Goal: Task Accomplishment & Management: Use online tool/utility

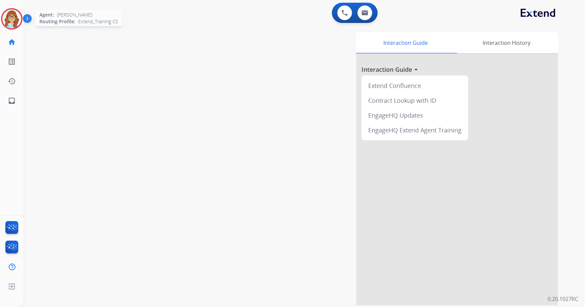
click at [9, 13] on img at bounding box center [11, 18] width 19 height 19
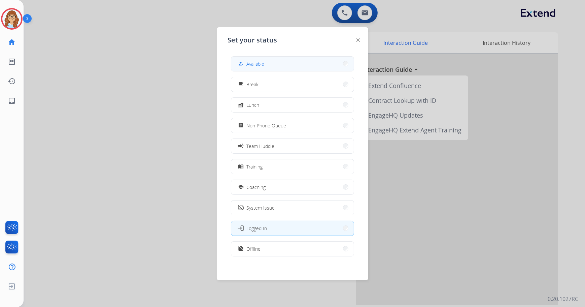
click at [243, 60] on div "how_to_reg" at bounding box center [242, 64] width 10 height 8
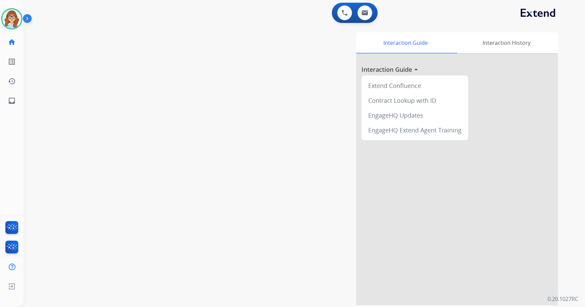
drag, startPoint x: 330, startPoint y: 57, endPoint x: 333, endPoint y: 54, distance: 4.5
click at [330, 57] on div "Interaction Guide Interaction History Interaction Guide arrow_drop_up Extend Co…" at bounding box center [387, 168] width 342 height 273
click at [364, 18] on button at bounding box center [365, 12] width 15 height 15
select select "**********"
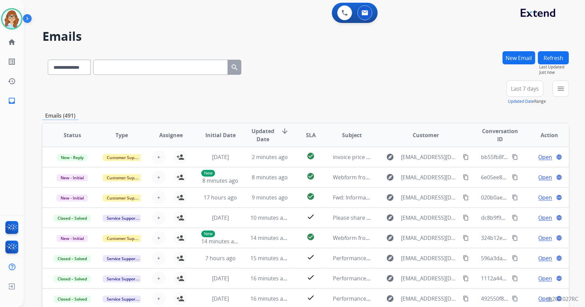
click at [201, 70] on input "text" at bounding box center [160, 67] width 135 height 15
paste input "**********"
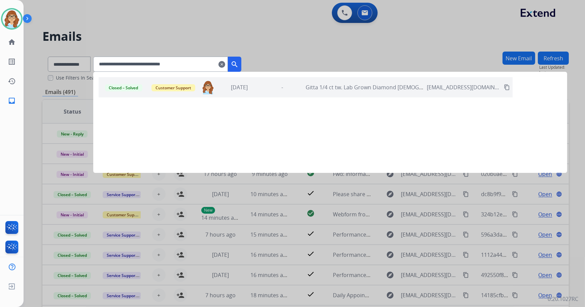
type input "**********"
click at [292, 92] on div "Closed – Solved Customer Support darlynn.mista@mcibpo.com 2 weeks ago - Gitta 1…" at bounding box center [306, 87] width 414 height 20
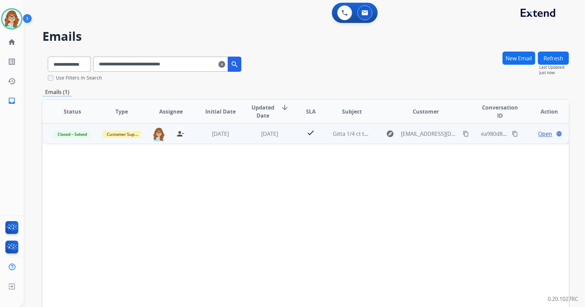
click at [541, 134] on span "Open" at bounding box center [546, 134] width 14 height 8
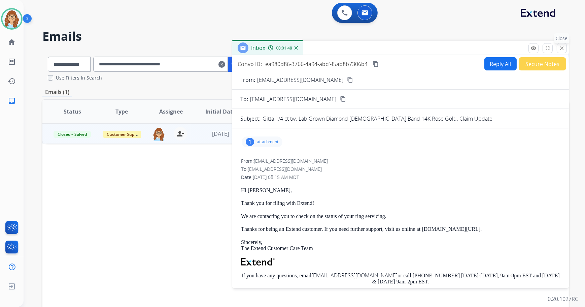
click at [559, 50] on mat-icon "close" at bounding box center [562, 48] width 6 height 6
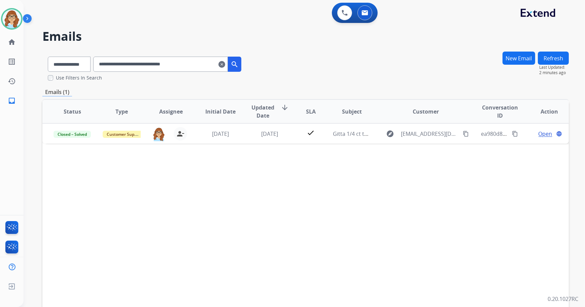
click at [225, 62] on mat-icon "clear" at bounding box center [221, 64] width 7 height 8
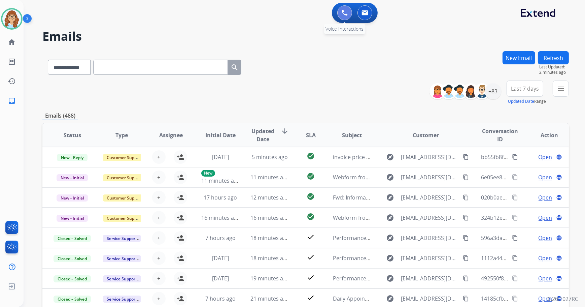
click at [348, 15] on button at bounding box center [344, 12] width 15 height 15
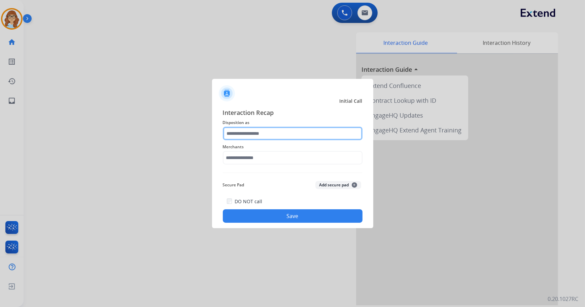
click at [240, 133] on input "text" at bounding box center [293, 133] width 140 height 13
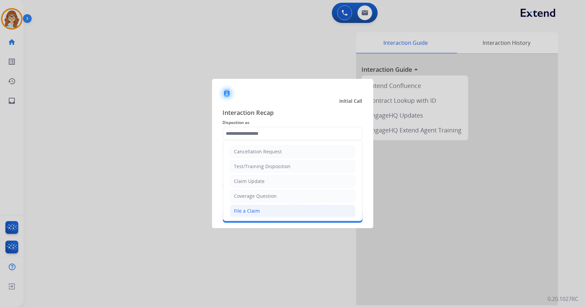
click at [279, 212] on li "File a Claim" at bounding box center [293, 210] width 126 height 13
type input "**********"
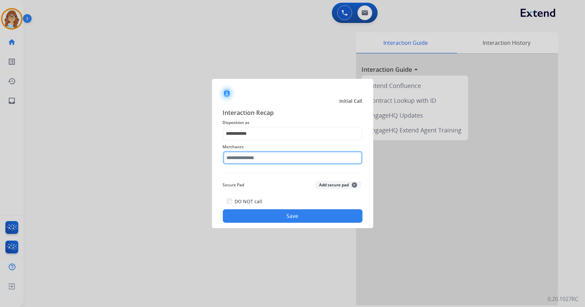
click at [272, 159] on input "text" at bounding box center [293, 157] width 140 height 13
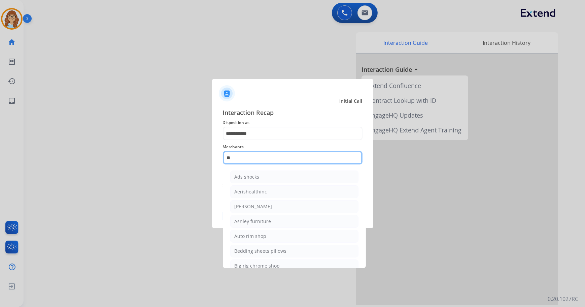
type input "*"
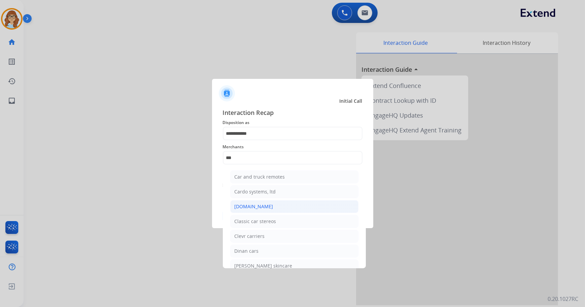
click at [281, 205] on li "[DOMAIN_NAME]" at bounding box center [294, 206] width 128 height 13
type input "**********"
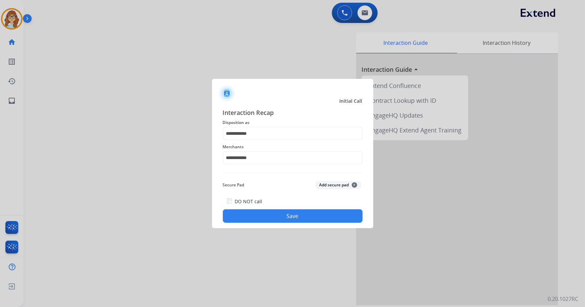
click at [283, 215] on button "Save" at bounding box center [293, 215] width 140 height 13
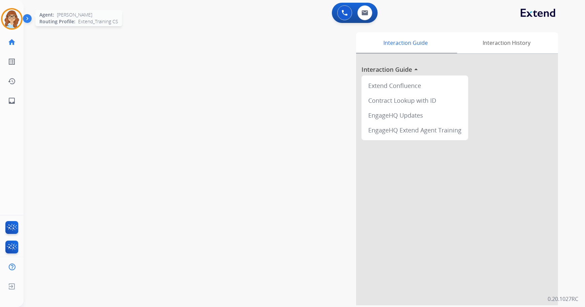
click at [6, 15] on img at bounding box center [11, 18] width 19 height 19
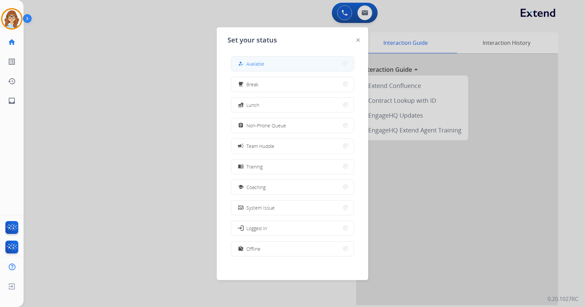
click at [278, 62] on button "how_to_reg Available" at bounding box center [292, 64] width 123 height 14
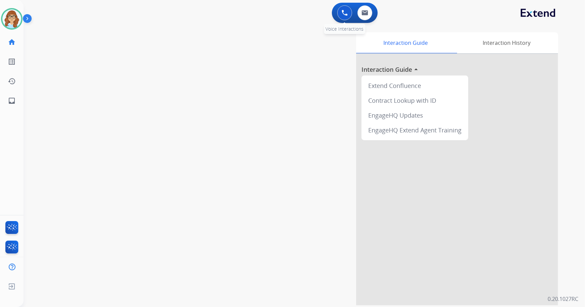
click at [345, 13] on img at bounding box center [345, 13] width 6 height 6
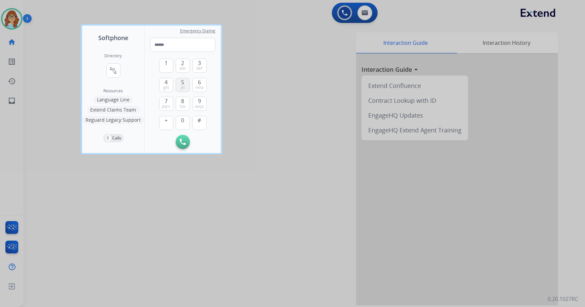
click at [183, 83] on span "5" at bounding box center [182, 82] width 3 height 8
click at [159, 64] on button "1" at bounding box center [166, 66] width 14 height 14
click at [167, 85] on span "ghi" at bounding box center [166, 87] width 6 height 5
click at [194, 71] on button "3 def" at bounding box center [200, 66] width 14 height 14
click at [200, 85] on span "mno" at bounding box center [199, 87] width 8 height 5
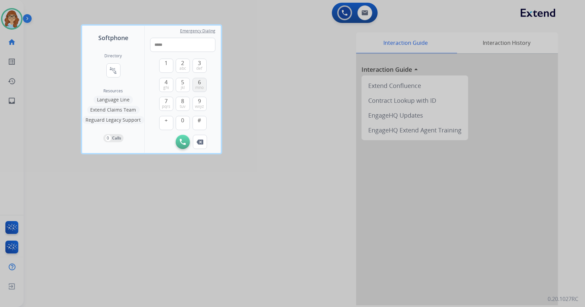
click at [200, 85] on span "mno" at bounding box center [199, 87] width 8 height 5
click at [183, 124] on button "0" at bounding box center [183, 123] width 14 height 14
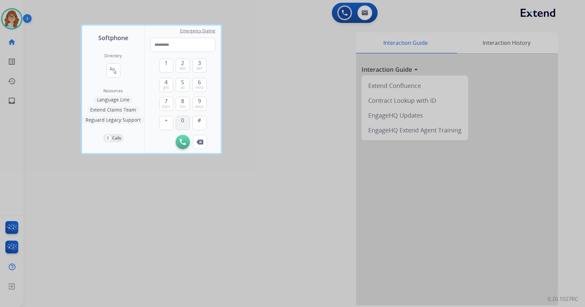
type input "**********"
click at [183, 140] on img at bounding box center [183, 142] width 6 height 6
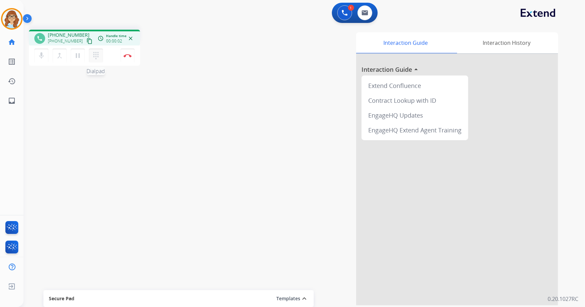
click at [98, 58] on mat-icon "dialpad" at bounding box center [96, 56] width 8 height 8
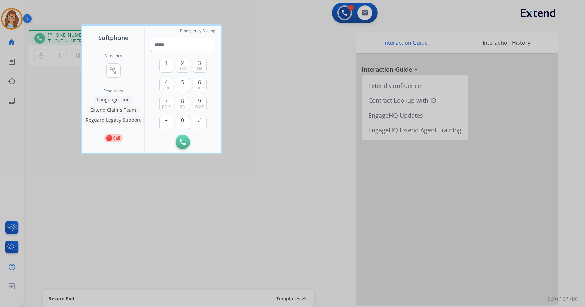
click at [157, 165] on div at bounding box center [292, 153] width 585 height 307
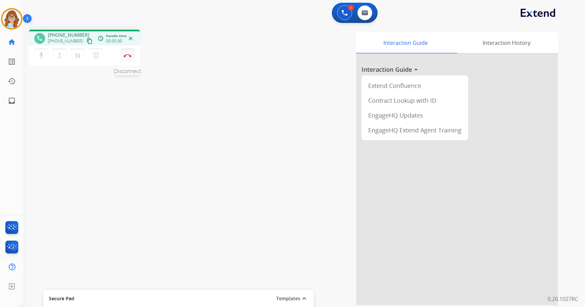
click at [125, 61] on button "Disconnect" at bounding box center [128, 55] width 14 height 14
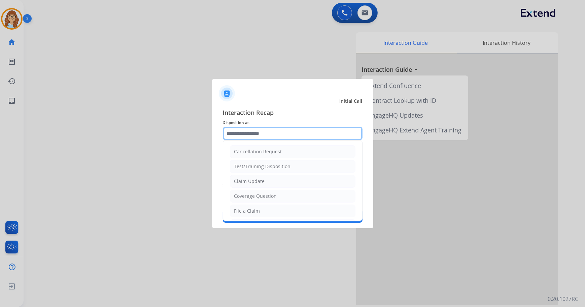
click at [260, 130] on input "text" at bounding box center [293, 133] width 140 height 13
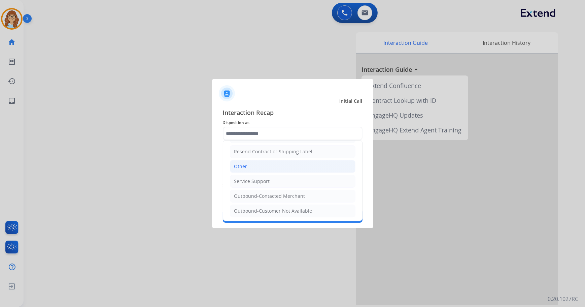
click at [269, 162] on li "Other" at bounding box center [293, 166] width 126 height 13
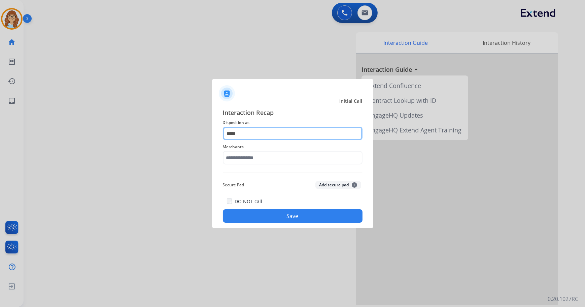
click at [266, 133] on input "*****" at bounding box center [293, 133] width 140 height 13
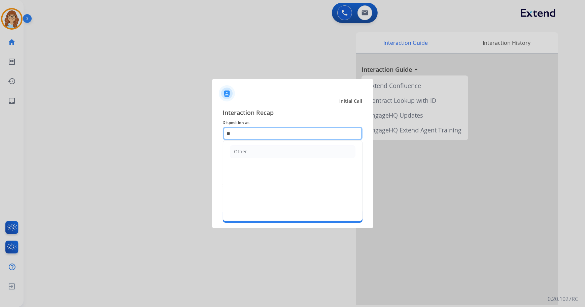
type input "*"
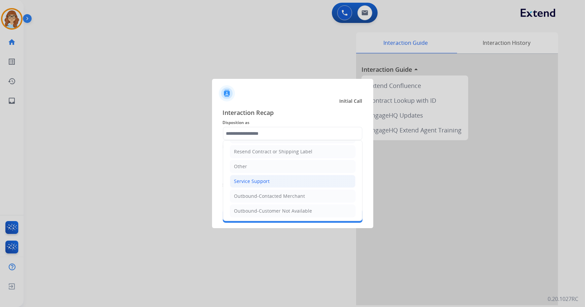
click at [269, 178] on li "Service Support" at bounding box center [293, 181] width 126 height 13
type input "**********"
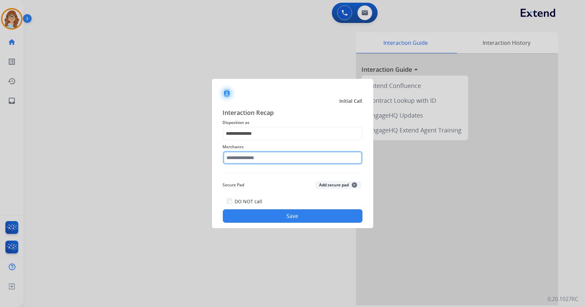
click at [269, 159] on input "text" at bounding box center [293, 157] width 140 height 13
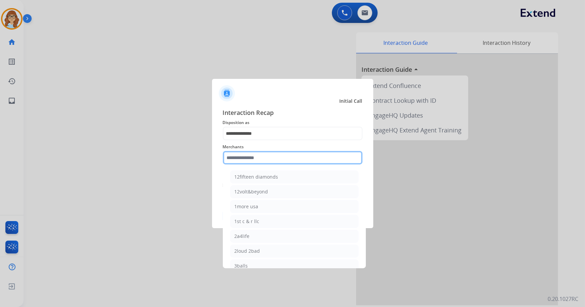
click at [275, 155] on input "text" at bounding box center [293, 157] width 140 height 13
click at [259, 265] on div "Sleep country" at bounding box center [250, 265] width 31 height 7
type input "**********"
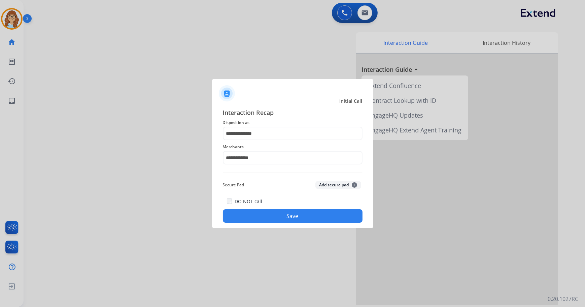
click at [270, 221] on button "Save" at bounding box center [293, 215] width 140 height 13
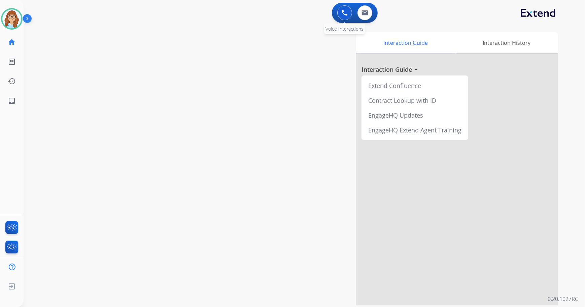
click at [340, 13] on button at bounding box center [344, 12] width 15 height 15
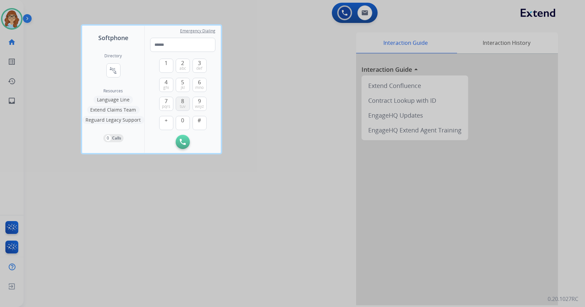
click at [188, 98] on button "8 tuv" at bounding box center [183, 104] width 14 height 14
click at [199, 66] on span "def" at bounding box center [200, 68] width 6 height 5
click at [171, 103] on button "7 pqrs" at bounding box center [166, 104] width 14 height 14
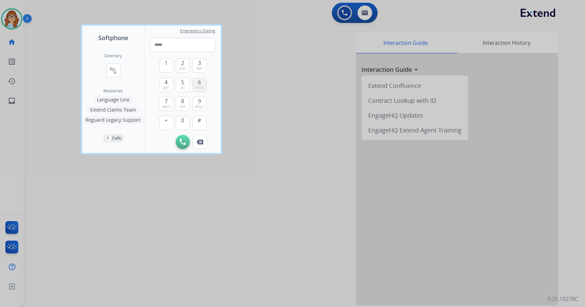
click at [202, 88] on span "mno" at bounding box center [199, 87] width 8 height 5
click at [186, 101] on button "8 tuv" at bounding box center [183, 104] width 14 height 14
click at [201, 80] on button "6 mno" at bounding box center [200, 85] width 14 height 14
click at [201, 139] on img at bounding box center [200, 141] width 7 height 5
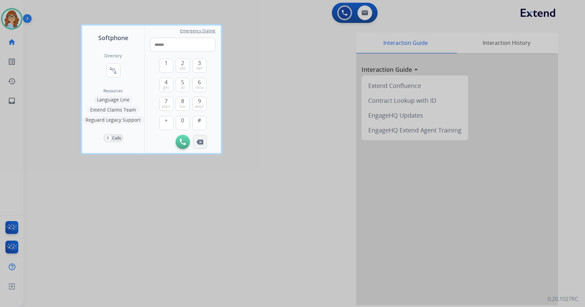
click at [201, 139] on img at bounding box center [200, 141] width 7 height 5
click at [169, 104] on span "pqrs" at bounding box center [166, 106] width 8 height 5
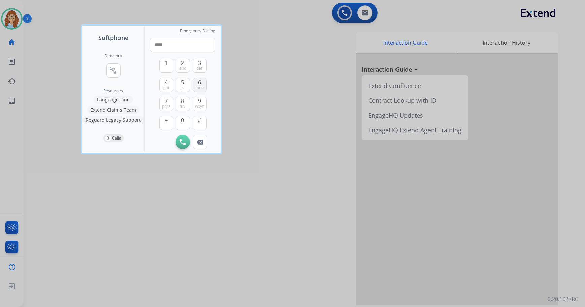
click at [198, 87] on span "mno" at bounding box center [199, 87] width 8 height 5
click at [189, 104] on button "8 tuv" at bounding box center [183, 104] width 14 height 14
click at [199, 81] on span "6" at bounding box center [199, 82] width 3 height 8
click at [162, 104] on span "pqrs" at bounding box center [166, 106] width 8 height 5
click at [200, 86] on span "mno" at bounding box center [199, 87] width 8 height 5
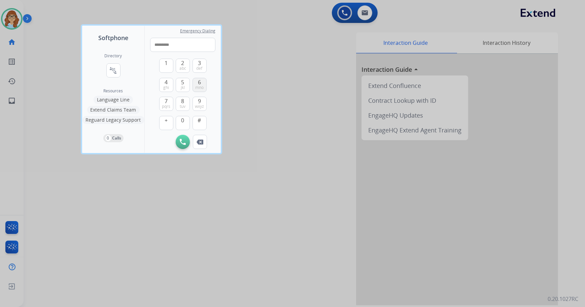
type input "**********"
click at [181, 144] on img at bounding box center [183, 142] width 6 height 6
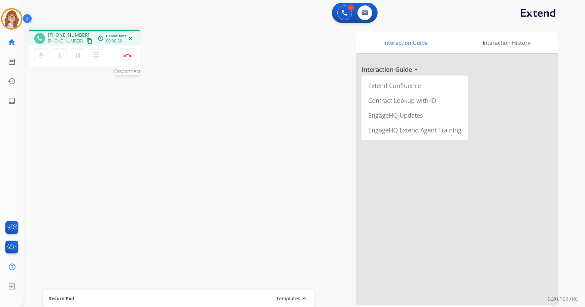
click at [126, 58] on button "Disconnect" at bounding box center [128, 55] width 14 height 14
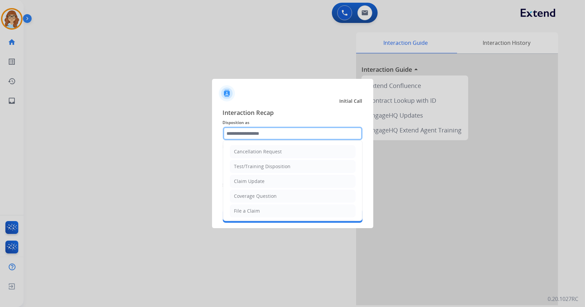
click at [249, 135] on input "text" at bounding box center [293, 133] width 140 height 13
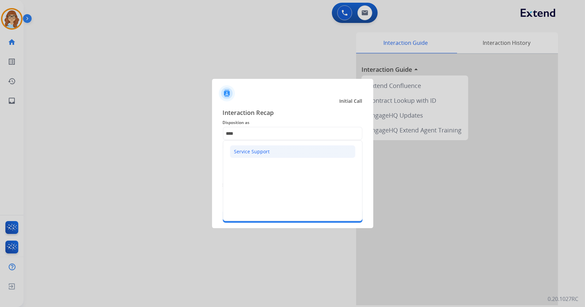
click at [259, 155] on li "Service Support" at bounding box center [293, 151] width 126 height 13
type input "**********"
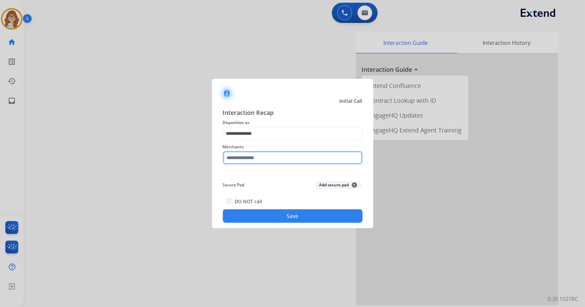
click at [259, 159] on input "text" at bounding box center [293, 157] width 140 height 13
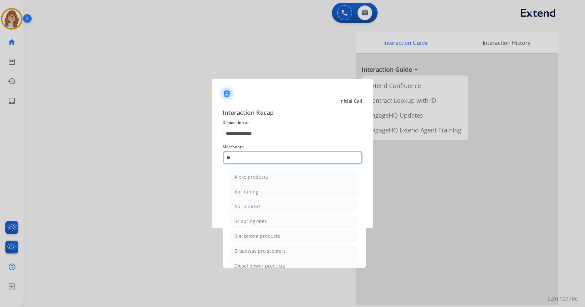
type input "*"
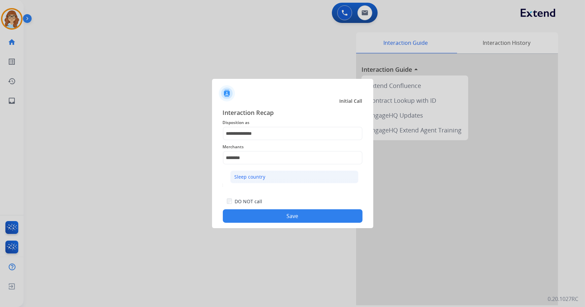
click at [269, 172] on li "Sleep country" at bounding box center [294, 176] width 128 height 13
type input "**********"
click at [273, 215] on button "Save" at bounding box center [293, 215] width 140 height 13
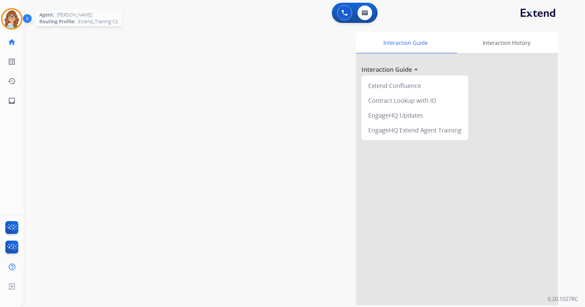
click at [13, 20] on img at bounding box center [11, 18] width 19 height 19
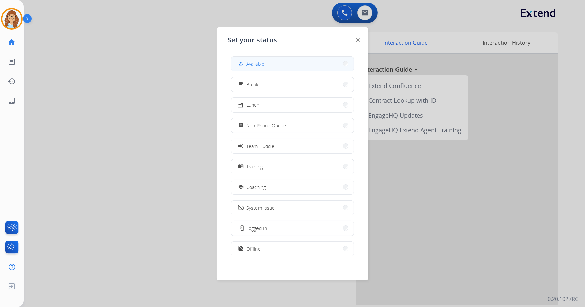
click at [297, 57] on button "how_to_reg Available" at bounding box center [292, 64] width 123 height 14
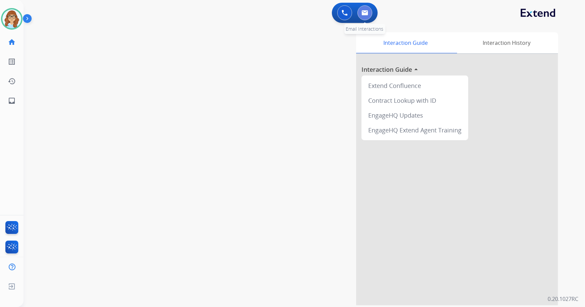
click at [364, 20] on button at bounding box center [365, 12] width 15 height 15
select select "**********"
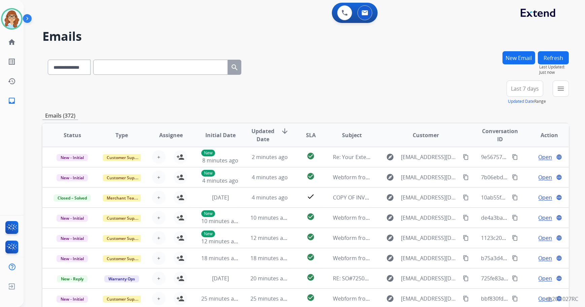
click at [529, 93] on button "Last 7 days" at bounding box center [525, 88] width 37 height 16
click at [520, 168] on div "Last 90 days" at bounding box center [522, 170] width 37 height 10
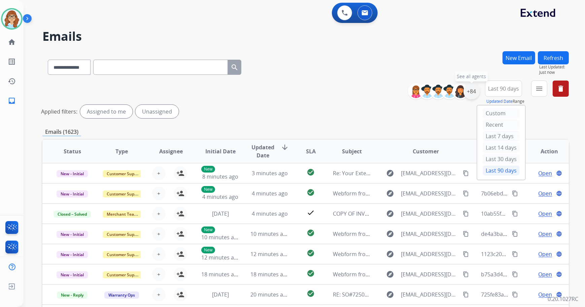
click at [471, 95] on div "+84" at bounding box center [472, 91] width 16 height 16
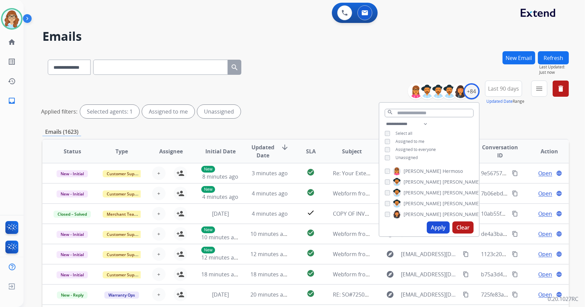
click at [397, 155] on span "Unassigned" at bounding box center [407, 158] width 22 height 6
click at [438, 225] on button "Apply" at bounding box center [438, 227] width 23 height 12
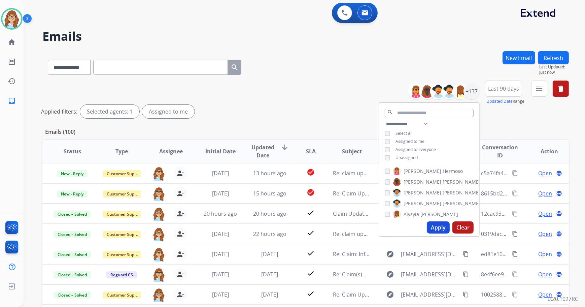
click at [458, 53] on div "**********" at bounding box center [305, 65] width 527 height 29
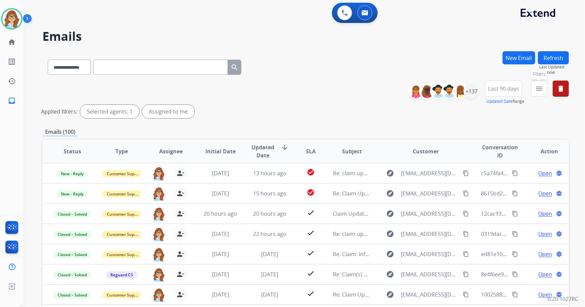
click at [539, 91] on mat-icon "menu" at bounding box center [539, 88] width 8 height 8
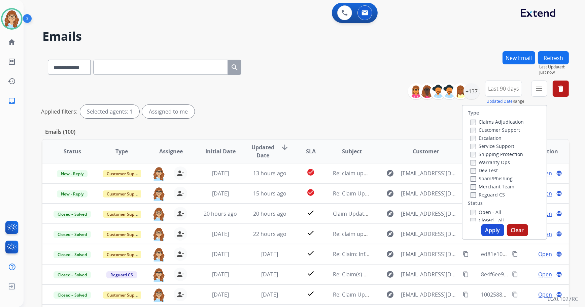
click at [508, 131] on label "Customer Support" at bounding box center [495, 130] width 49 height 6
click at [502, 156] on label "Shipping Protection" at bounding box center [497, 154] width 53 height 6
drag, startPoint x: 493, startPoint y: 193, endPoint x: 492, endPoint y: 197, distance: 4.4
click at [493, 196] on label "Reguard CS" at bounding box center [488, 194] width 34 height 6
click at [489, 210] on label "Open - All" at bounding box center [486, 212] width 31 height 6
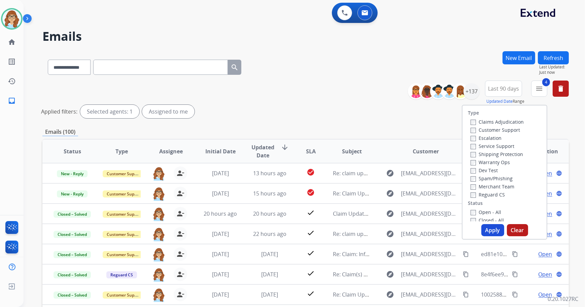
click at [485, 232] on button "Apply" at bounding box center [492, 230] width 23 height 12
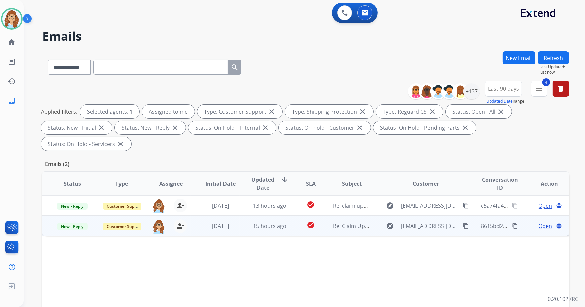
click at [465, 221] on div "explore pattyshaw64@gmail.com content_copy" at bounding box center [426, 226] width 88 height 11
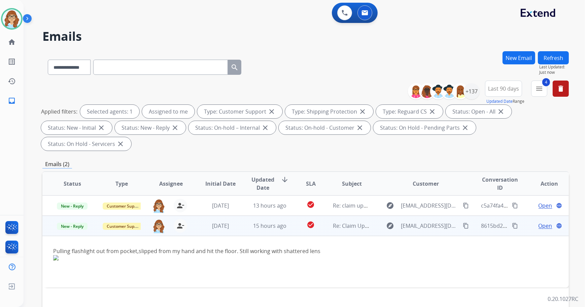
click at [461, 236] on td "Pulling flashlight out from pocket,slipped from my hand and hit the floor. Stil…" at bounding box center [256, 262] width 428 height 52
click at [432, 247] on div "Pulling flashlight out from pocket,slipped from my hand and hit the floor. Stil…" at bounding box center [256, 251] width 406 height 8
click at [407, 247] on div "Pulling flashlight out from pocket,slipped from my hand and hit the floor. Stil…" at bounding box center [256, 251] width 406 height 8
click at [405, 236] on td "Pulling flashlight out from pocket,slipped from my hand and hit the floor. Stil…" at bounding box center [256, 262] width 428 height 52
click at [465, 222] on button "content_copy" at bounding box center [466, 226] width 8 height 8
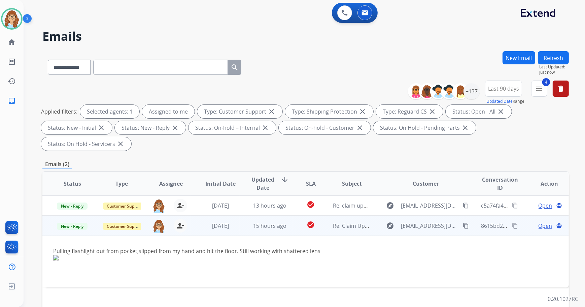
click at [539, 222] on span "Open" at bounding box center [546, 226] width 14 height 8
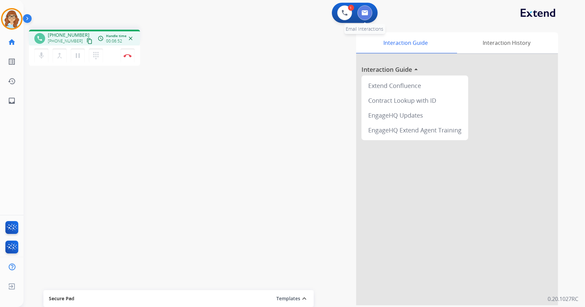
click at [363, 10] on img at bounding box center [365, 12] width 7 height 5
select select "**********"
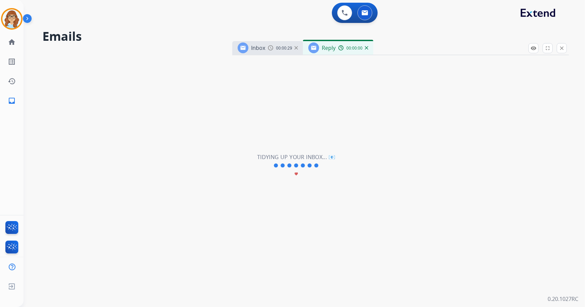
select select "**********"
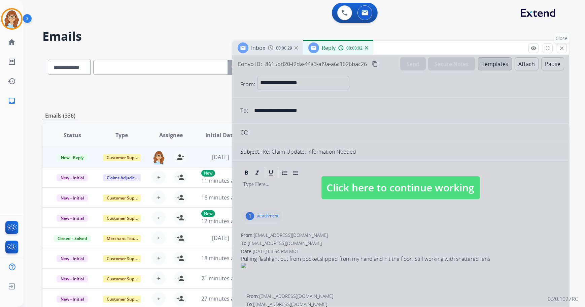
click at [559, 48] on mat-icon "close" at bounding box center [562, 48] width 6 height 6
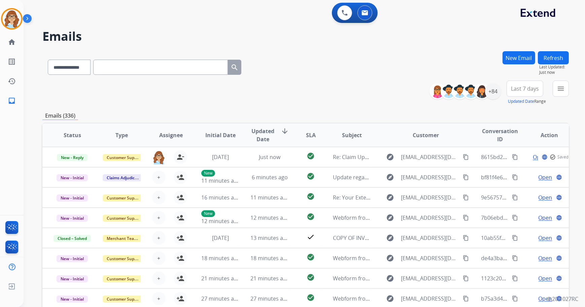
click at [182, 71] on input "text" at bounding box center [160, 67] width 135 height 15
paste input "**********"
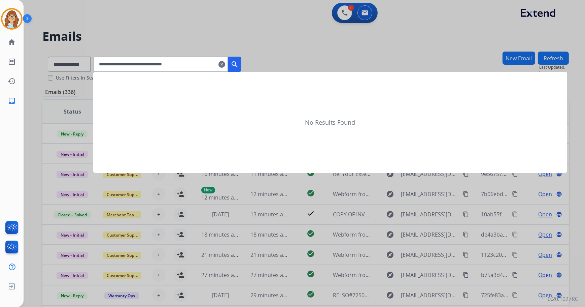
type input "**********"
click at [239, 65] on mat-icon "search" at bounding box center [235, 64] width 8 height 8
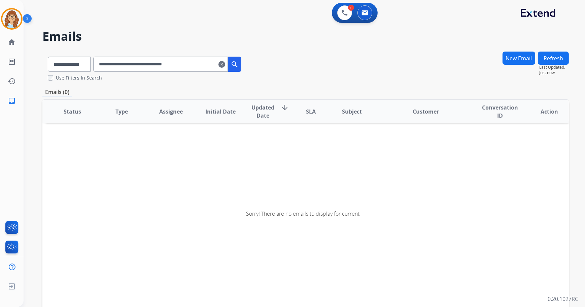
click at [217, 64] on input "**********" at bounding box center [160, 64] width 135 height 15
click at [241, 64] on button "search" at bounding box center [234, 64] width 13 height 15
click at [224, 65] on input "**********" at bounding box center [160, 64] width 135 height 15
click at [225, 64] on mat-icon "clear" at bounding box center [221, 64] width 7 height 8
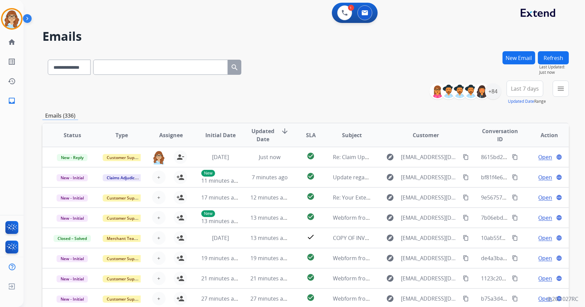
click at [189, 70] on input "text" at bounding box center [160, 67] width 135 height 15
paste input "**********"
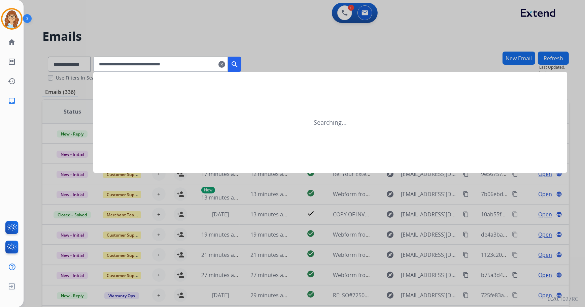
type input "**********"
click at [239, 61] on mat-icon "search" at bounding box center [235, 64] width 8 height 8
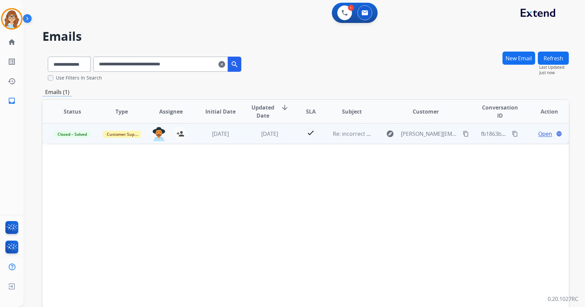
click at [539, 137] on span "Open" at bounding box center [546, 134] width 14 height 8
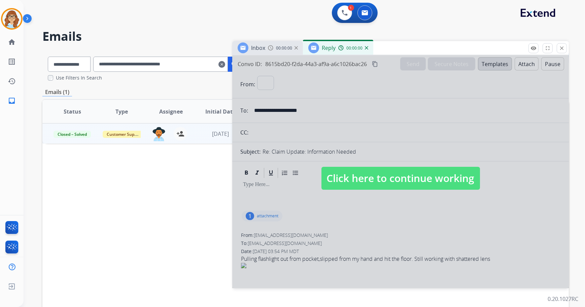
select select "**********"
click at [400, 176] on span "Click here to continue working" at bounding box center [401, 178] width 159 height 23
select select
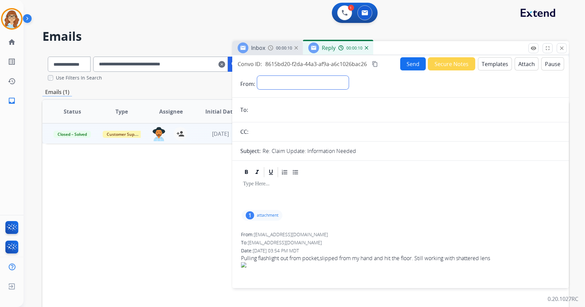
click at [323, 81] on select "**********" at bounding box center [303, 82] width 92 height 13
click at [394, 202] on div at bounding box center [400, 194] width 320 height 30
click at [560, 48] on mat-icon "close" at bounding box center [562, 48] width 6 height 6
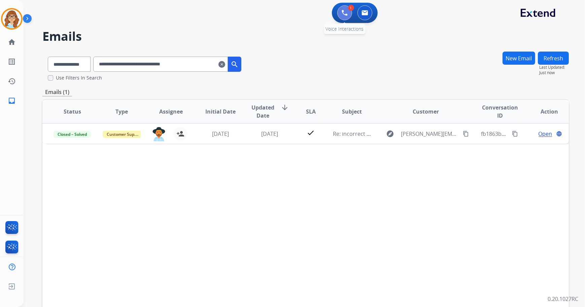
click at [343, 14] on img at bounding box center [345, 13] width 6 height 6
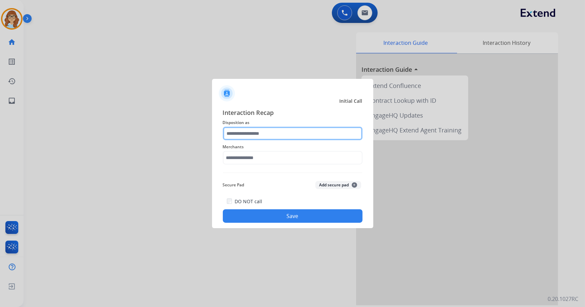
click at [251, 133] on input "text" at bounding box center [293, 133] width 140 height 13
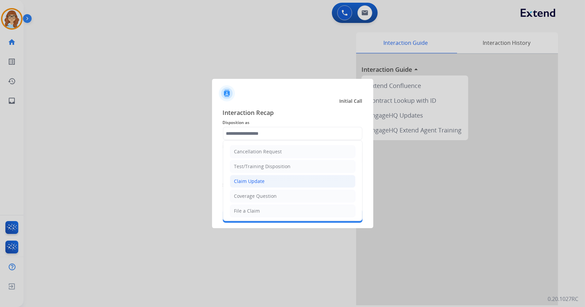
click at [269, 178] on li "Claim Update" at bounding box center [293, 181] width 126 height 13
type input "**********"
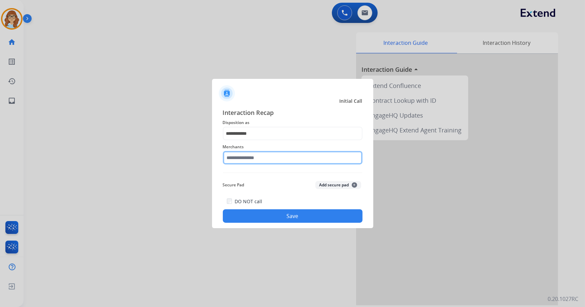
click at [272, 155] on input "text" at bounding box center [293, 157] width 140 height 13
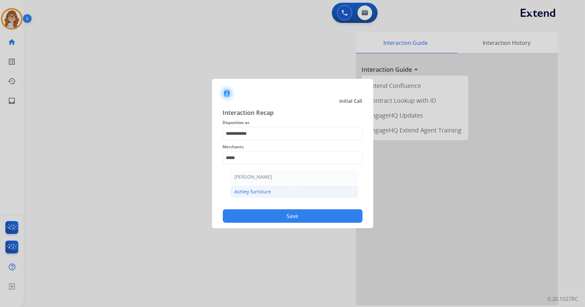
click at [259, 191] on div "Ashley furniture" at bounding box center [253, 191] width 37 height 7
type input "**********"
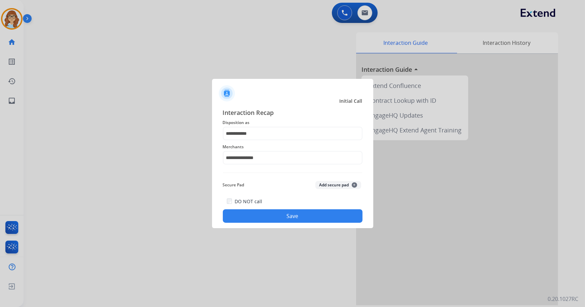
click at [281, 212] on button "Save" at bounding box center [293, 215] width 140 height 13
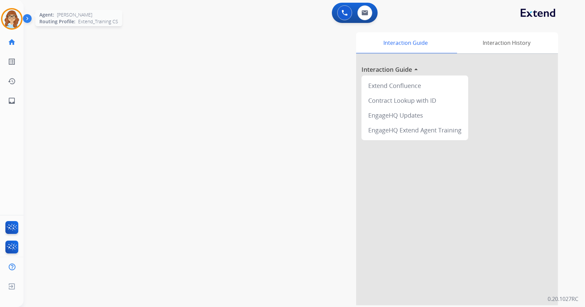
click at [10, 27] on img at bounding box center [11, 18] width 19 height 19
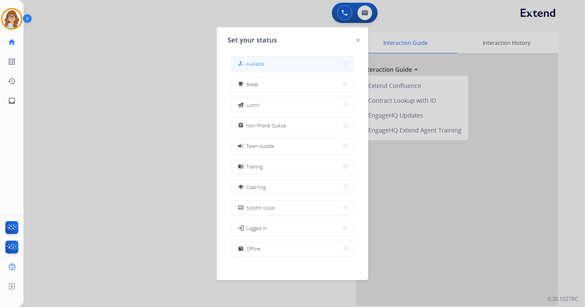
click at [252, 61] on span "Available" at bounding box center [255, 63] width 18 height 7
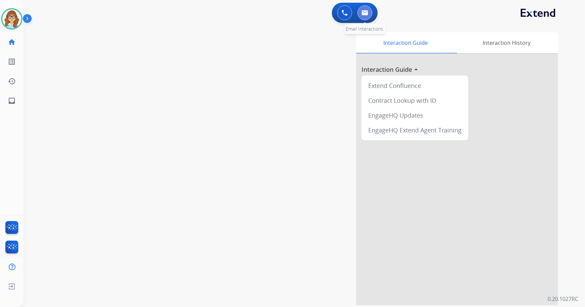
click at [366, 17] on button at bounding box center [365, 12] width 15 height 15
select select "**********"
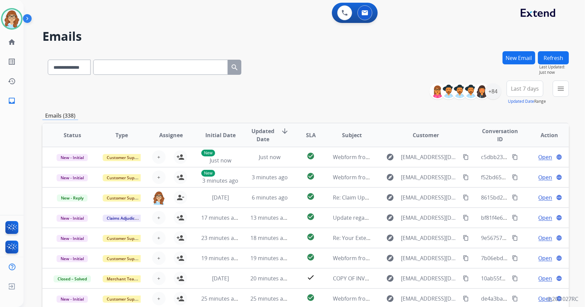
click at [529, 92] on button "Last 7 days" at bounding box center [525, 88] width 37 height 16
click at [525, 168] on div "Last 90 days" at bounding box center [522, 170] width 37 height 10
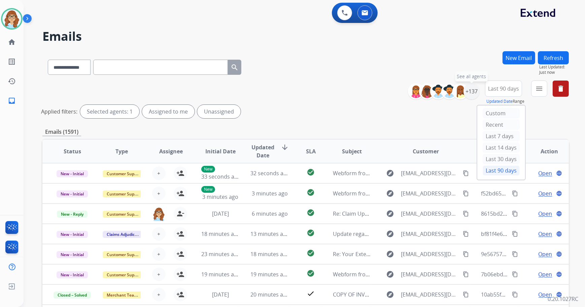
click at [473, 85] on div "+137" at bounding box center [472, 91] width 16 height 16
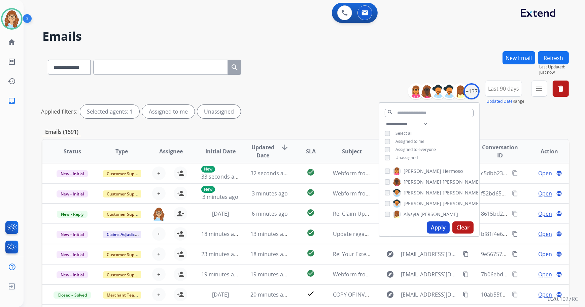
click at [410, 155] on span "Unassigned" at bounding box center [407, 158] width 22 height 6
click at [439, 229] on button "Apply" at bounding box center [438, 227] width 23 height 12
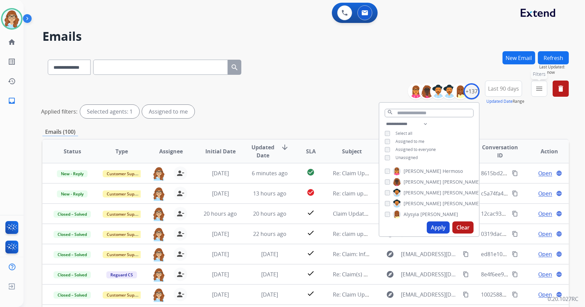
click at [545, 90] on button "menu Filters" at bounding box center [539, 88] width 16 height 16
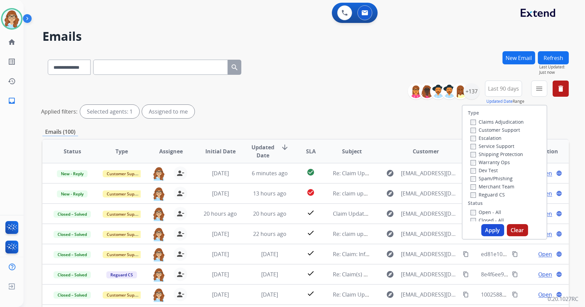
click at [511, 129] on label "Customer Support" at bounding box center [495, 130] width 49 height 6
click at [505, 151] on div "Shipping Protection" at bounding box center [497, 154] width 53 height 8
click at [505, 158] on div "Warranty Ops" at bounding box center [497, 162] width 53 height 8
click at [503, 154] on label "Shipping Protection" at bounding box center [497, 154] width 53 height 6
click at [475, 195] on label "Reguard CS" at bounding box center [488, 194] width 34 height 6
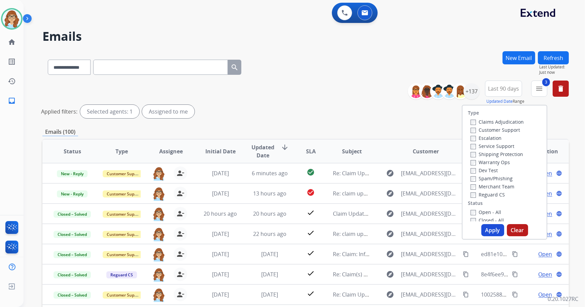
drag, startPoint x: 480, startPoint y: 211, endPoint x: 487, endPoint y: 220, distance: 10.8
click at [481, 212] on label "Open - All" at bounding box center [486, 212] width 31 height 6
click at [486, 228] on button "Apply" at bounding box center [492, 230] width 23 height 12
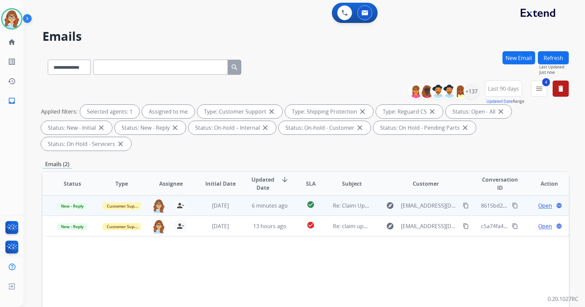
click at [540, 201] on span "Open" at bounding box center [546, 205] width 14 height 8
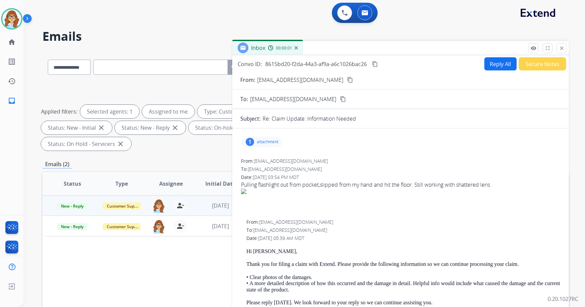
click at [261, 147] on div "1 attachment" at bounding box center [400, 142] width 320 height 16
click at [258, 140] on p "attachment" at bounding box center [268, 141] width 22 height 5
click at [263, 159] on div at bounding box center [265, 160] width 34 height 24
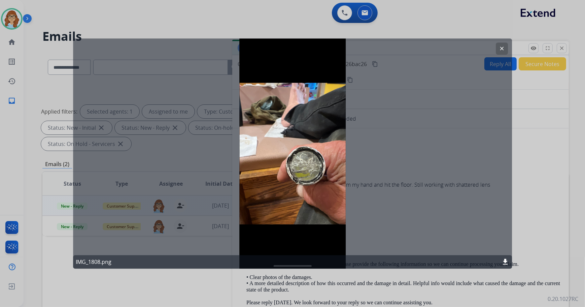
click at [510, 263] on div "IMG_1808.png download" at bounding box center [292, 261] width 439 height 13
click at [503, 259] on mat-icon "download" at bounding box center [505, 262] width 8 height 8
click at [506, 259] on mat-icon "download" at bounding box center [505, 262] width 8 height 8
click at [535, 141] on div at bounding box center [292, 153] width 585 height 307
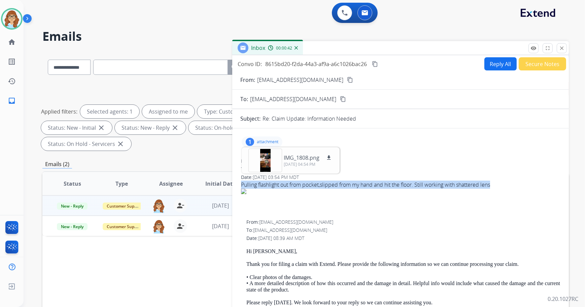
drag, startPoint x: 241, startPoint y: 182, endPoint x: 499, endPoint y: 182, distance: 258.5
click at [499, 182] on div "Pulling flashlight out from pocket,slipped from my hand and hit the floor. Stil…" at bounding box center [400, 184] width 319 height 8
copy div "Pulling flashlight out from pocket,slipped from my hand and hit the floor. Stil…"
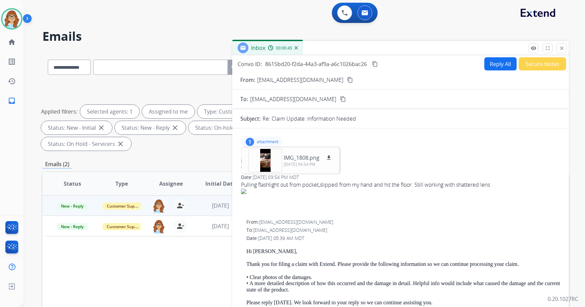
click at [444, 205] on div at bounding box center [400, 206] width 319 height 8
click at [413, 159] on div "From: pattyshaw64@gmail.com" at bounding box center [400, 161] width 319 height 7
click at [273, 138] on div "1 attachment IMG_1808.png download 10/12/2025, 04:54 PM" at bounding box center [262, 141] width 41 height 11
click at [497, 66] on button "Reply All" at bounding box center [500, 63] width 32 height 13
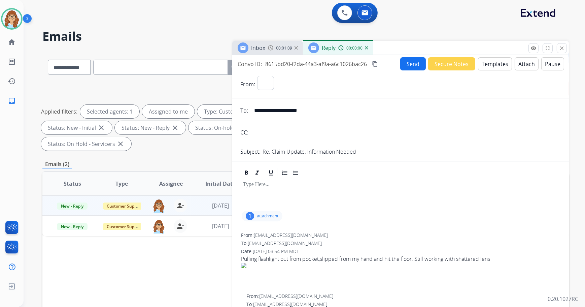
select select "**********"
click at [497, 64] on button "Templates" at bounding box center [495, 63] width 34 height 13
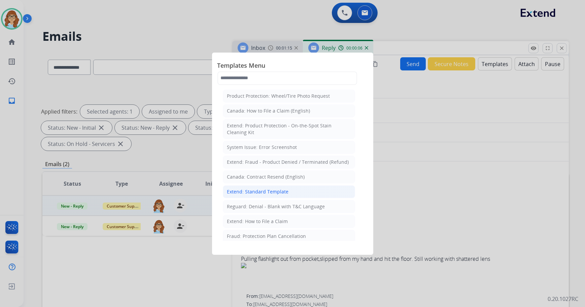
click at [302, 196] on li "Extend: Standard Template" at bounding box center [289, 191] width 132 height 13
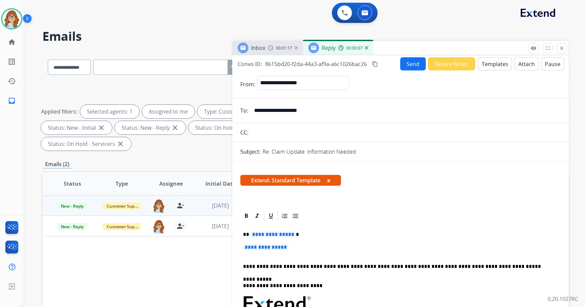
click at [331, 178] on span "Extend: Standard Template x" at bounding box center [290, 180] width 101 height 11
click at [331, 179] on span "Extend: Standard Template x" at bounding box center [290, 180] width 101 height 11
click at [329, 182] on button "x" at bounding box center [328, 180] width 3 height 8
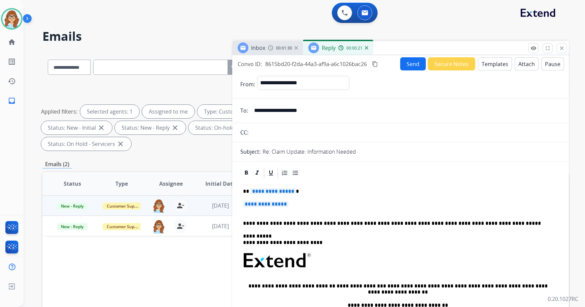
click at [278, 193] on span "**********" at bounding box center [272, 191] width 45 height 6
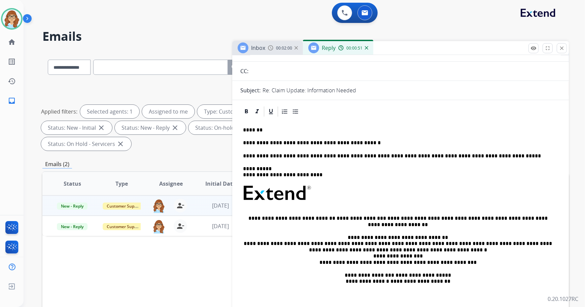
scroll to position [61, 0]
click at [394, 143] on p "**********" at bounding box center [398, 143] width 310 height 6
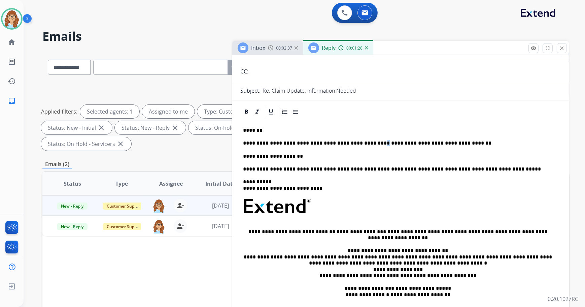
click at [359, 140] on p "**********" at bounding box center [398, 143] width 310 height 6
click at [246, 156] on p "**********" at bounding box center [398, 156] width 310 height 6
click at [243, 153] on p "**********" at bounding box center [398, 156] width 310 height 6
click at [244, 155] on p "**********" at bounding box center [398, 156] width 310 height 6
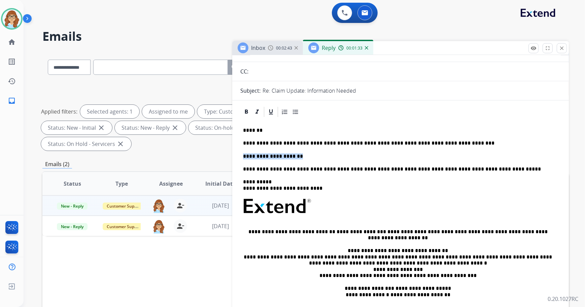
click at [246, 156] on p "**********" at bounding box center [398, 156] width 310 height 6
click at [245, 154] on p "**********" at bounding box center [398, 156] width 310 height 6
click at [295, 156] on p "**********" at bounding box center [398, 156] width 310 height 6
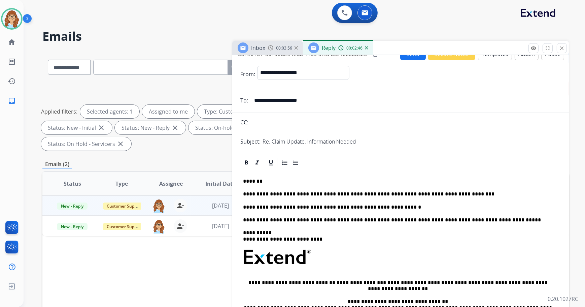
scroll to position [0, 0]
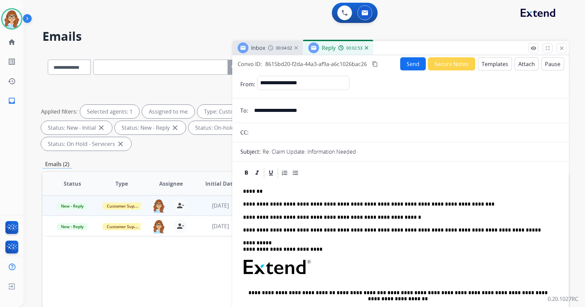
click at [377, 65] on mat-icon "content_copy" at bounding box center [375, 64] width 6 height 6
click at [410, 62] on button "Send" at bounding box center [413, 63] width 26 height 13
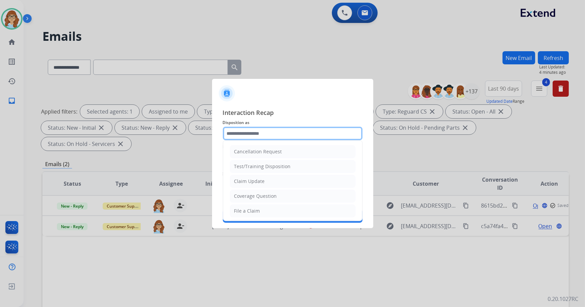
click at [291, 134] on input "text" at bounding box center [293, 133] width 140 height 13
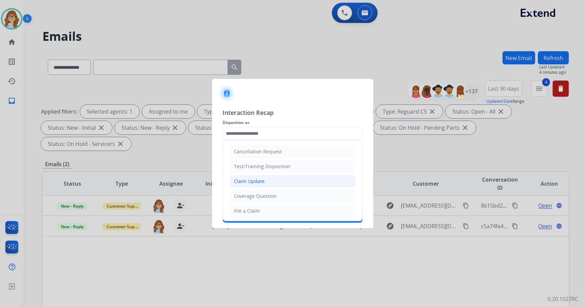
click at [244, 185] on li "Claim Update" at bounding box center [293, 181] width 126 height 13
type input "**********"
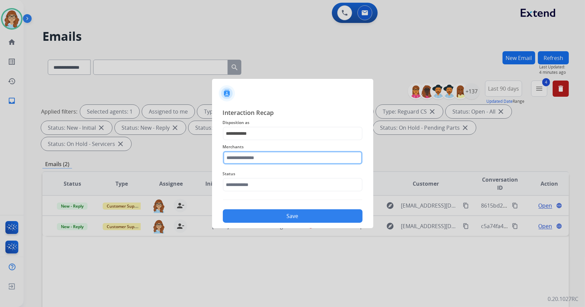
click at [252, 159] on input "text" at bounding box center [293, 157] width 140 height 13
click at [277, 169] on ul "Fenix store" at bounding box center [294, 178] width 132 height 23
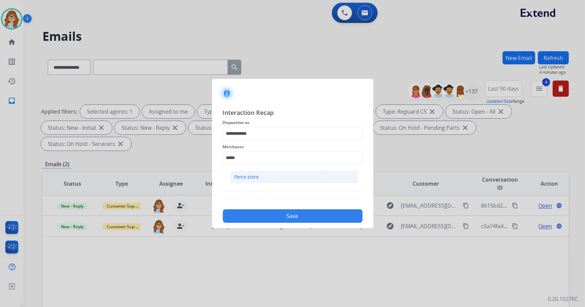
click at [277, 173] on li "Fenix store" at bounding box center [294, 176] width 128 height 13
type input "**********"
click at [282, 187] on input "text" at bounding box center [293, 184] width 140 height 13
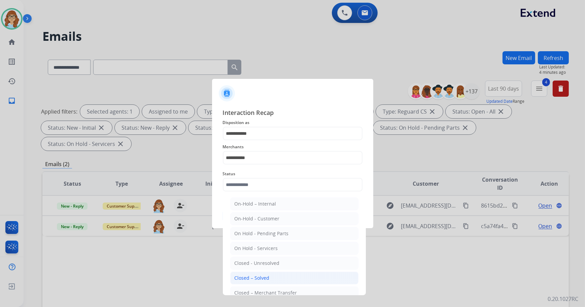
drag, startPoint x: 283, startPoint y: 274, endPoint x: 277, endPoint y: 244, distance: 30.6
click at [283, 274] on li "Closed – Solved" at bounding box center [294, 277] width 128 height 13
type input "**********"
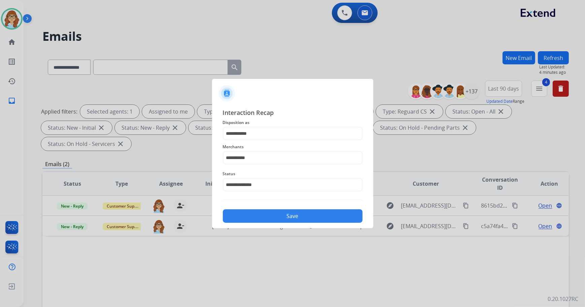
click at [273, 217] on button "Save" at bounding box center [293, 215] width 140 height 13
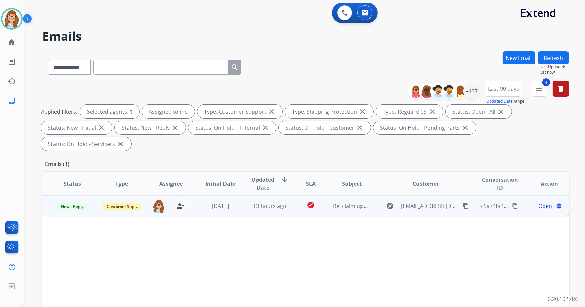
click at [463, 203] on mat-icon "content_copy" at bounding box center [466, 206] width 6 height 6
click at [539, 202] on span "Open" at bounding box center [546, 206] width 14 height 8
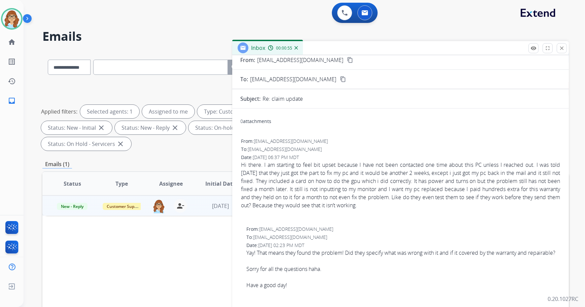
scroll to position [30, 0]
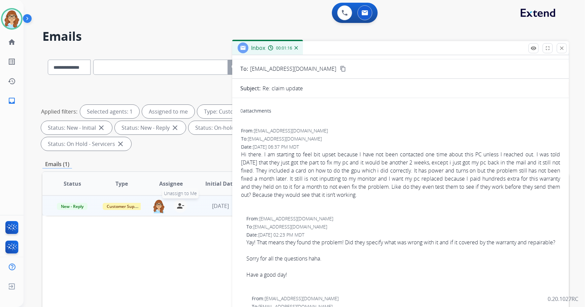
click at [183, 202] on mat-icon "person_remove" at bounding box center [180, 206] width 8 height 8
click at [160, 199] on button "+ Select agent" at bounding box center [158, 205] width 13 height 13
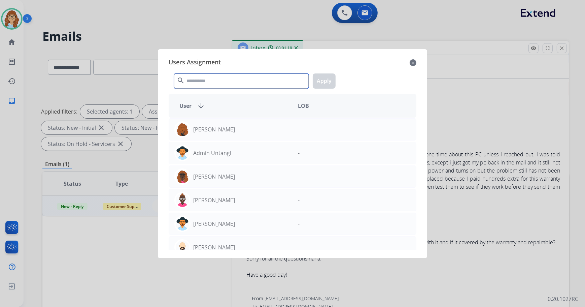
click at [214, 82] on input "text" at bounding box center [241, 80] width 135 height 15
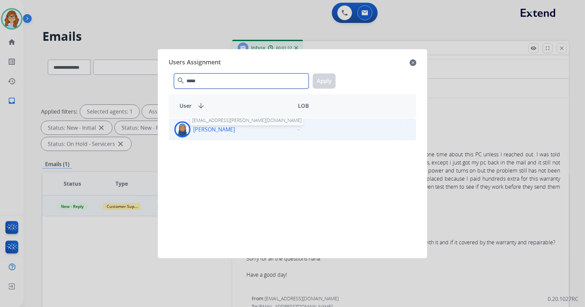
type input "*****"
click at [219, 130] on p "Chiffani Nicholson" at bounding box center [214, 129] width 42 height 8
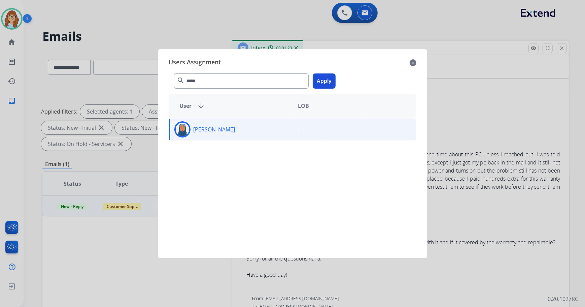
click at [328, 78] on button "Apply" at bounding box center [324, 80] width 23 height 15
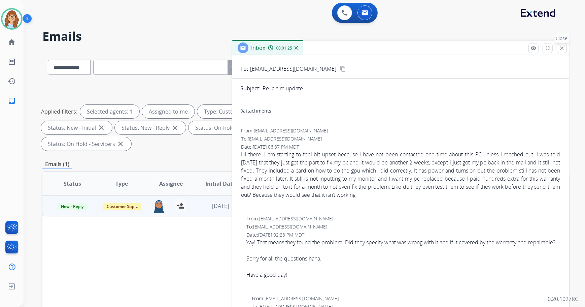
click at [565, 48] on mat-icon "close" at bounding box center [562, 48] width 6 height 6
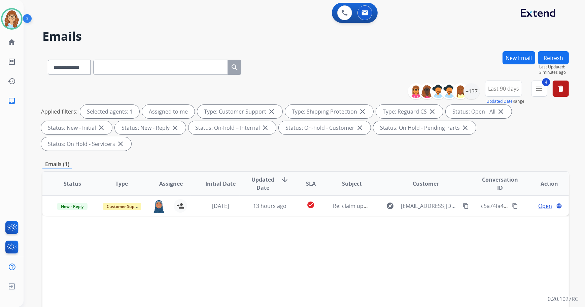
click at [559, 55] on button "Refresh" at bounding box center [553, 57] width 31 height 13
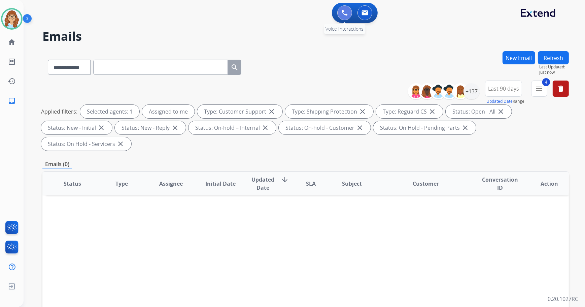
click at [342, 17] on button at bounding box center [344, 12] width 15 height 15
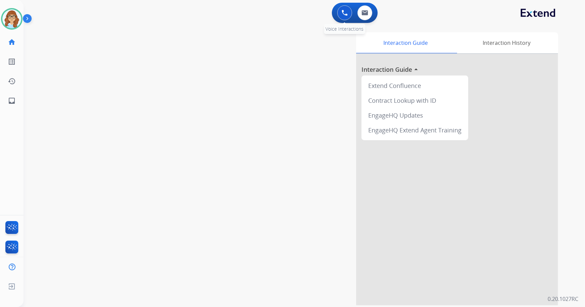
click at [340, 17] on button at bounding box center [344, 12] width 15 height 15
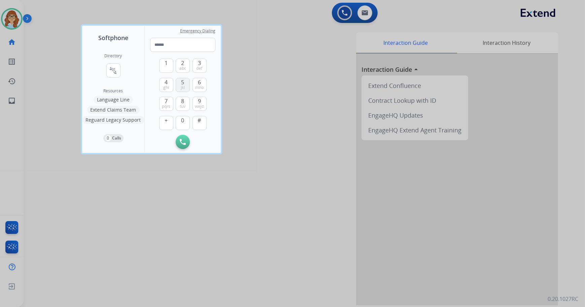
click at [180, 84] on button "5 jkl" at bounding box center [183, 85] width 14 height 14
click at [167, 66] on span "1" at bounding box center [166, 63] width 3 height 8
click at [168, 85] on span "ghi" at bounding box center [166, 87] width 6 height 5
click at [201, 67] on span "def" at bounding box center [200, 68] width 6 height 5
click at [201, 80] on span "6" at bounding box center [199, 82] width 3 height 8
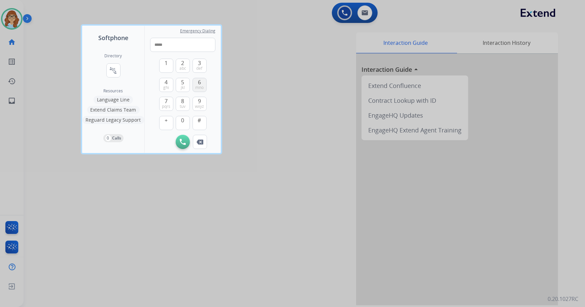
click at [201, 80] on span "6" at bounding box center [199, 82] width 3 height 8
click at [183, 124] on button "0" at bounding box center [183, 123] width 14 height 14
click at [183, 124] on span "0" at bounding box center [182, 120] width 3 height 8
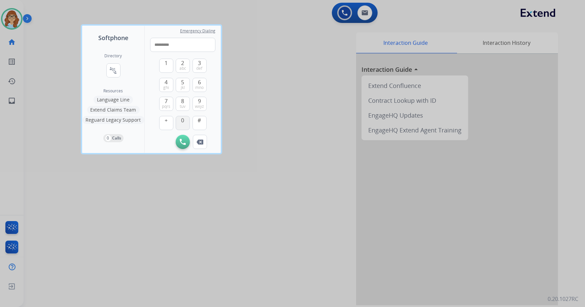
type input "**********"
click at [182, 143] on img at bounding box center [183, 142] width 6 height 6
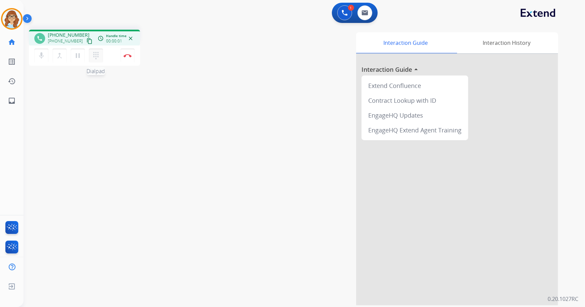
click at [96, 61] on button "dialpad Dialpad" at bounding box center [96, 55] width 14 height 14
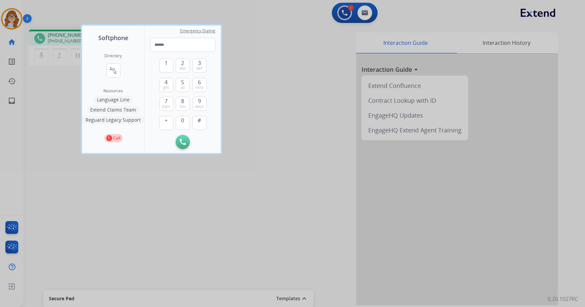
click at [165, 168] on div at bounding box center [292, 153] width 585 height 307
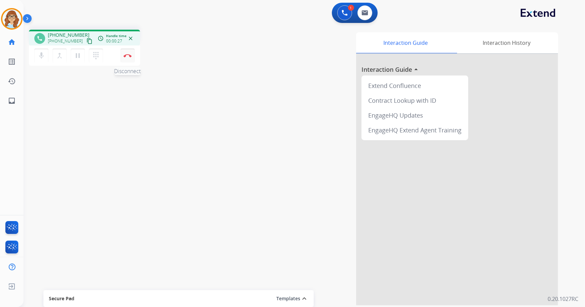
click at [128, 52] on button "Disconnect" at bounding box center [128, 55] width 14 height 14
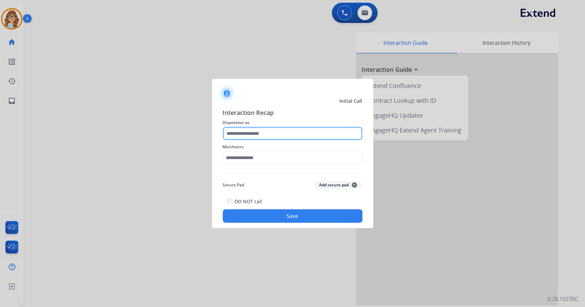
click at [259, 132] on input "text" at bounding box center [293, 133] width 140 height 13
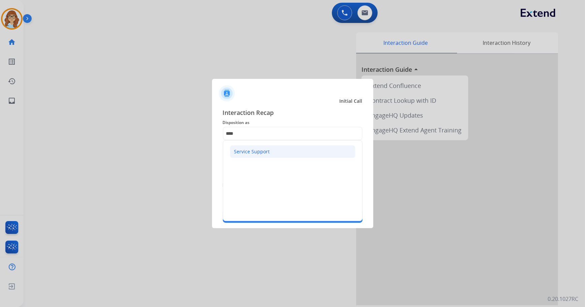
click at [252, 151] on div "Service Support" at bounding box center [252, 151] width 36 height 7
type input "**********"
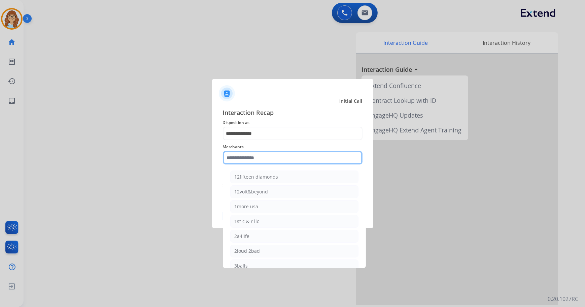
click at [263, 162] on input "text" at bounding box center [293, 157] width 140 height 13
click at [271, 264] on li "Sleep country" at bounding box center [294, 265] width 128 height 13
type input "**********"
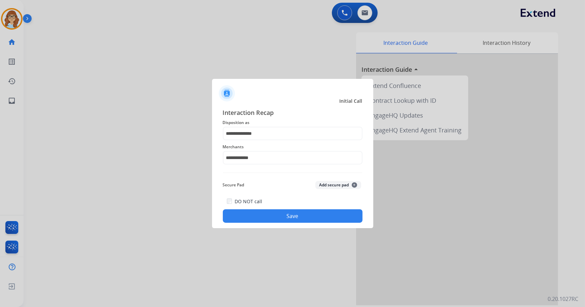
drag, startPoint x: 261, startPoint y: 217, endPoint x: 257, endPoint y: 212, distance: 6.5
click at [261, 216] on button "Save" at bounding box center [293, 215] width 140 height 13
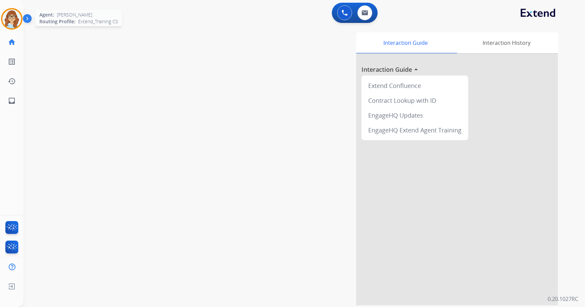
click at [13, 17] on img at bounding box center [11, 18] width 19 height 19
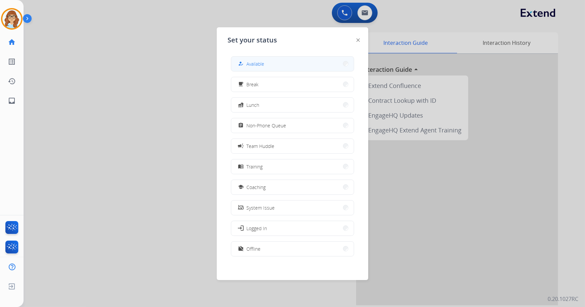
click at [267, 61] on button "how_to_reg Available" at bounding box center [292, 64] width 123 height 14
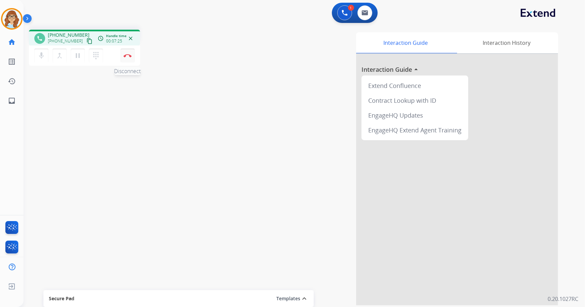
click at [126, 58] on button "Disconnect" at bounding box center [128, 55] width 14 height 14
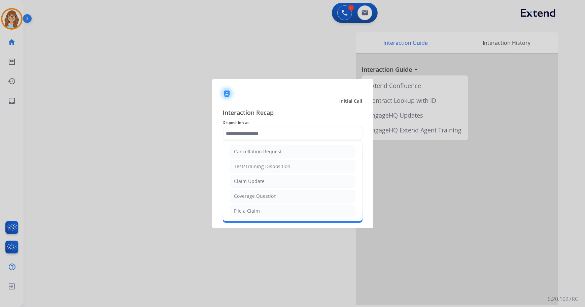
click at [252, 133] on input "text" at bounding box center [293, 133] width 140 height 13
click at [276, 179] on div "Virtual or Tremendous Card Support" at bounding box center [275, 179] width 82 height 7
type input "**********"
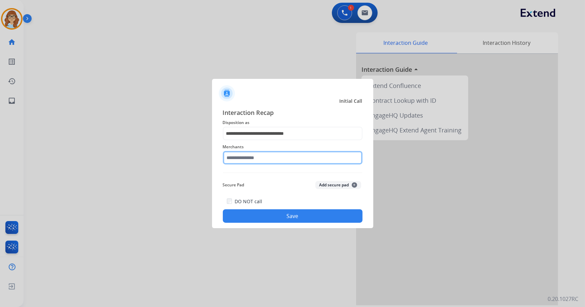
click at [273, 156] on input "text" at bounding box center [293, 157] width 140 height 13
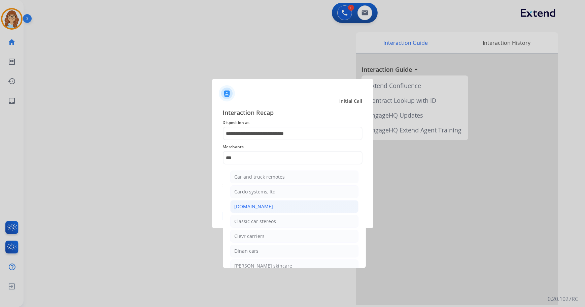
click at [299, 201] on li "[DOMAIN_NAME]" at bounding box center [294, 206] width 128 height 13
type input "**********"
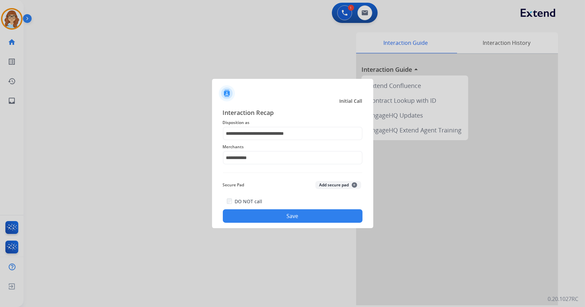
click at [295, 214] on button "Save" at bounding box center [293, 215] width 140 height 13
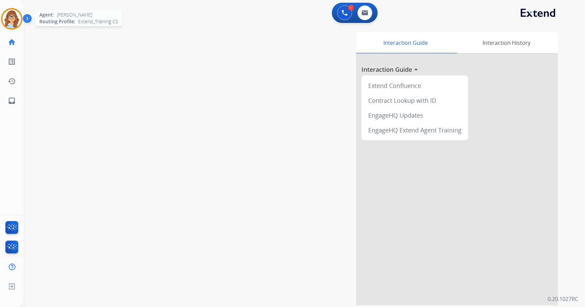
click at [10, 20] on img at bounding box center [11, 18] width 19 height 19
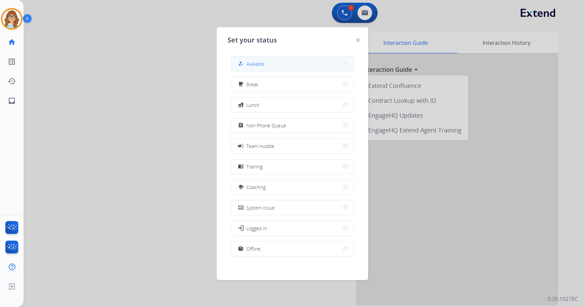
drag, startPoint x: 319, startPoint y: 62, endPoint x: 315, endPoint y: 64, distance: 3.8
click at [318, 62] on button "how_to_reg Available" at bounding box center [292, 64] width 123 height 14
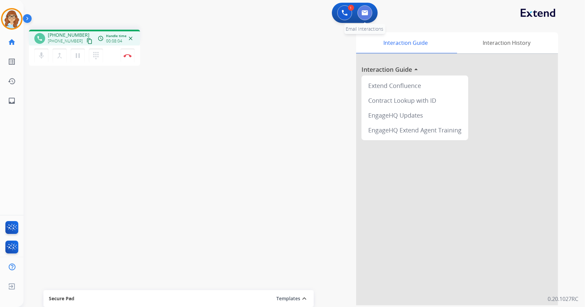
click at [367, 14] on img at bounding box center [365, 12] width 7 height 5
select select "**********"
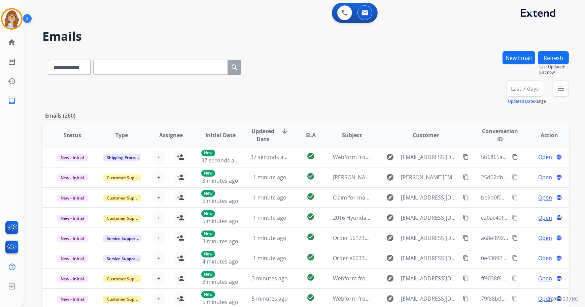
click at [129, 73] on input "text" at bounding box center [160, 67] width 135 height 15
paste input "**********"
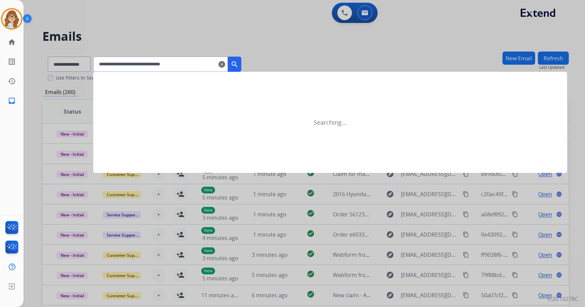
type input "**********"
click at [241, 68] on button "search" at bounding box center [234, 64] width 13 height 15
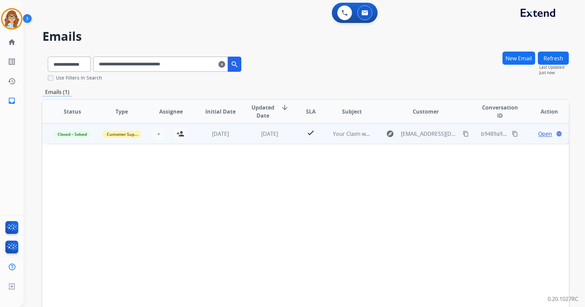
click at [544, 135] on span "Open" at bounding box center [546, 134] width 14 height 8
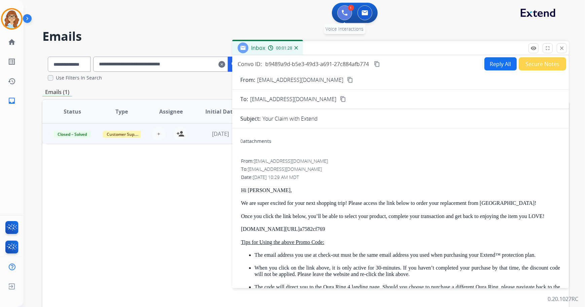
click at [343, 17] on button at bounding box center [344, 12] width 15 height 15
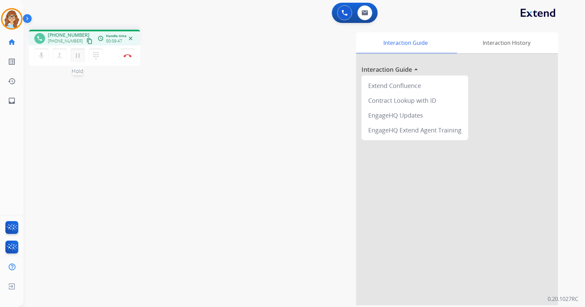
click at [83, 54] on button "pause Hold" at bounding box center [78, 55] width 14 height 14
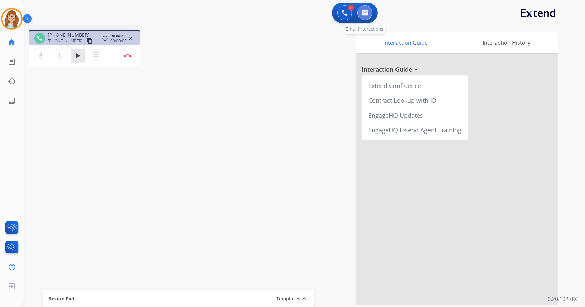
click at [363, 13] on img at bounding box center [365, 12] width 7 height 5
select select "**********"
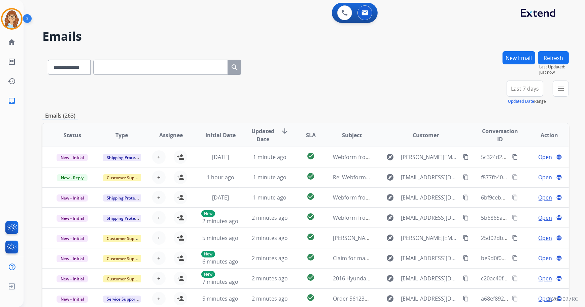
click at [134, 68] on input "text" at bounding box center [160, 67] width 135 height 15
paste input "**********"
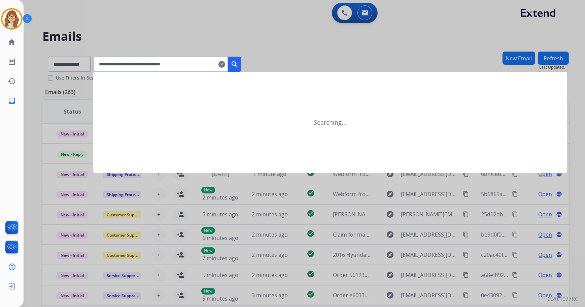
type input "**********"
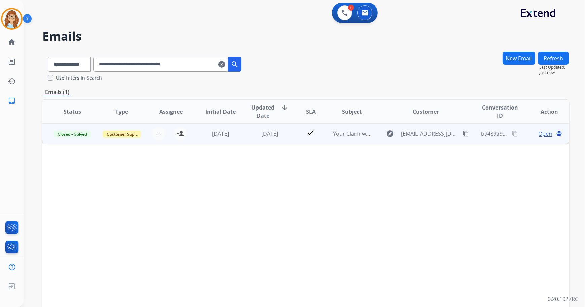
click at [539, 135] on span "Open" at bounding box center [546, 134] width 14 height 8
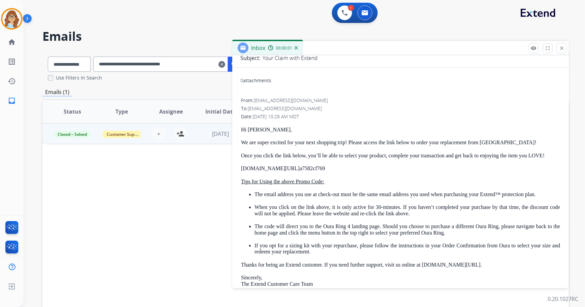
scroll to position [61, 0]
click at [347, 11] on img at bounding box center [345, 13] width 6 height 6
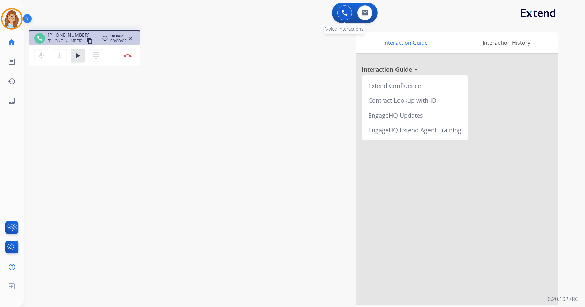
click at [347, 15] on img at bounding box center [345, 13] width 6 height 6
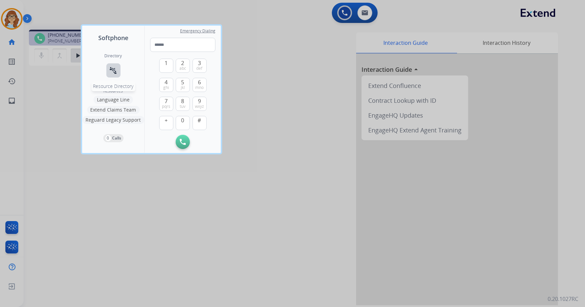
click at [112, 67] on mat-icon "connect_without_contact" at bounding box center [113, 70] width 8 height 8
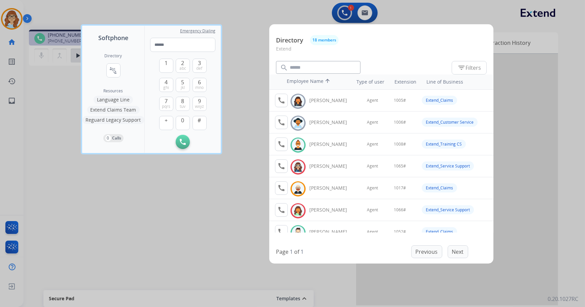
click at [340, 15] on div at bounding box center [292, 153] width 585 height 307
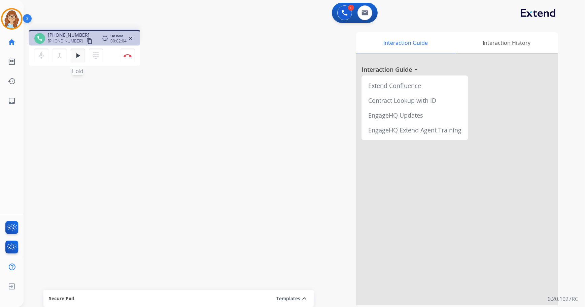
click at [81, 58] on button "play_arrow Hold" at bounding box center [78, 55] width 14 height 14
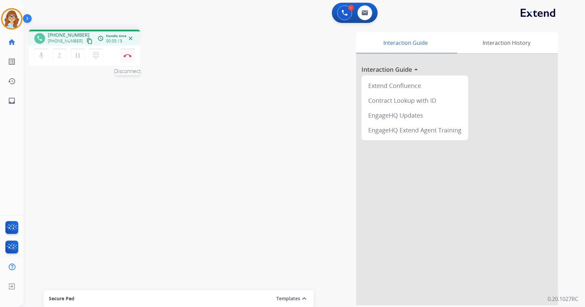
click at [125, 55] on img at bounding box center [128, 55] width 8 height 3
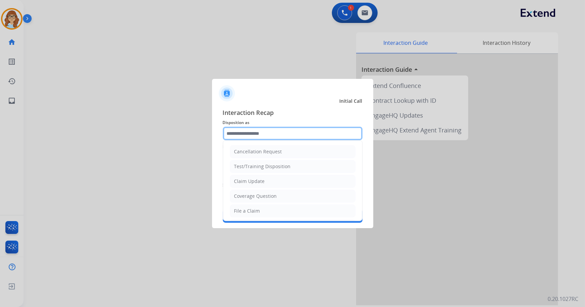
click at [291, 130] on input "text" at bounding box center [293, 133] width 140 height 13
drag, startPoint x: 294, startPoint y: 193, endPoint x: 289, endPoint y: 187, distance: 7.9
click at [293, 193] on li "Other" at bounding box center [293, 195] width 126 height 13
type input "*****"
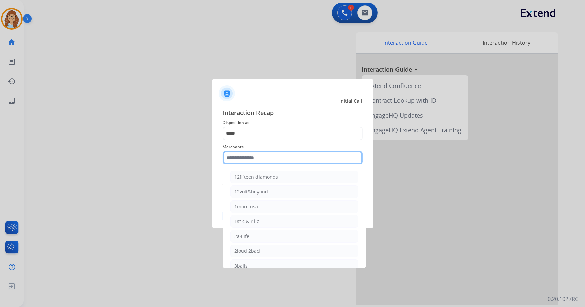
click at [268, 153] on input "text" at bounding box center [293, 157] width 140 height 13
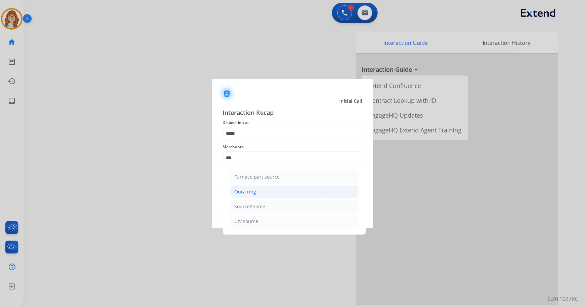
click at [247, 193] on div "Oura ring" at bounding box center [246, 191] width 22 height 7
type input "*********"
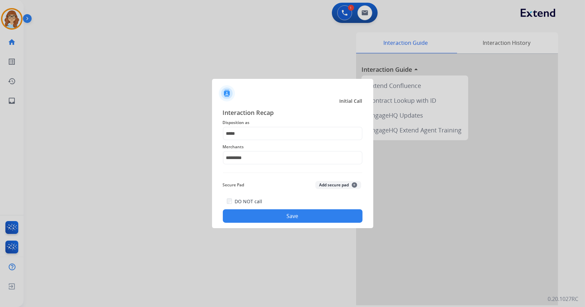
click at [256, 212] on button "Save" at bounding box center [293, 215] width 140 height 13
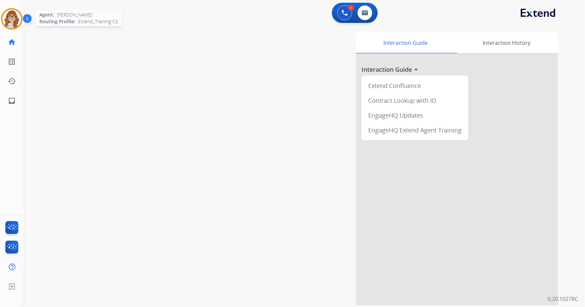
click at [8, 21] on img at bounding box center [11, 18] width 19 height 19
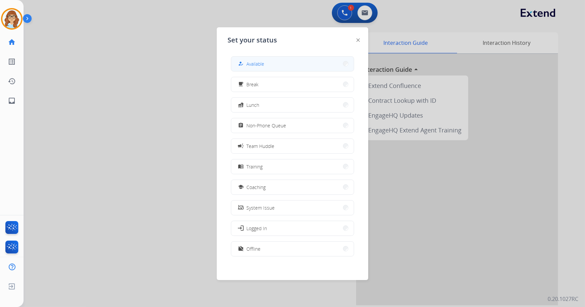
click at [274, 64] on button "how_to_reg Available" at bounding box center [292, 64] width 123 height 14
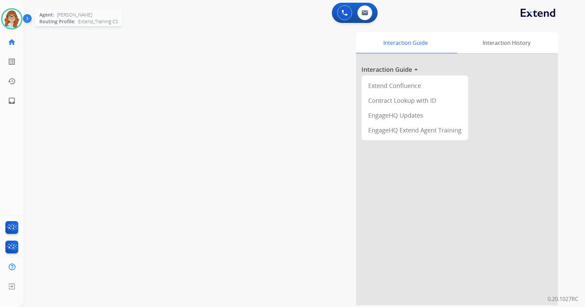
click at [15, 23] on img at bounding box center [11, 18] width 19 height 19
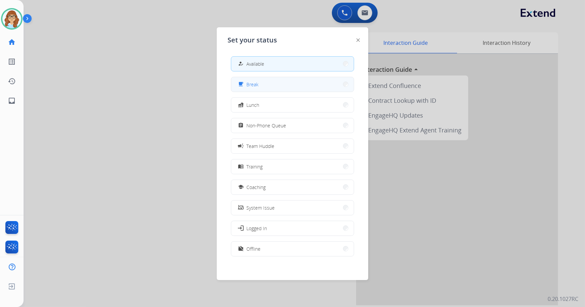
click at [290, 91] on div "free_breakfast Break" at bounding box center [292, 84] width 123 height 15
click at [280, 83] on button "free_breakfast Break" at bounding box center [292, 84] width 123 height 14
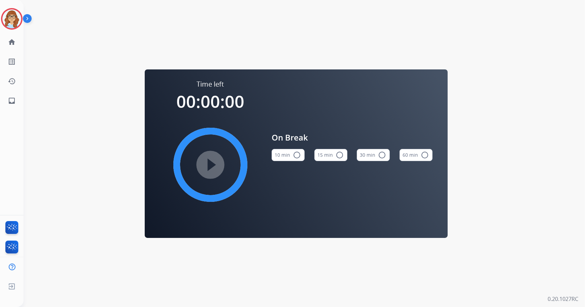
click at [287, 154] on button "10 min radio_button_unchecked" at bounding box center [288, 155] width 33 height 12
click at [214, 161] on mat-icon "play_circle_filled" at bounding box center [210, 165] width 8 height 8
click at [212, 162] on mat-icon "pause_circle_filled" at bounding box center [210, 165] width 8 height 8
click at [13, 15] on img at bounding box center [11, 18] width 19 height 19
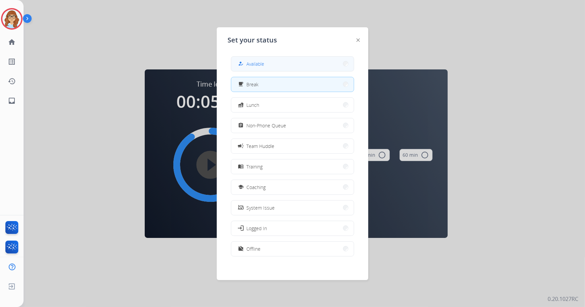
click at [281, 64] on button "how_to_reg Available" at bounding box center [292, 64] width 123 height 14
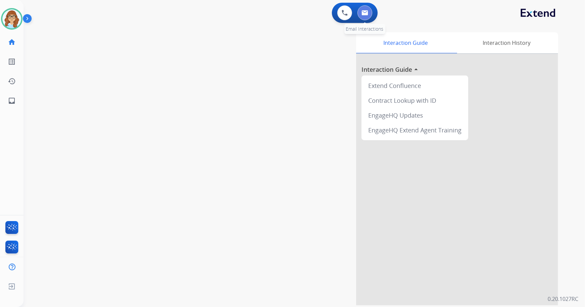
click at [367, 17] on button at bounding box center [365, 12] width 15 height 15
select select "**********"
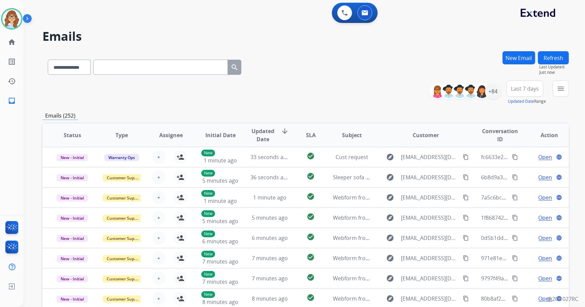
click at [114, 64] on input "text" at bounding box center [160, 67] width 135 height 15
paste input "**********"
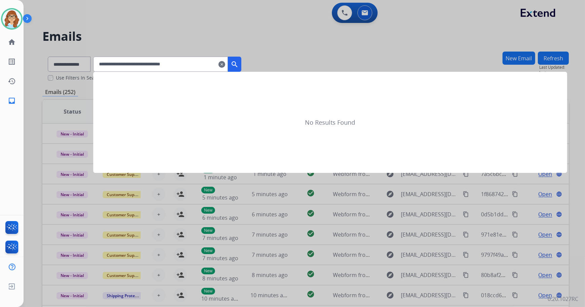
type input "**********"
click at [239, 67] on mat-icon "search" at bounding box center [235, 64] width 8 height 8
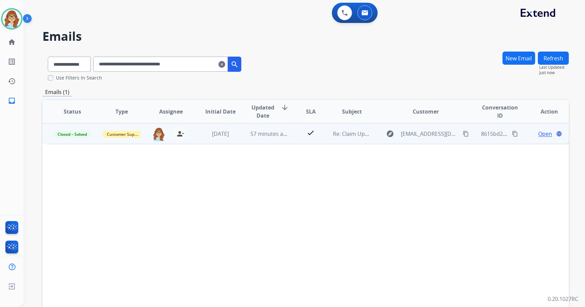
click at [544, 132] on span "Open" at bounding box center [546, 134] width 14 height 8
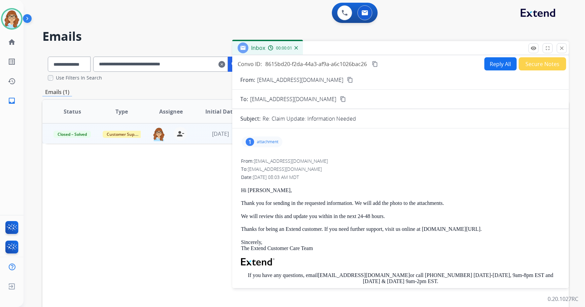
click at [486, 64] on button "Reply All" at bounding box center [500, 63] width 32 height 13
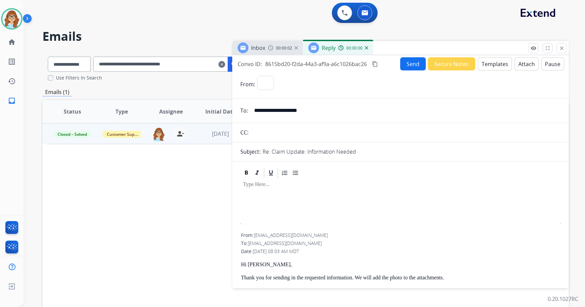
select select "**********"
click at [492, 67] on button "Templates" at bounding box center [495, 63] width 34 height 13
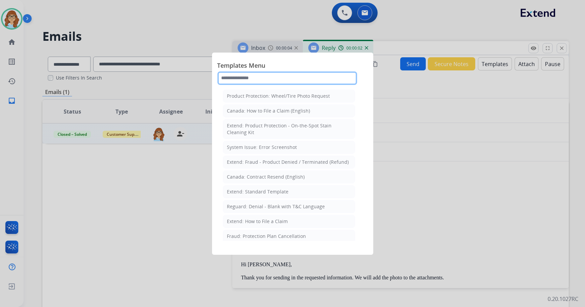
click at [275, 79] on input "text" at bounding box center [287, 77] width 140 height 13
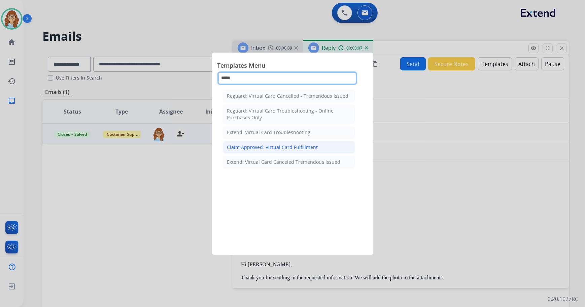
type input "*****"
click at [269, 151] on li "Claim Approved: Virtual Card Fulfillment" at bounding box center [289, 147] width 132 height 13
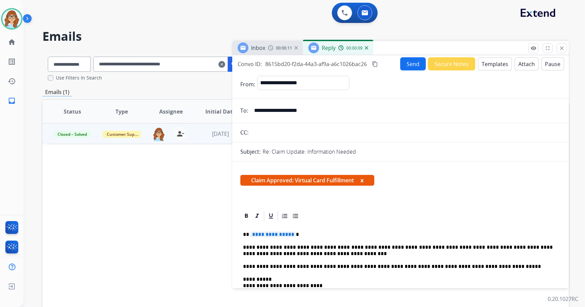
scroll to position [30, 0]
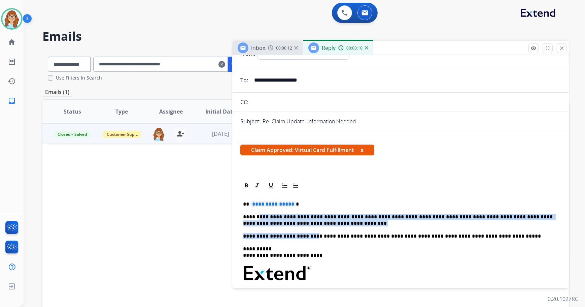
drag, startPoint x: 306, startPoint y: 227, endPoint x: 257, endPoint y: 216, distance: 50.0
click at [257, 216] on div "**********" at bounding box center [400, 289] width 320 height 195
click at [326, 224] on p "**********" at bounding box center [398, 220] width 310 height 12
drag, startPoint x: 316, startPoint y: 224, endPoint x: 242, endPoint y: 216, distance: 74.1
click at [242, 216] on div "**********" at bounding box center [400, 289] width 320 height 195
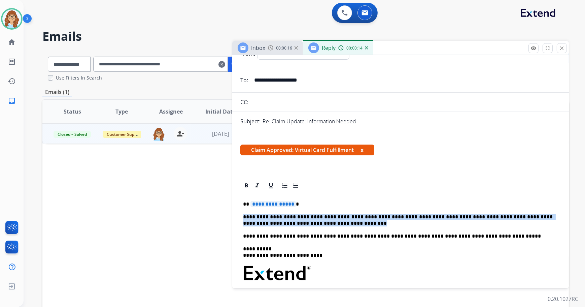
copy p "**********"
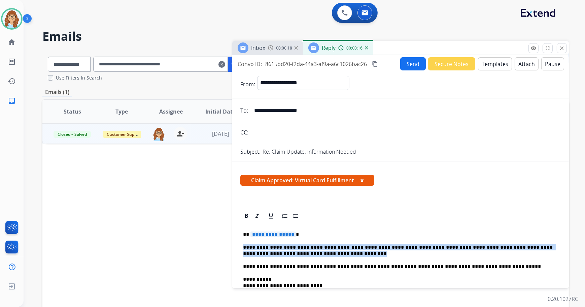
click at [489, 68] on button "Templates" at bounding box center [495, 63] width 34 height 13
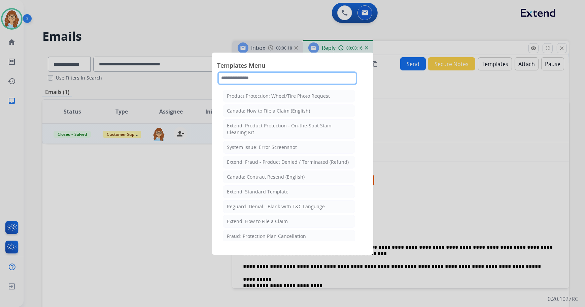
click at [316, 81] on input "text" at bounding box center [287, 77] width 140 height 13
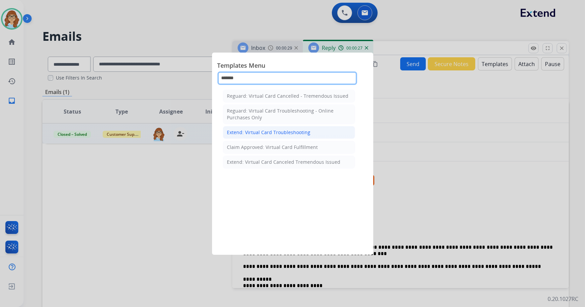
type input "*******"
click at [293, 128] on li "Extend: Virtual Card Troubleshooting" at bounding box center [289, 132] width 132 height 13
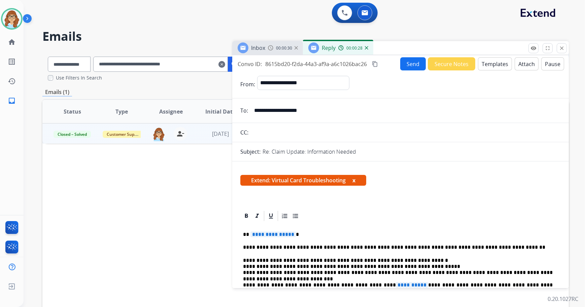
click at [355, 182] on button "x" at bounding box center [353, 180] width 3 height 8
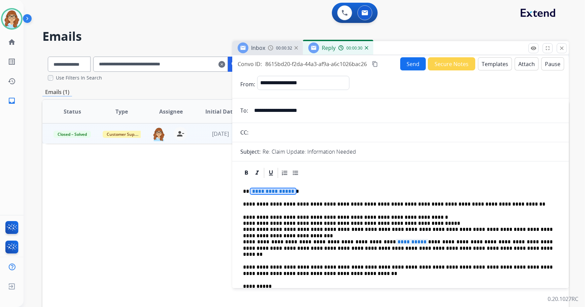
click at [273, 191] on span "**********" at bounding box center [272, 191] width 45 height 6
click at [396, 242] on span "**********" at bounding box center [412, 242] width 33 height 6
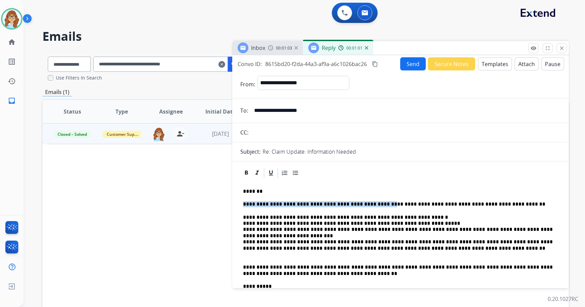
drag, startPoint x: 242, startPoint y: 203, endPoint x: 366, endPoint y: 205, distance: 124.2
click at [366, 205] on div "**********" at bounding box center [400, 301] width 320 height 245
drag, startPoint x: 334, startPoint y: 200, endPoint x: 317, endPoint y: 206, distance: 18.0
drag, startPoint x: 317, startPoint y: 206, endPoint x: 306, endPoint y: 203, distance: 11.2
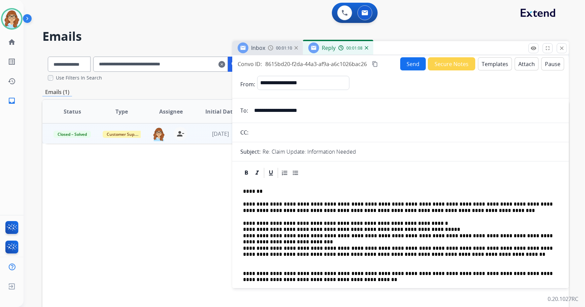
click at [422, 210] on p "**********" at bounding box center [398, 207] width 310 height 12
click at [372, 65] on button "content_copy" at bounding box center [375, 64] width 8 height 8
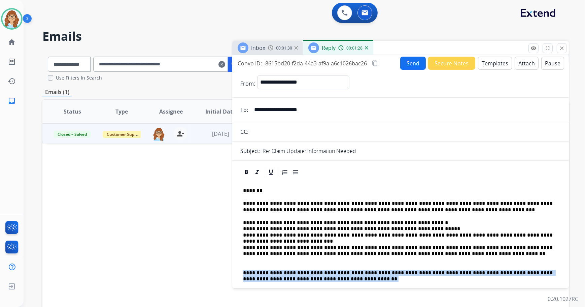
drag, startPoint x: 307, startPoint y: 282, endPoint x: 237, endPoint y: 268, distance: 70.6
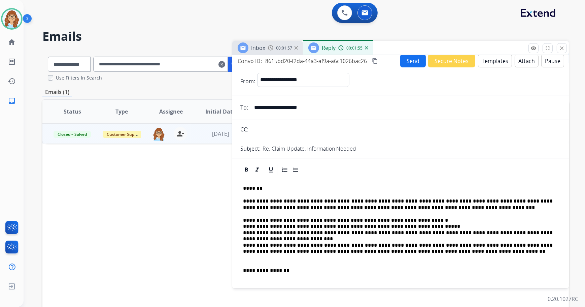
scroll to position [0, 0]
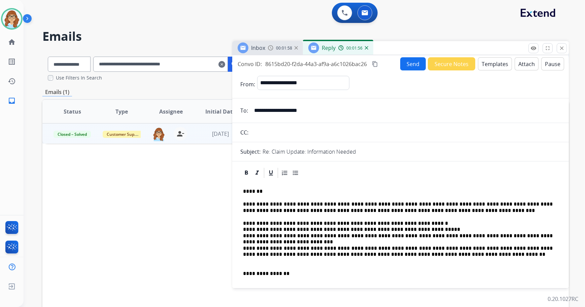
click at [375, 62] on mat-icon "content_copy" at bounding box center [375, 64] width 6 height 6
click at [409, 66] on button "Send" at bounding box center [413, 63] width 26 height 13
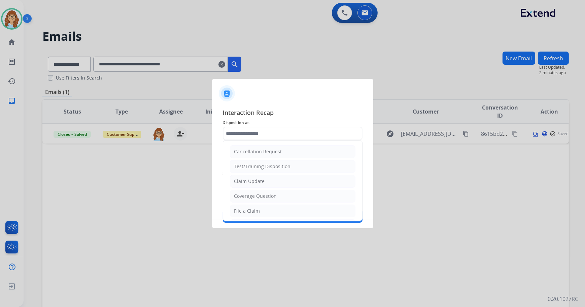
click at [269, 134] on input "text" at bounding box center [293, 133] width 140 height 13
click at [254, 177] on li "Claim Update" at bounding box center [293, 181] width 126 height 13
type input "**********"
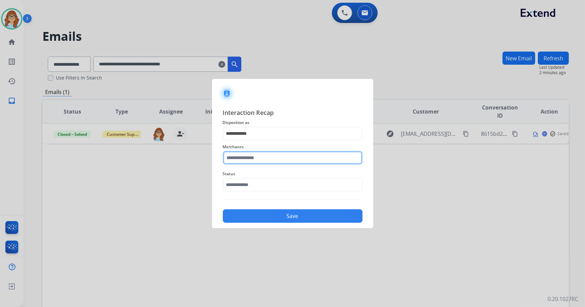
click at [255, 155] on input "text" at bounding box center [293, 157] width 140 height 13
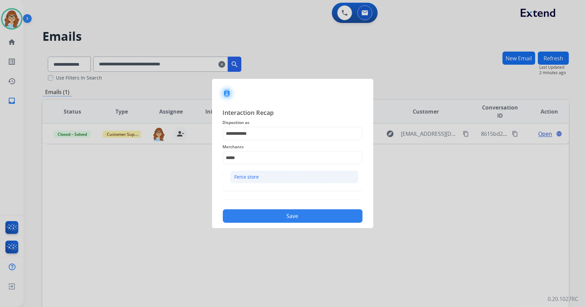
click at [251, 176] on div "Fenix store" at bounding box center [247, 176] width 25 height 7
type input "**********"
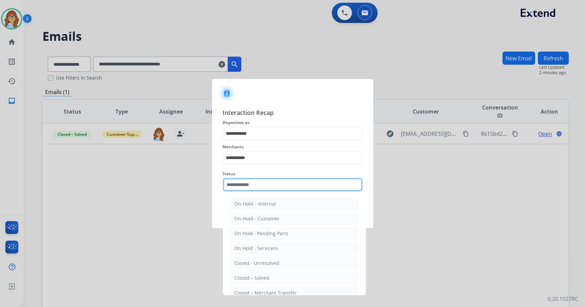
click at [249, 182] on input "text" at bounding box center [293, 184] width 140 height 13
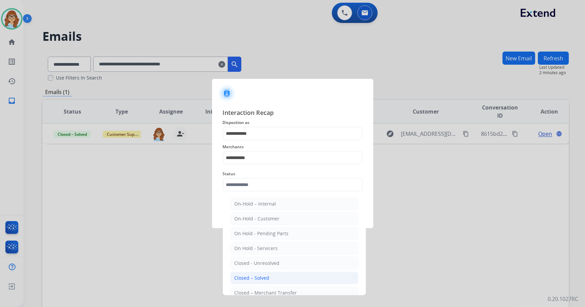
click at [263, 276] on div "Closed – Solved" at bounding box center [252, 277] width 35 height 7
type input "**********"
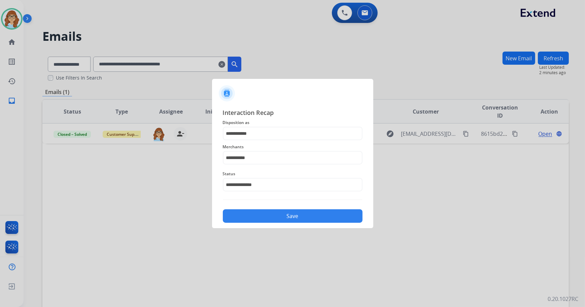
click at [255, 219] on button "Save" at bounding box center [293, 215] width 140 height 13
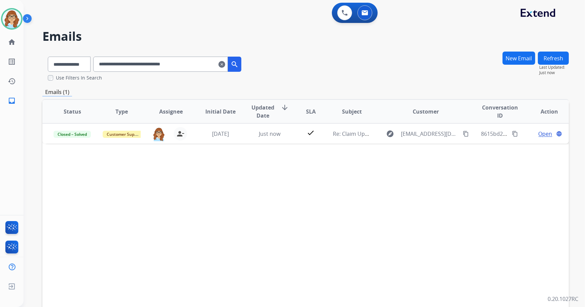
click at [225, 65] on mat-icon "clear" at bounding box center [221, 64] width 7 height 8
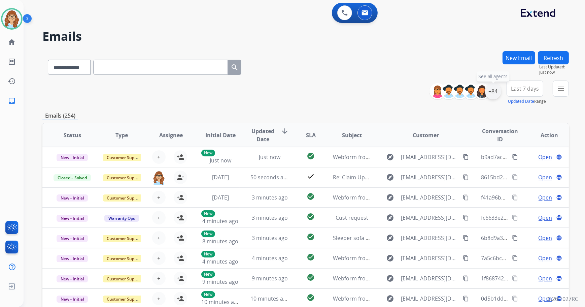
click at [495, 93] on div "+84" at bounding box center [493, 91] width 16 height 16
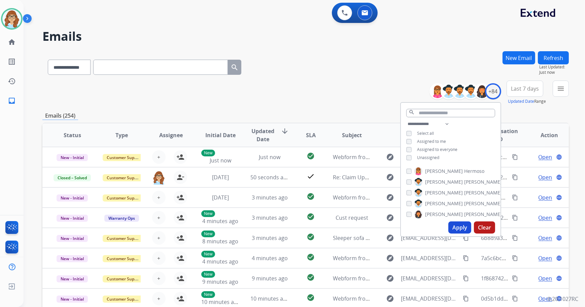
click at [426, 159] on span "Unassigned" at bounding box center [428, 158] width 22 height 6
click at [457, 227] on button "Apply" at bounding box center [459, 227] width 23 height 12
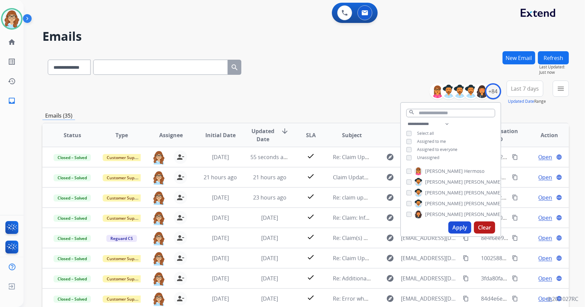
click at [518, 90] on span "Last 7 days" at bounding box center [525, 88] width 28 height 3
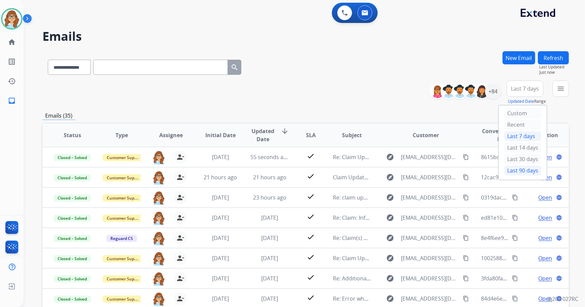
click at [520, 172] on div "Last 90 days" at bounding box center [522, 170] width 37 height 10
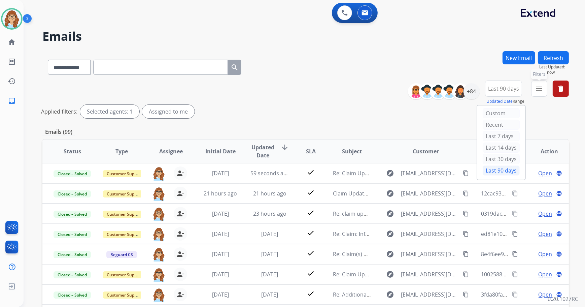
click at [534, 93] on button "menu Filters" at bounding box center [539, 88] width 16 height 16
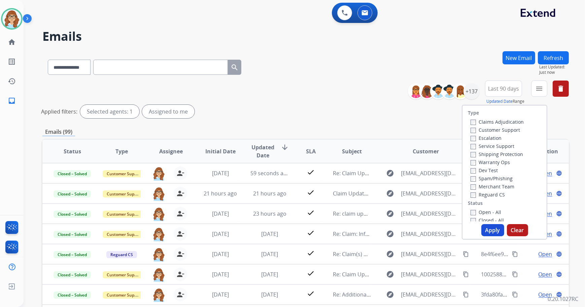
click at [512, 130] on label "Customer Support" at bounding box center [495, 130] width 49 height 6
click at [507, 156] on label "Shipping Protection" at bounding box center [497, 154] width 53 height 6
click at [491, 194] on label "Reguard CS" at bounding box center [488, 194] width 34 height 6
click at [485, 214] on label "Open - All" at bounding box center [486, 212] width 31 height 6
click at [485, 222] on div "Type Claims Adjudication Customer Support Escalation Service Support Shipping P…" at bounding box center [505, 172] width 86 height 135
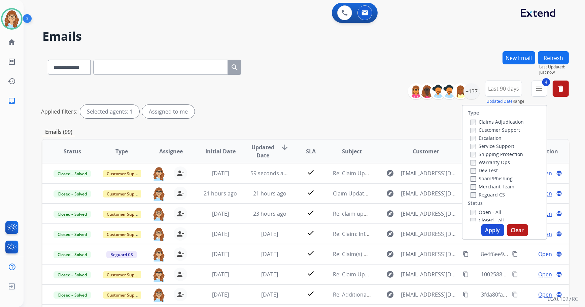
click at [485, 225] on button "Apply" at bounding box center [492, 230] width 23 height 12
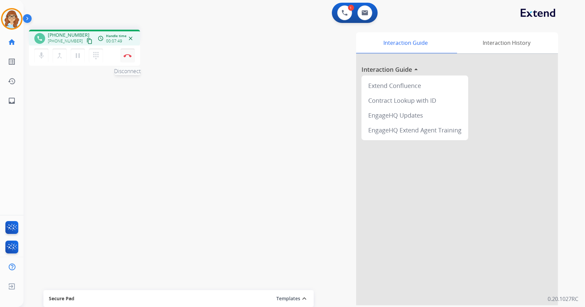
click at [130, 57] on button "Disconnect" at bounding box center [128, 55] width 14 height 14
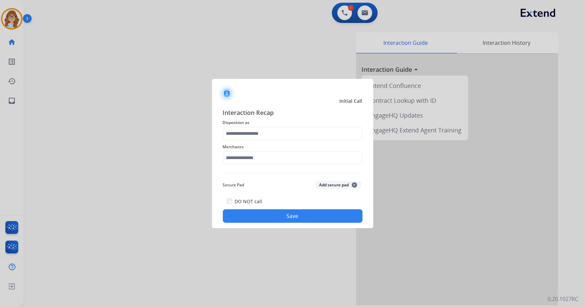
drag, startPoint x: 274, startPoint y: 141, endPoint x: 270, endPoint y: 133, distance: 9.2
click at [274, 141] on div "Merchants" at bounding box center [293, 153] width 140 height 27
click at [269, 130] on input "text" at bounding box center [293, 133] width 140 height 13
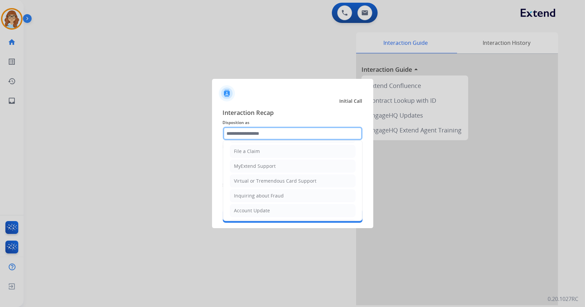
scroll to position [61, 0]
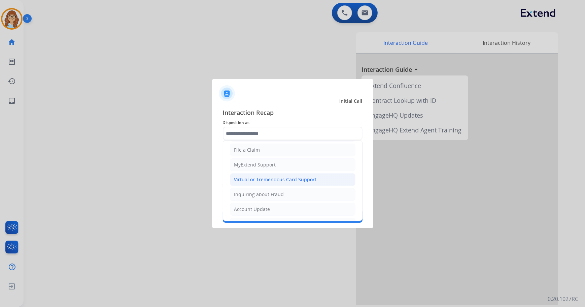
click at [263, 176] on div "Virtual or Tremendous Card Support" at bounding box center [275, 179] width 82 height 7
type input "**********"
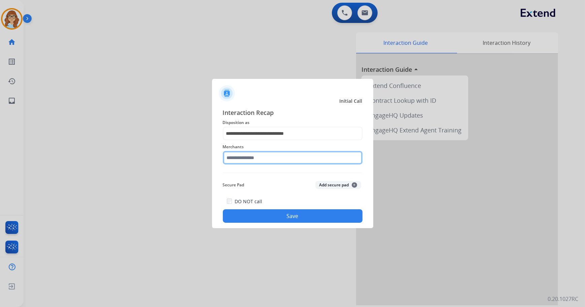
click at [257, 163] on input "text" at bounding box center [293, 157] width 140 height 13
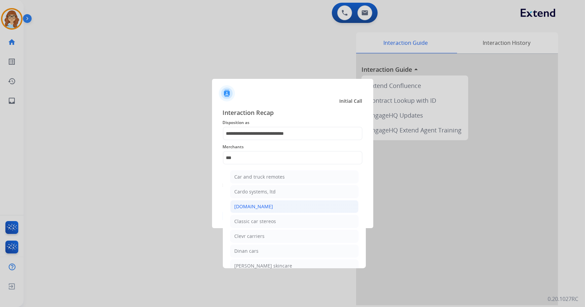
click at [268, 207] on li "[DOMAIN_NAME]" at bounding box center [294, 206] width 128 height 13
type input "**********"
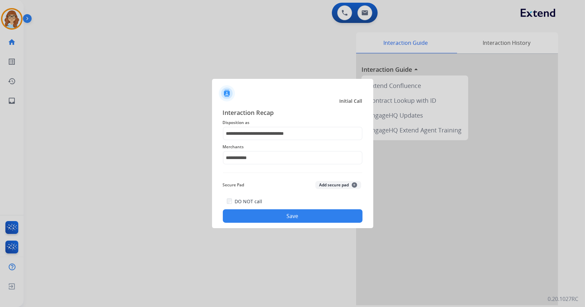
click at [269, 216] on button "Save" at bounding box center [293, 215] width 140 height 13
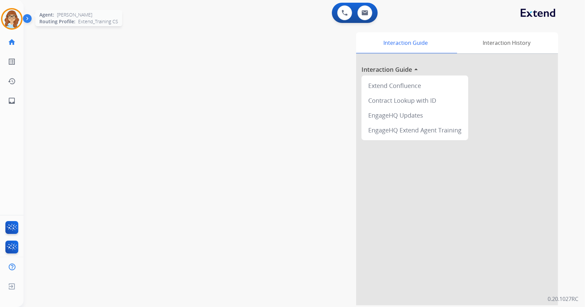
click at [15, 21] on img at bounding box center [11, 18] width 19 height 19
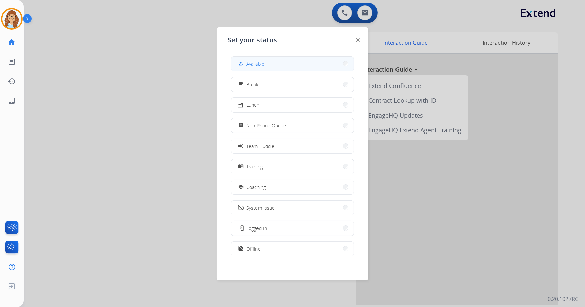
click at [248, 57] on button "how_to_reg Available" at bounding box center [292, 64] width 123 height 14
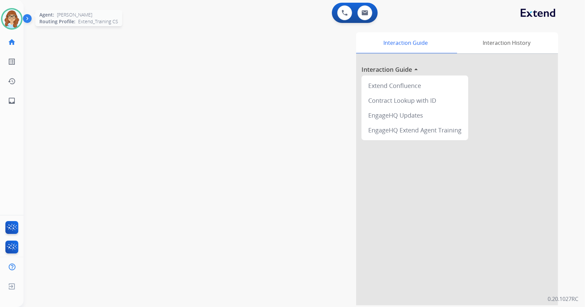
click at [7, 17] on img at bounding box center [11, 18] width 19 height 19
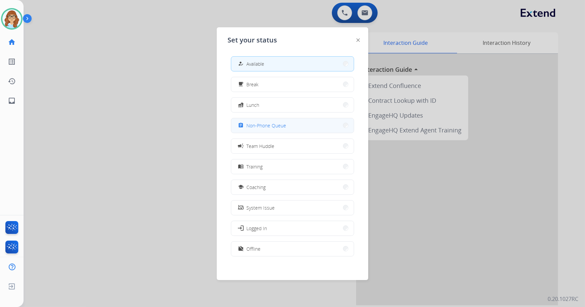
click at [258, 126] on span "Non-Phone Queue" at bounding box center [266, 125] width 40 height 7
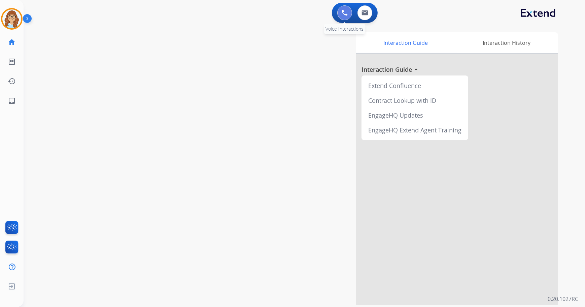
click at [346, 10] on img at bounding box center [345, 13] width 6 height 6
click at [344, 12] on img at bounding box center [345, 13] width 6 height 6
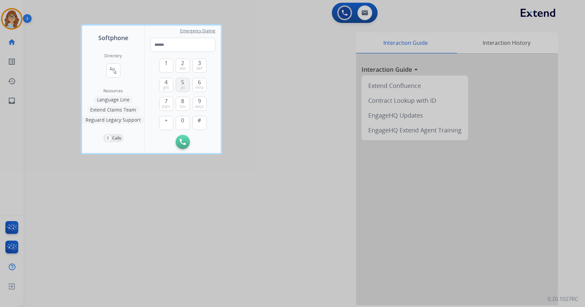
click at [182, 85] on span "jkl" at bounding box center [183, 87] width 4 height 5
click at [170, 66] on button "1" at bounding box center [166, 66] width 14 height 14
click at [172, 82] on button "4 ghi" at bounding box center [166, 85] width 14 height 14
click at [198, 62] on span "3" at bounding box center [199, 63] width 3 height 8
click at [198, 81] on span "6" at bounding box center [199, 82] width 3 height 8
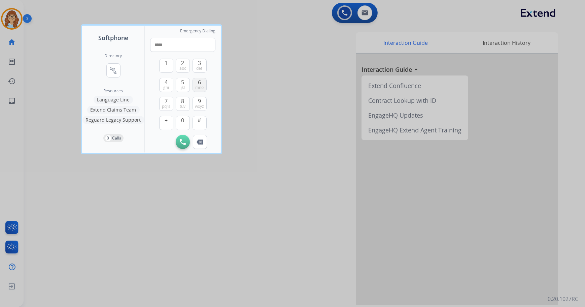
click at [198, 81] on span "6" at bounding box center [199, 82] width 3 height 8
click at [199, 88] on span "mno" at bounding box center [199, 87] width 8 height 5
click at [187, 121] on button "0" at bounding box center [183, 123] width 14 height 14
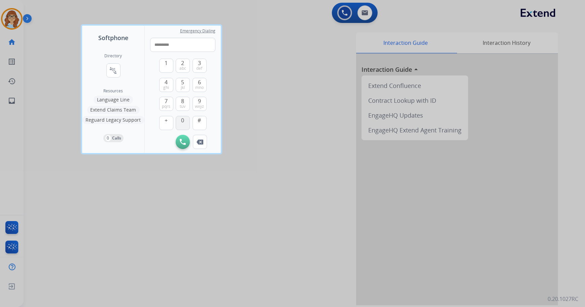
type input "**********"
click at [184, 143] on img at bounding box center [183, 142] width 6 height 6
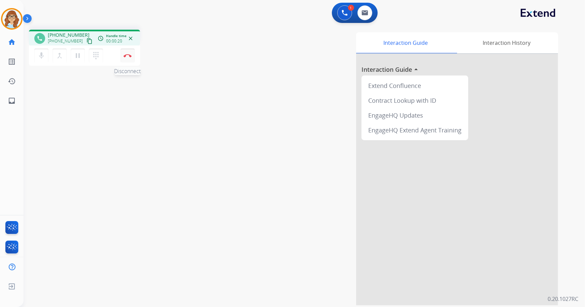
click at [129, 56] on img at bounding box center [128, 55] width 8 height 3
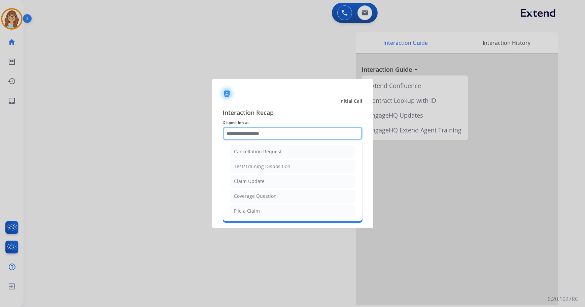
click at [283, 131] on input "text" at bounding box center [293, 133] width 140 height 13
click at [266, 182] on li "Claim Update" at bounding box center [293, 181] width 126 height 13
type input "**********"
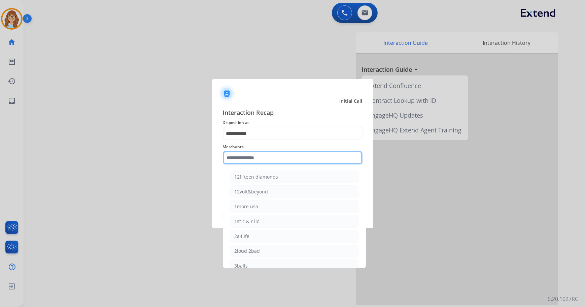
click at [247, 161] on input "text" at bounding box center [293, 157] width 140 height 13
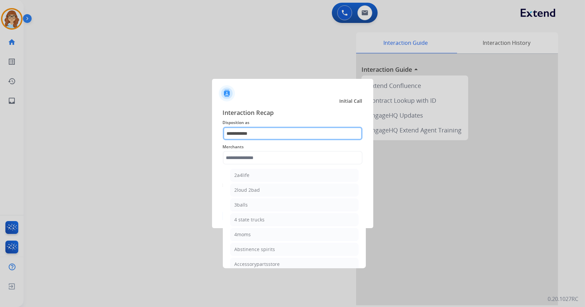
click at [265, 131] on input "**********" at bounding box center [293, 133] width 140 height 13
drag, startPoint x: 265, startPoint y: 131, endPoint x: 208, endPoint y: 131, distance: 56.9
click at [0, 131] on app-contact-recap-modal "**********" at bounding box center [0, 153] width 0 height 307
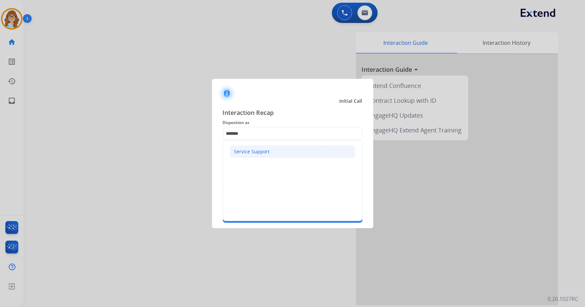
click at [265, 154] on div "Service Support" at bounding box center [252, 151] width 36 height 7
type input "**********"
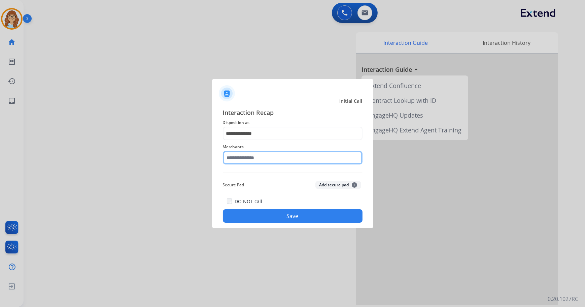
click at [272, 162] on input "text" at bounding box center [293, 157] width 140 height 13
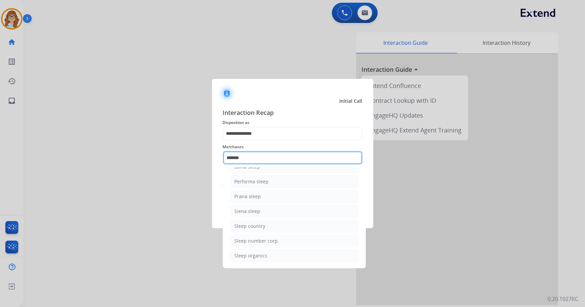
scroll to position [0, 0]
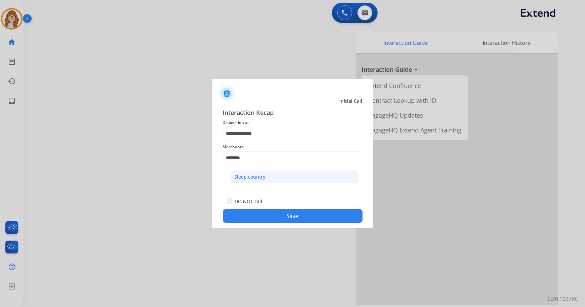
click at [254, 175] on div "Sleep country" at bounding box center [250, 176] width 31 height 7
type input "**********"
click at [279, 213] on button "Save" at bounding box center [293, 215] width 140 height 13
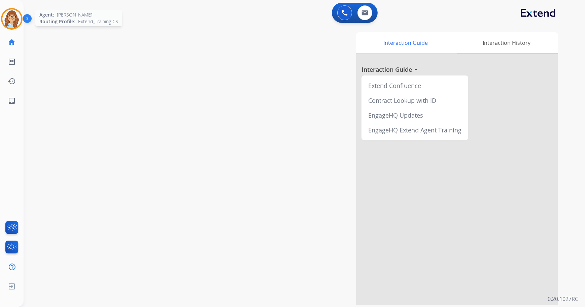
click at [13, 13] on img at bounding box center [11, 18] width 19 height 19
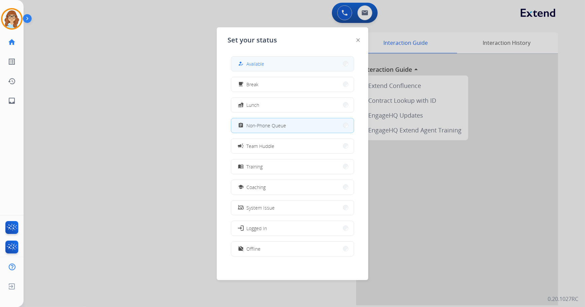
click at [247, 60] on div "how_to_reg Available" at bounding box center [251, 64] width 28 height 8
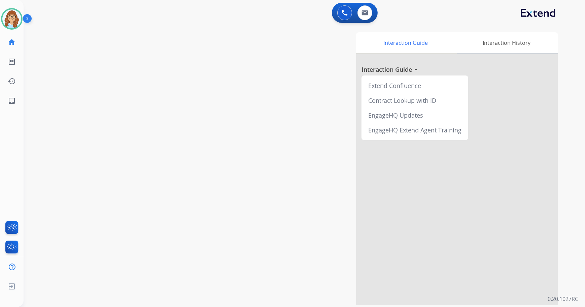
click at [367, 20] on div "0 Voice Interactions 0 Email Interactions" at bounding box center [355, 13] width 46 height 20
click at [367, 15] on img at bounding box center [365, 12] width 7 height 5
select select "**********"
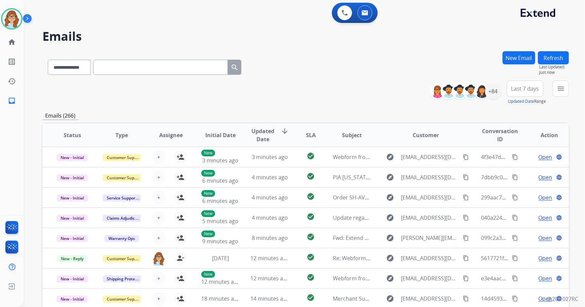
click at [498, 97] on div "+84" at bounding box center [468, 91] width 67 height 16
click at [496, 95] on div "+84" at bounding box center [493, 91] width 16 height 16
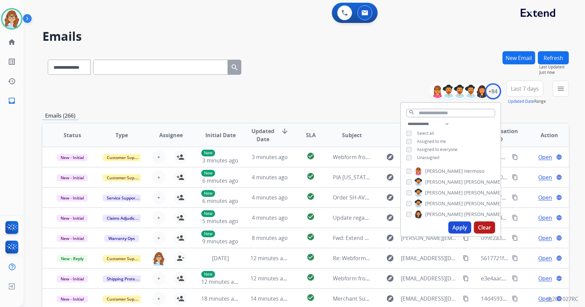
click at [435, 156] on span "Unassigned" at bounding box center [428, 158] width 22 height 6
click at [460, 228] on button "Apply" at bounding box center [459, 227] width 23 height 12
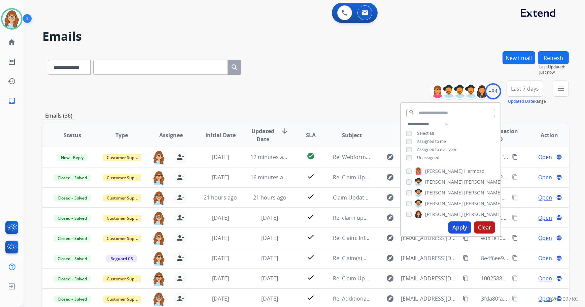
click at [513, 90] on span "Last 7 days" at bounding box center [525, 88] width 28 height 3
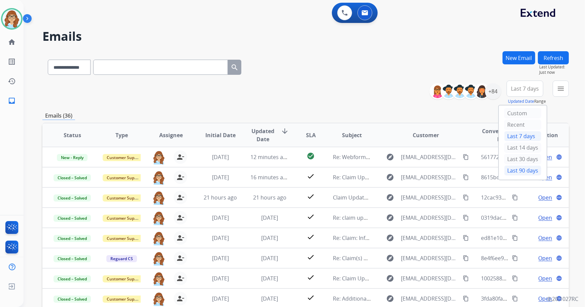
click at [517, 169] on div "Last 90 days" at bounding box center [522, 170] width 37 height 10
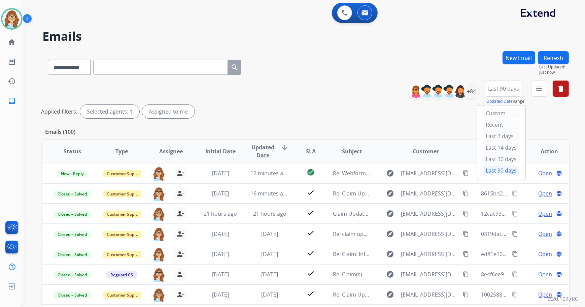
click at [530, 93] on div "**********" at bounding box center [491, 92] width 156 height 24
click at [536, 90] on button "menu Filters" at bounding box center [539, 88] width 16 height 16
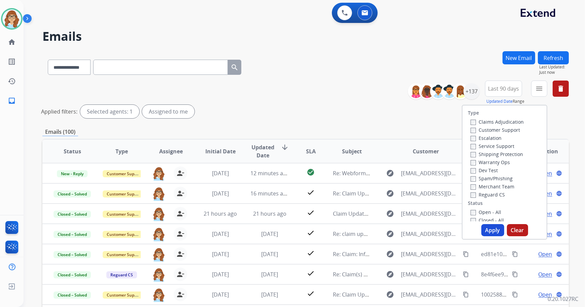
click at [499, 129] on label "Customer Support" at bounding box center [495, 130] width 49 height 6
click at [496, 151] on label "Shipping Protection" at bounding box center [497, 154] width 53 height 6
click at [494, 194] on label "Reguard CS" at bounding box center [488, 194] width 34 height 6
click at [482, 211] on label "Open - All" at bounding box center [486, 212] width 31 height 6
click at [492, 227] on button "Apply" at bounding box center [492, 230] width 23 height 12
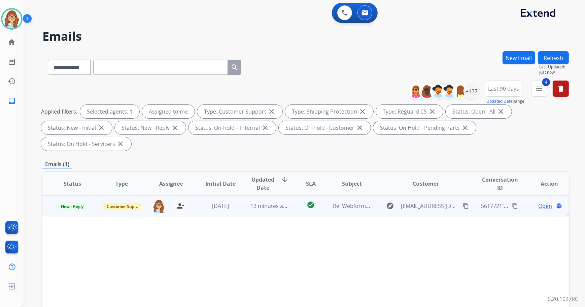
click at [463, 203] on mat-icon "content_copy" at bounding box center [466, 206] width 6 height 6
click at [544, 202] on span "Open" at bounding box center [546, 206] width 14 height 8
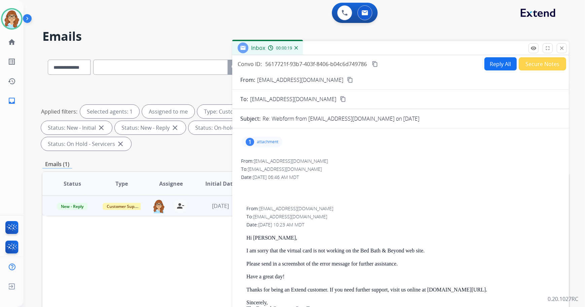
click at [256, 141] on div "1 attachment" at bounding box center [262, 141] width 41 height 11
click at [268, 161] on div at bounding box center [265, 160] width 34 height 24
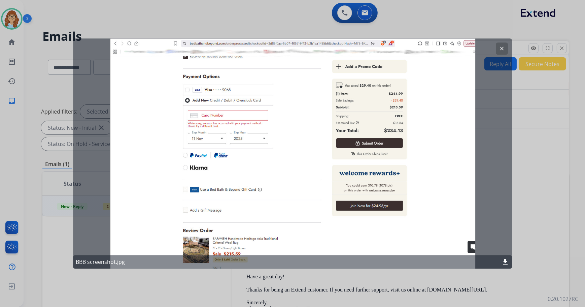
click at [498, 48] on button "clear" at bounding box center [502, 48] width 12 height 12
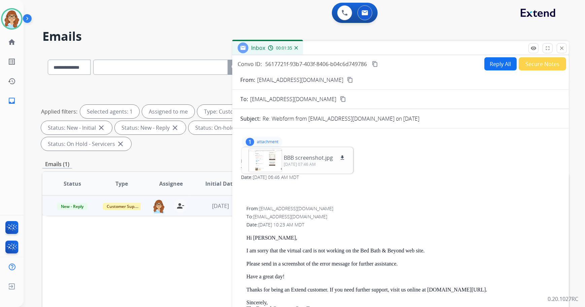
click at [374, 62] on mat-icon "content_copy" at bounding box center [375, 64] width 6 height 6
click at [280, 139] on div "1 attachment BBB screenshot.jpg download 10/13/2025, 07:46 AM" at bounding box center [262, 141] width 41 height 11
click at [491, 66] on button "Reply All" at bounding box center [500, 63] width 32 height 13
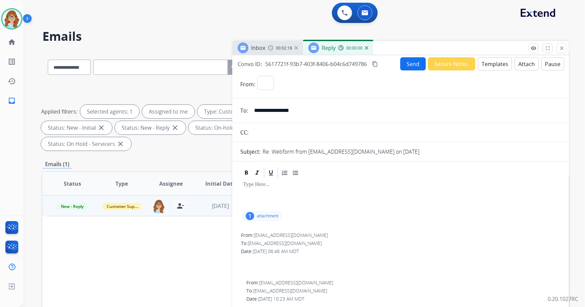
select select "**********"
click at [492, 64] on button "Templates" at bounding box center [495, 63] width 34 height 13
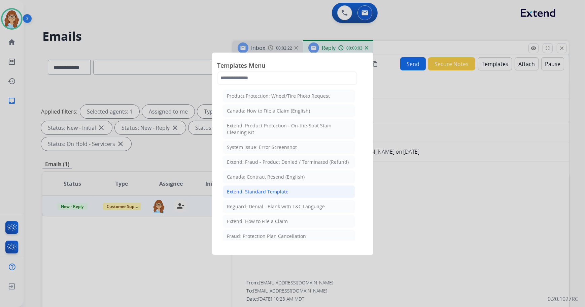
click at [299, 188] on li "Extend: Standard Template" at bounding box center [289, 191] width 132 height 13
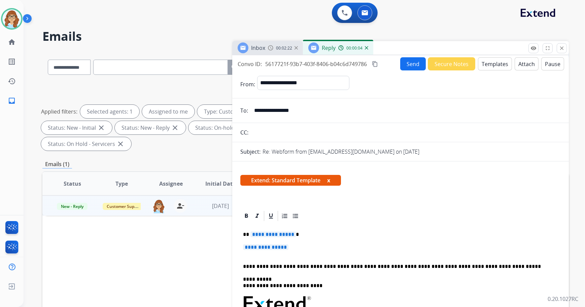
click at [330, 178] on button "x" at bounding box center [328, 180] width 3 height 8
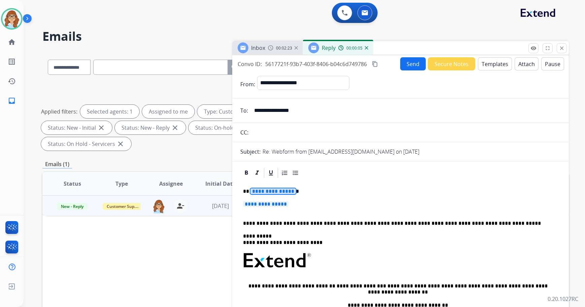
click at [277, 192] on span "**********" at bounding box center [272, 191] width 45 height 6
click at [271, 206] on span "**********" at bounding box center [265, 204] width 45 height 6
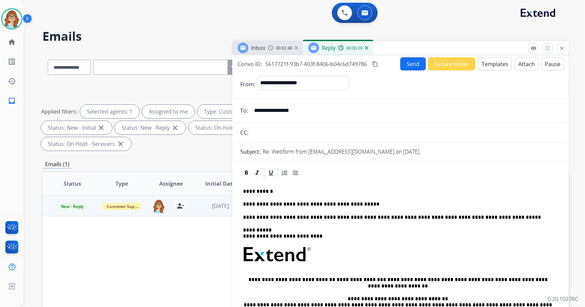
click at [284, 206] on p "**********" at bounding box center [398, 204] width 310 height 6
click at [360, 202] on p "**********" at bounding box center [398, 204] width 310 height 6
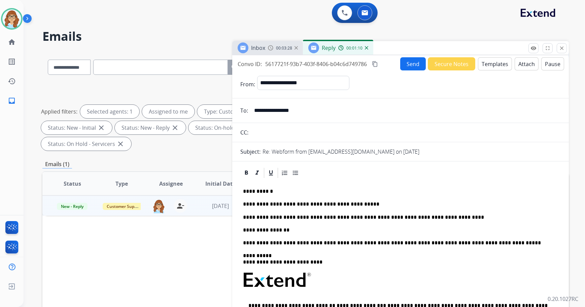
click at [415, 60] on button "Send" at bounding box center [413, 63] width 26 height 13
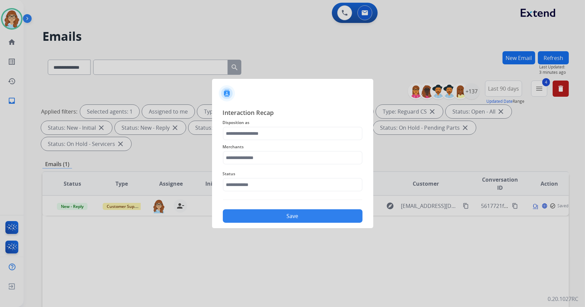
click at [288, 143] on span "Merchants" at bounding box center [293, 147] width 140 height 8
drag, startPoint x: 288, startPoint y: 139, endPoint x: 287, endPoint y: 135, distance: 3.7
click at [288, 138] on input "text" at bounding box center [293, 133] width 140 height 13
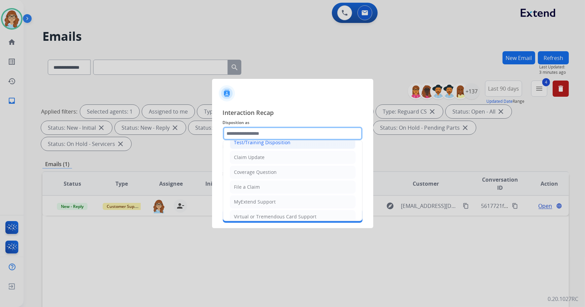
scroll to position [61, 0]
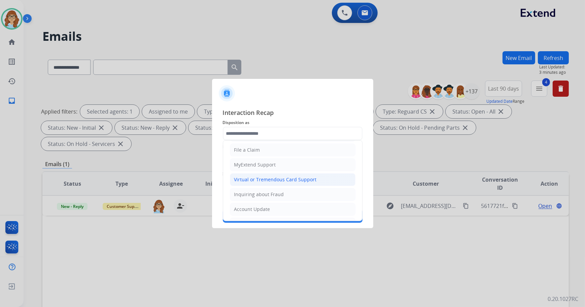
click at [293, 174] on li "Virtual or Tremendous Card Support" at bounding box center [293, 179] width 126 height 13
type input "**********"
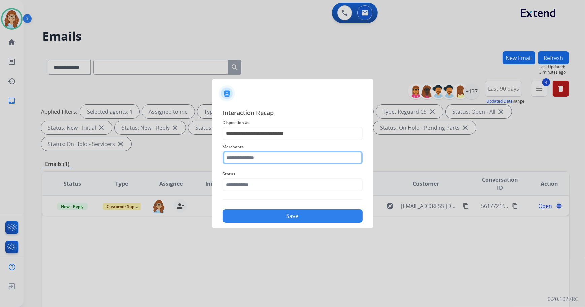
click at [289, 159] on input "text" at bounding box center [293, 157] width 140 height 13
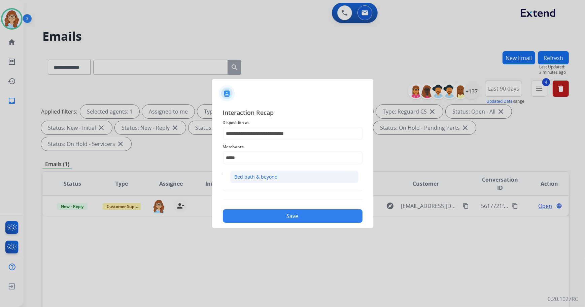
click at [317, 177] on li "Bed bath & beyond" at bounding box center [294, 176] width 128 height 13
type input "**********"
click at [312, 177] on span "Status" at bounding box center [293, 174] width 140 height 8
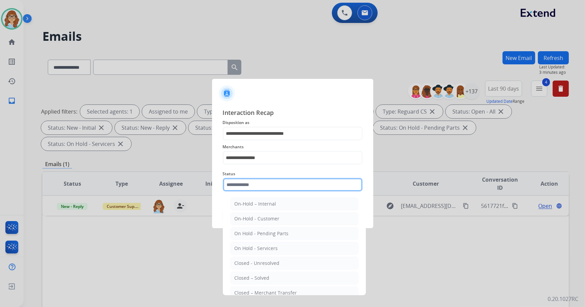
click at [312, 183] on input "text" at bounding box center [293, 184] width 140 height 13
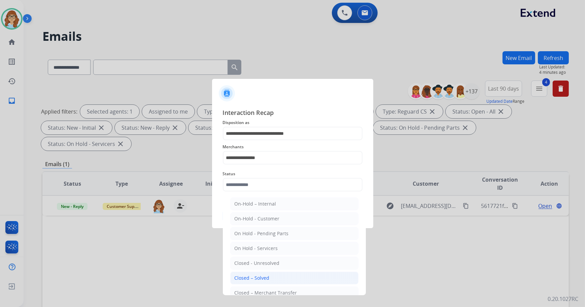
click at [296, 272] on li "Closed – Solved" at bounding box center [294, 277] width 128 height 13
type input "**********"
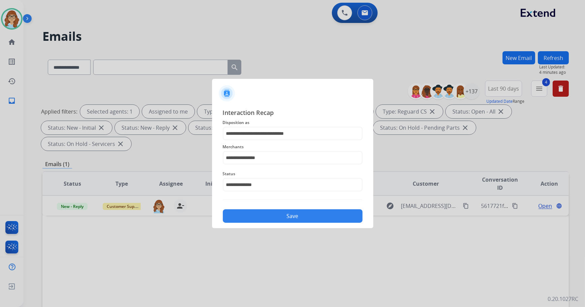
click at [294, 214] on button "Save" at bounding box center [293, 215] width 140 height 13
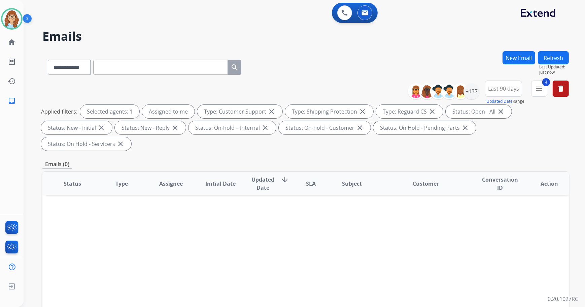
click at [565, 57] on button "Refresh" at bounding box center [553, 57] width 31 height 13
click at [342, 14] on img at bounding box center [345, 13] width 6 height 6
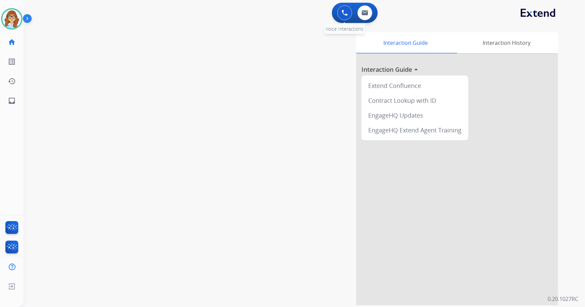
click at [347, 14] on img at bounding box center [345, 13] width 6 height 6
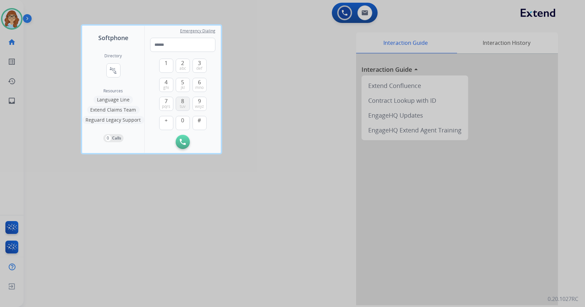
click at [179, 100] on button "8 tuv" at bounding box center [183, 104] width 14 height 14
click at [201, 69] on span "def" at bounding box center [200, 68] width 6 height 5
click at [166, 100] on span "7" at bounding box center [166, 101] width 3 height 8
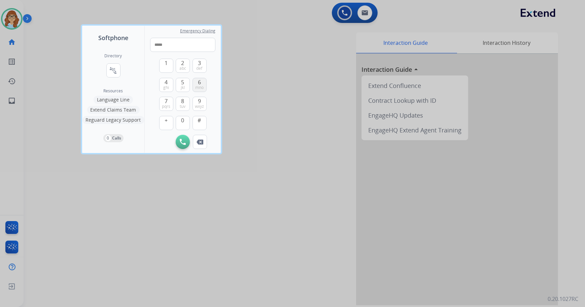
click at [200, 85] on span "mno" at bounding box center [199, 87] width 8 height 5
click at [188, 101] on button "8 tuv" at bounding box center [183, 104] width 14 height 14
click at [198, 88] on span "mno" at bounding box center [199, 87] width 8 height 5
click at [171, 101] on button "7 pqrs" at bounding box center [166, 104] width 14 height 14
click at [196, 85] on span "mno" at bounding box center [199, 87] width 8 height 5
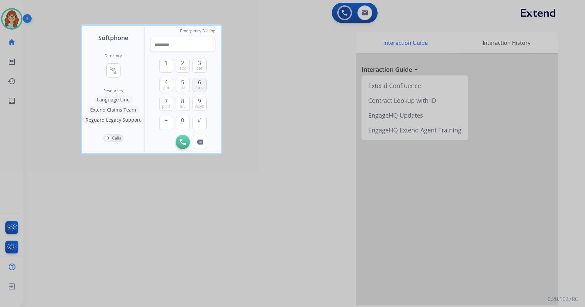
type input "**********"
click at [184, 143] on img at bounding box center [183, 142] width 6 height 6
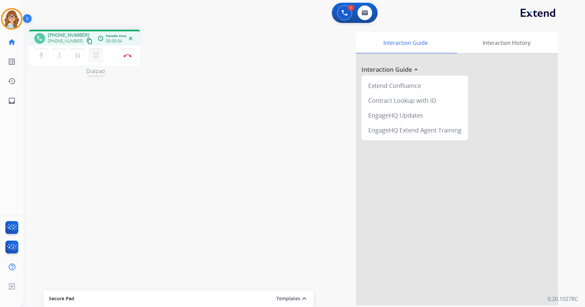
click at [96, 60] on button "dialpad Dialpad" at bounding box center [96, 55] width 14 height 14
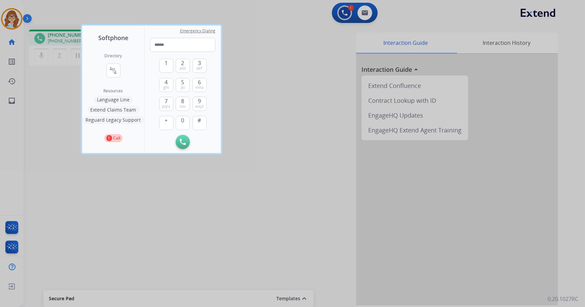
click at [159, 165] on div at bounding box center [292, 153] width 585 height 307
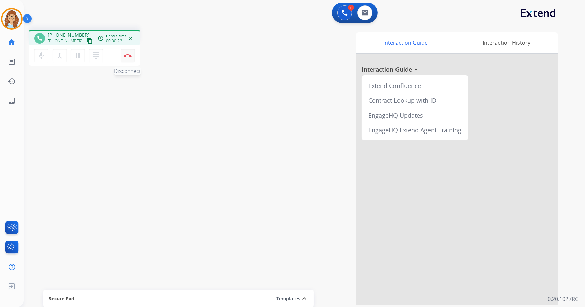
click at [124, 56] on img at bounding box center [128, 55] width 8 height 3
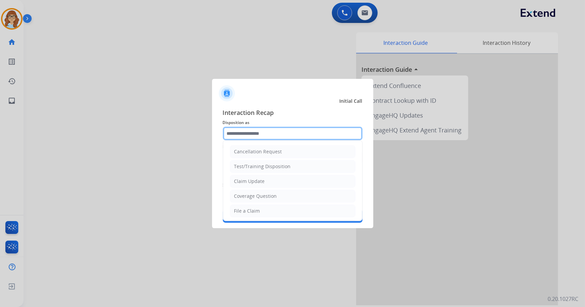
click at [229, 131] on input "text" at bounding box center [293, 133] width 140 height 13
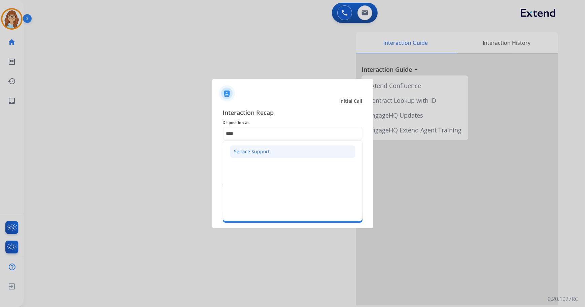
click at [244, 149] on div "Service Support" at bounding box center [252, 151] width 36 height 7
type input "**********"
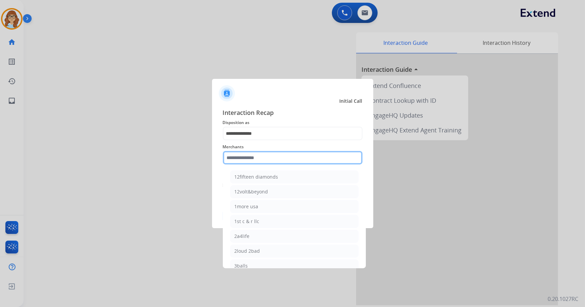
click at [251, 163] on input "text" at bounding box center [293, 157] width 140 height 13
click at [238, 266] on div "Sleep country" at bounding box center [250, 265] width 31 height 7
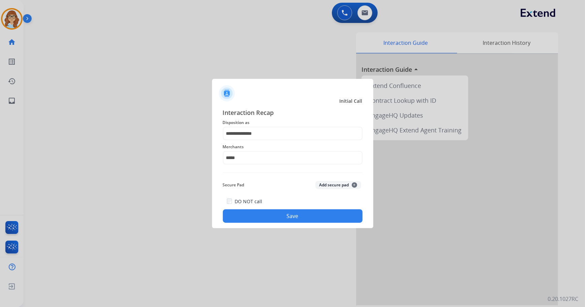
type input "**********"
click at [255, 211] on button "Save" at bounding box center [293, 215] width 140 height 13
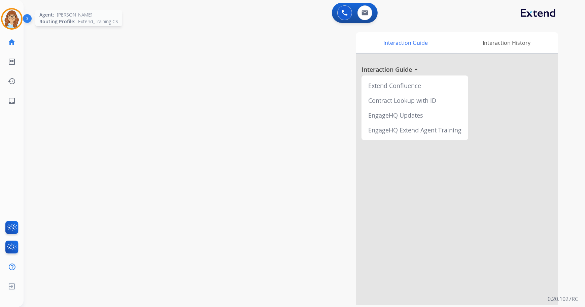
click at [16, 28] on div at bounding box center [12, 19] width 22 height 22
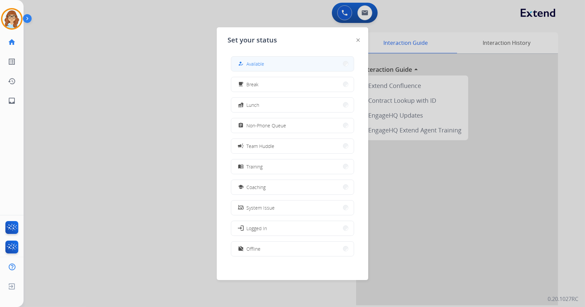
click at [256, 65] on span "Available" at bounding box center [255, 63] width 18 height 7
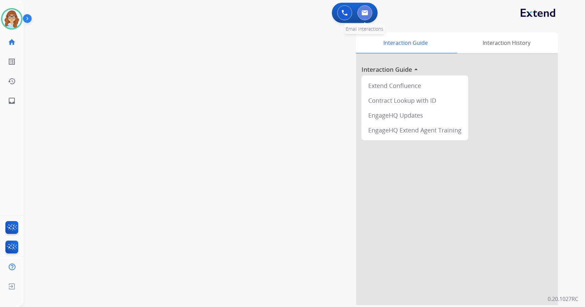
click at [359, 13] on button at bounding box center [365, 12] width 15 height 15
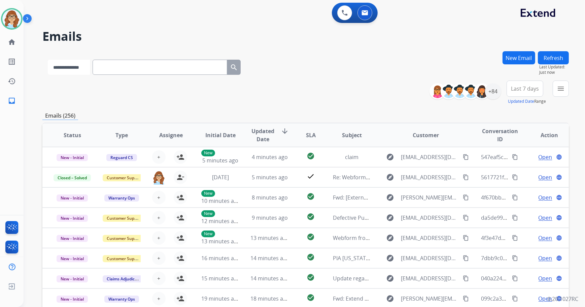
click at [73, 64] on select "**********" at bounding box center [69, 67] width 42 height 15
select select "**********"
click at [48, 60] on select "**********" at bounding box center [69, 67] width 42 height 15
paste input "**********"
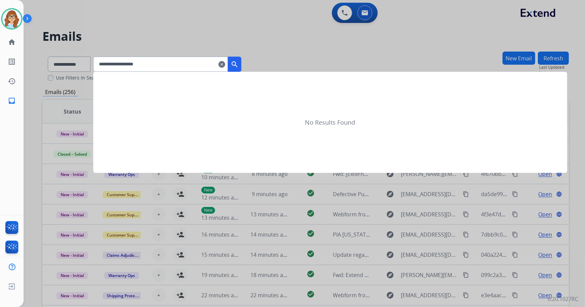
type input "**********"
click at [239, 64] on mat-icon "search" at bounding box center [235, 64] width 8 height 8
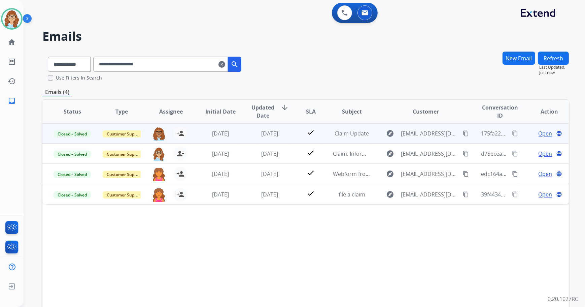
click at [543, 136] on span "Open" at bounding box center [546, 133] width 14 height 8
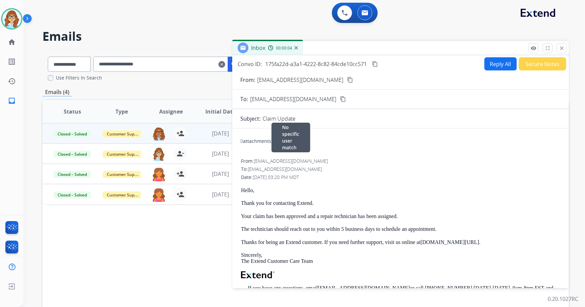
click at [480, 158] on div "From: support@extend.com No specific user match" at bounding box center [400, 161] width 319 height 7
click at [561, 48] on mat-icon "close" at bounding box center [562, 48] width 6 height 6
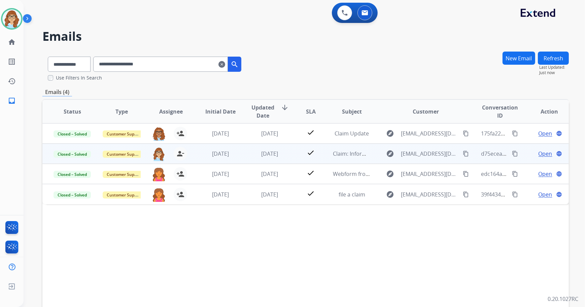
click at [539, 153] on span "Open" at bounding box center [546, 153] width 14 height 8
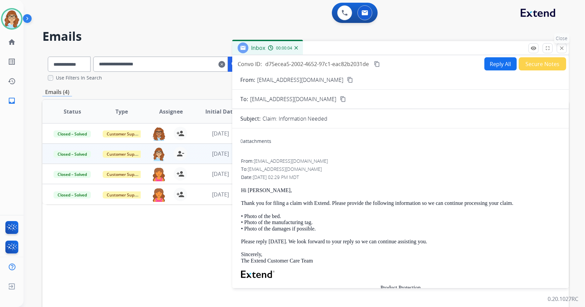
click at [563, 48] on mat-icon "close" at bounding box center [562, 48] width 6 height 6
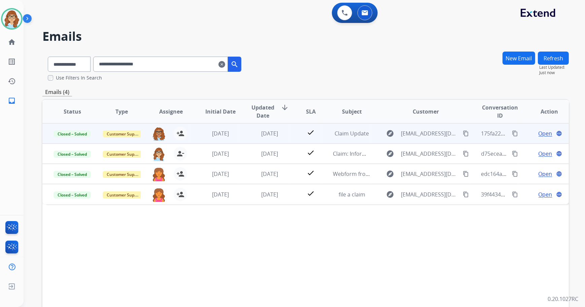
click at [539, 133] on span "Open" at bounding box center [546, 133] width 14 height 8
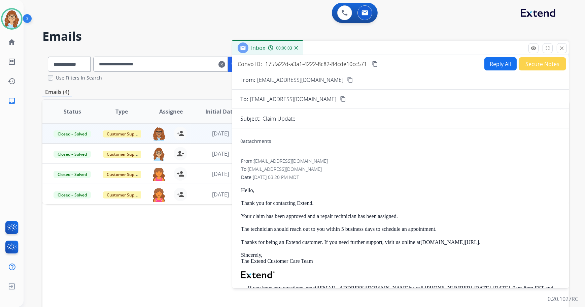
click at [489, 64] on button "Reply All" at bounding box center [500, 63] width 32 height 13
select select "**********"
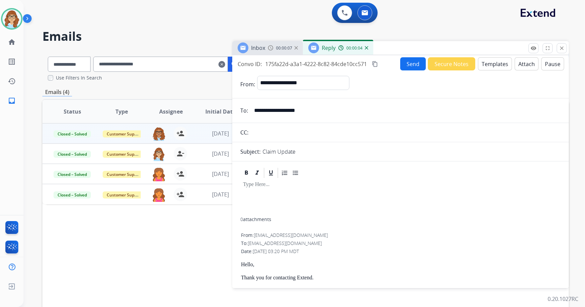
click at [487, 65] on button "Templates" at bounding box center [495, 63] width 34 height 13
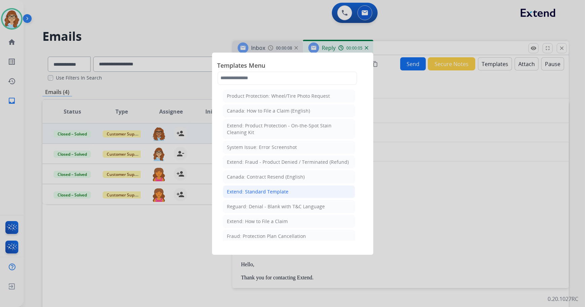
click at [284, 192] on div "Extend: Standard Template" at bounding box center [258, 191] width 62 height 7
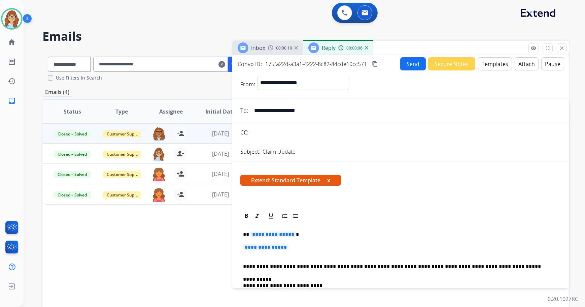
click at [328, 178] on button "x" at bounding box center [328, 180] width 3 height 8
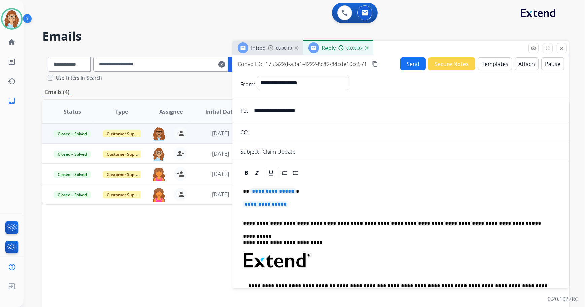
click at [272, 192] on span "**********" at bounding box center [272, 191] width 45 height 6
click at [277, 201] on span "**********" at bounding box center [265, 204] width 45 height 6
click at [281, 201] on span "**********" at bounding box center [265, 204] width 45 height 6
click at [281, 204] on span "**********" at bounding box center [265, 204] width 45 height 6
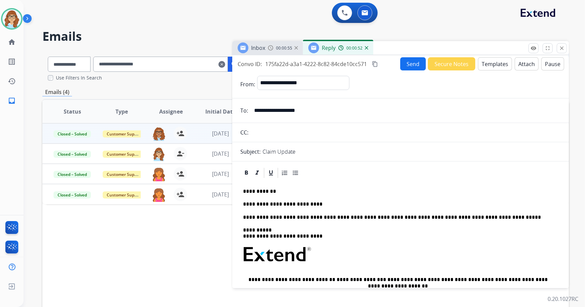
click at [256, 203] on p "**********" at bounding box center [398, 204] width 310 height 6
click at [320, 205] on p "**********" at bounding box center [398, 204] width 310 height 6
click at [389, 208] on div "**********" at bounding box center [400, 277] width 320 height 197
click at [383, 203] on p "**********" at bounding box center [398, 204] width 310 height 6
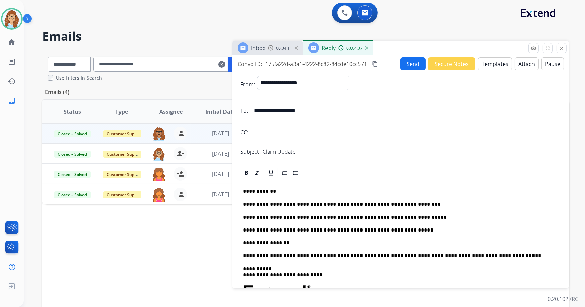
click at [376, 62] on mat-icon "content_copy" at bounding box center [375, 64] width 6 height 6
click at [410, 63] on button "Send" at bounding box center [413, 63] width 26 height 13
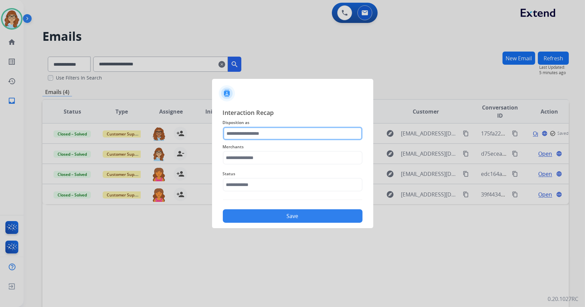
click at [271, 132] on input "text" at bounding box center [293, 133] width 140 height 13
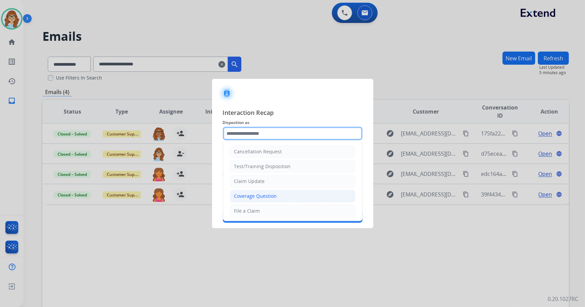
scroll to position [30, 0]
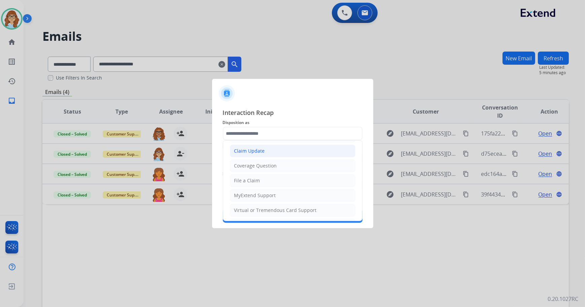
click at [261, 146] on li "Claim Update" at bounding box center [293, 150] width 126 height 13
type input "**********"
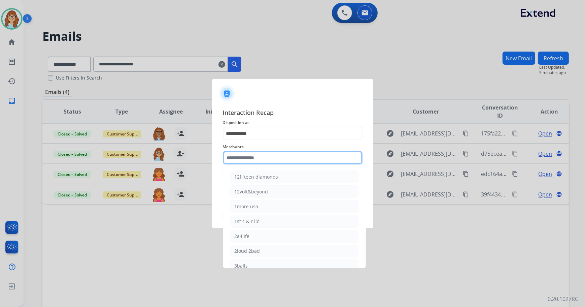
click at [267, 155] on input "text" at bounding box center [293, 157] width 140 height 13
click at [254, 268] on div at bounding box center [292, 153] width 585 height 307
click at [253, 266] on div "Sleep country" at bounding box center [250, 265] width 31 height 7
type input "**********"
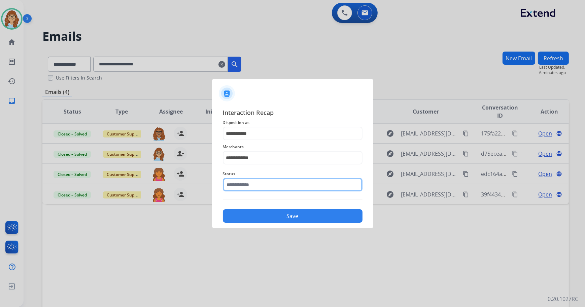
click at [259, 191] on input "text" at bounding box center [293, 184] width 140 height 13
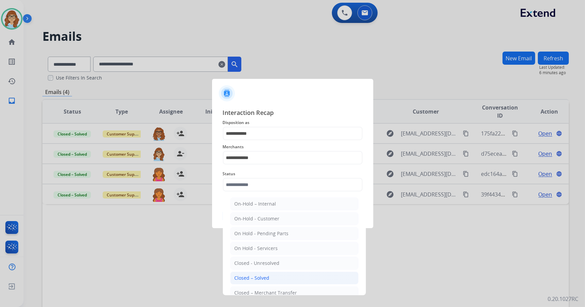
click at [280, 279] on li "Closed – Solved" at bounding box center [294, 277] width 128 height 13
type input "**********"
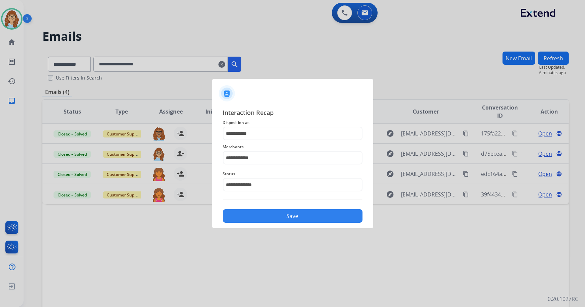
click at [271, 219] on button "Save" at bounding box center [293, 215] width 140 height 13
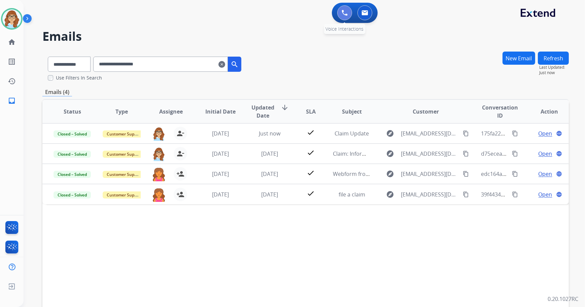
click at [338, 12] on button at bounding box center [344, 12] width 15 height 15
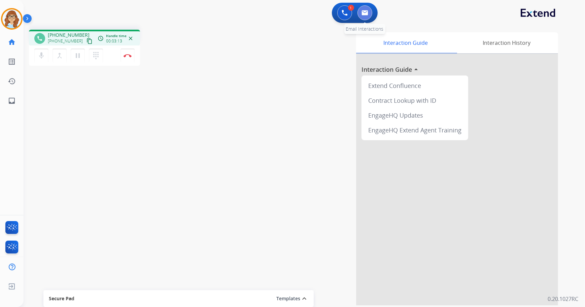
click at [367, 12] on img at bounding box center [365, 12] width 7 height 5
select select "**********"
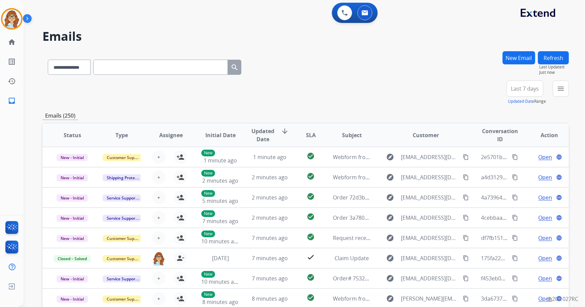
click at [114, 66] on input "text" at bounding box center [160, 67] width 135 height 15
paste input "**********"
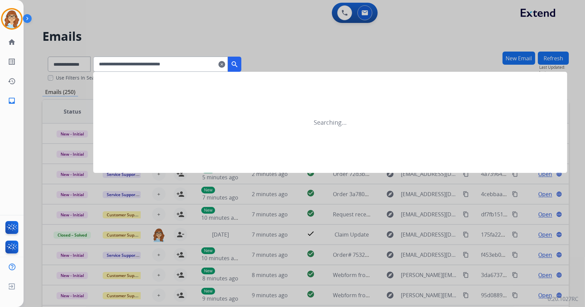
type input "**********"
click at [239, 64] on mat-icon "search" at bounding box center [235, 64] width 8 height 8
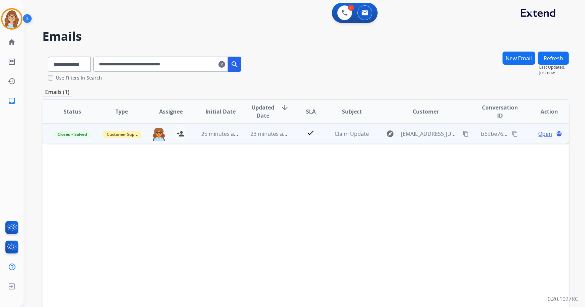
click at [539, 135] on span "Open" at bounding box center [546, 134] width 14 height 8
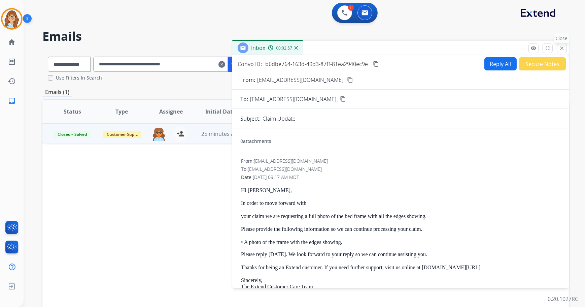
click at [561, 49] on mat-icon "close" at bounding box center [562, 48] width 6 height 6
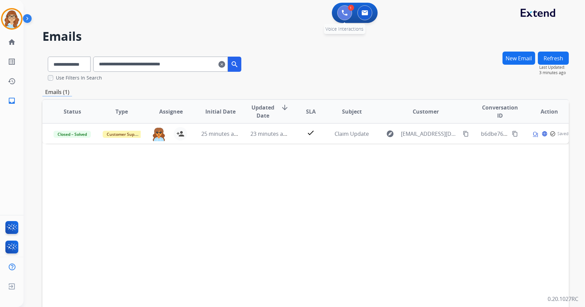
click at [343, 13] on img at bounding box center [345, 13] width 6 height 6
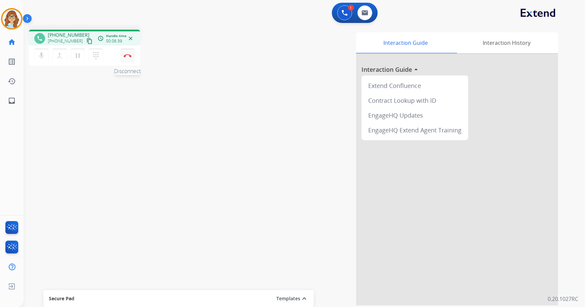
click at [128, 56] on img at bounding box center [128, 55] width 8 height 3
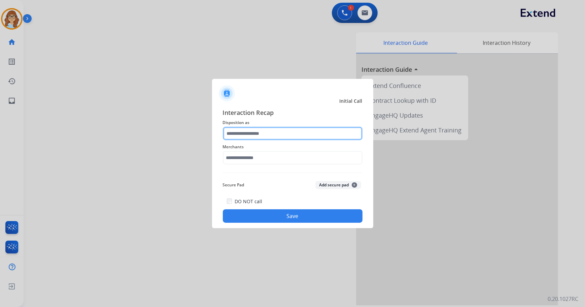
click at [257, 135] on input "text" at bounding box center [293, 133] width 140 height 13
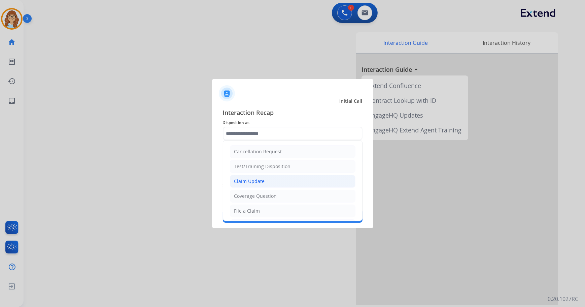
click at [256, 183] on div "Claim Update" at bounding box center [249, 181] width 31 height 7
type input "**********"
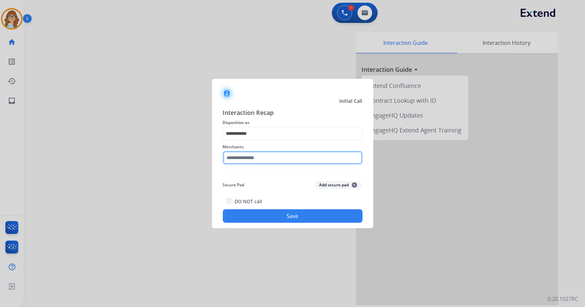
click at [256, 159] on input "text" at bounding box center [293, 157] width 140 height 13
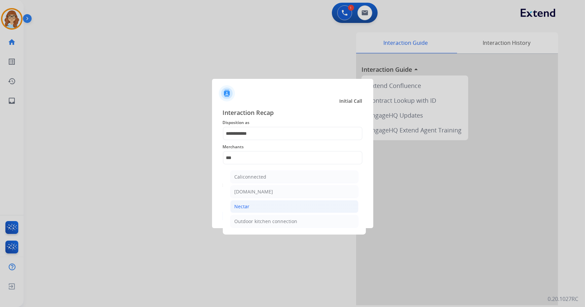
click at [249, 204] on li "Nectar" at bounding box center [294, 206] width 128 height 13
type input "******"
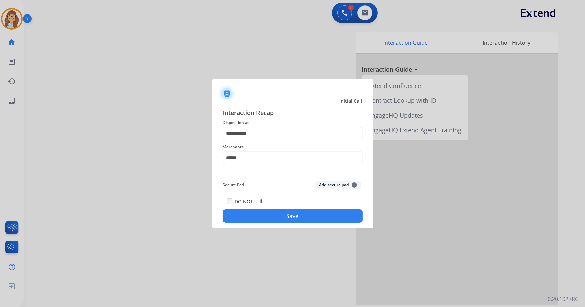
click at [262, 210] on button "Save" at bounding box center [293, 215] width 140 height 13
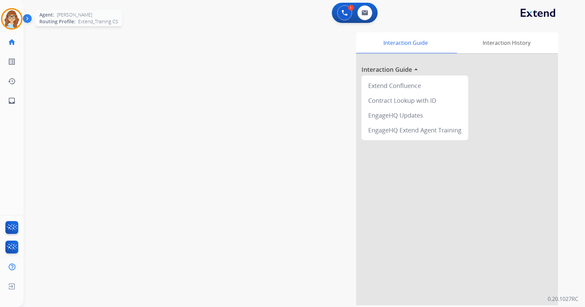
click at [13, 24] on img at bounding box center [11, 18] width 19 height 19
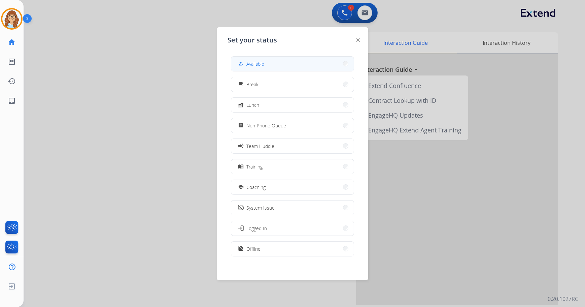
click at [250, 68] on button "how_to_reg Available" at bounding box center [292, 64] width 123 height 14
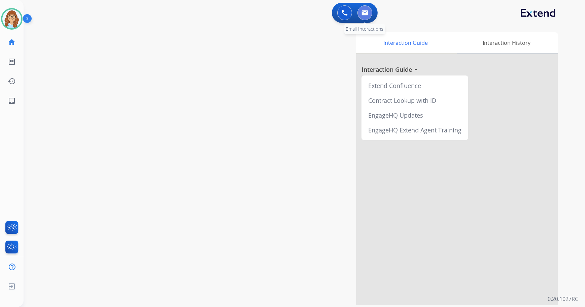
click at [367, 9] on button at bounding box center [365, 12] width 15 height 15
select select "**********"
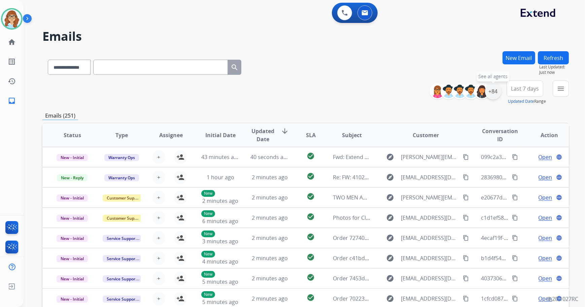
click at [496, 91] on div "+84" at bounding box center [493, 91] width 16 height 16
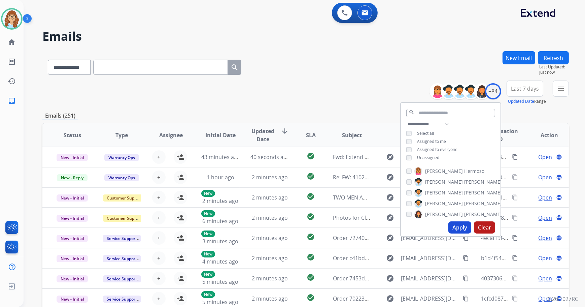
click at [429, 157] on span "Unassigned" at bounding box center [428, 158] width 22 height 6
drag, startPoint x: 464, startPoint y: 236, endPoint x: 464, endPoint y: 229, distance: 7.1
click at [464, 232] on div "Apply Clear" at bounding box center [451, 227] width 100 height 18
click at [464, 229] on button "Apply" at bounding box center [459, 227] width 23 height 12
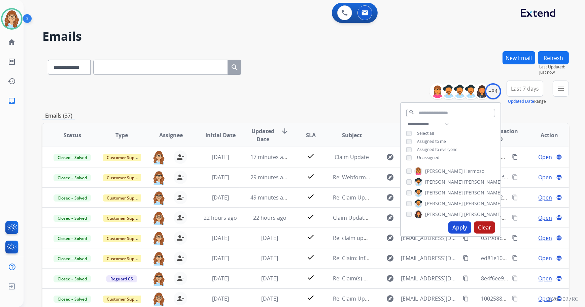
click at [528, 90] on span "Last 7 days" at bounding box center [525, 88] width 28 height 3
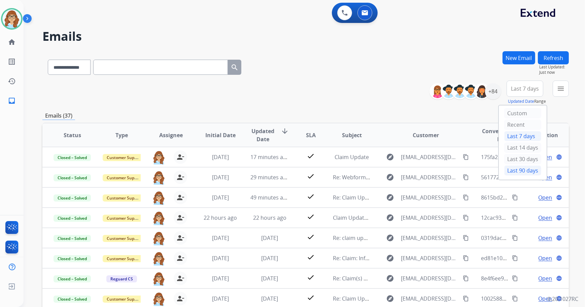
click at [528, 168] on div "Last 90 days" at bounding box center [522, 170] width 37 height 10
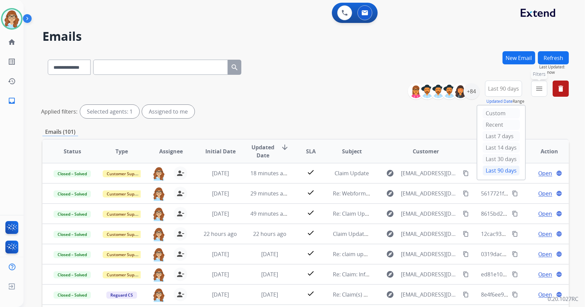
click at [542, 92] on button "menu Filters" at bounding box center [539, 88] width 16 height 16
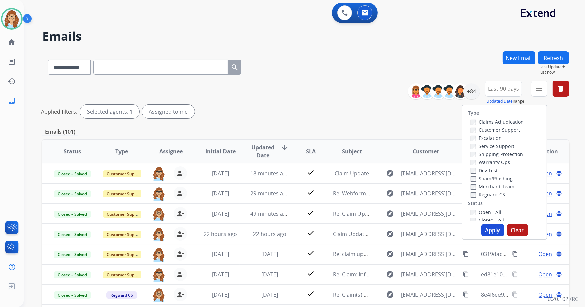
click at [498, 131] on label "Customer Support" at bounding box center [495, 130] width 49 height 6
click at [508, 155] on label "Shipping Protection" at bounding box center [497, 154] width 53 height 6
drag, startPoint x: 508, startPoint y: 155, endPoint x: 495, endPoint y: 194, distance: 41.9
click at [495, 194] on label "Reguard CS" at bounding box center [488, 194] width 34 height 6
click at [488, 151] on label "Shipping Protection" at bounding box center [497, 154] width 53 height 6
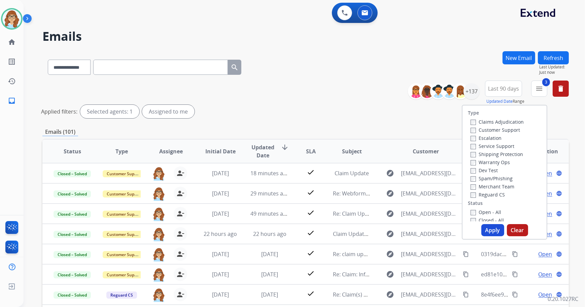
click at [483, 213] on label "Open - All" at bounding box center [486, 212] width 31 height 6
click at [493, 226] on button "Apply" at bounding box center [492, 230] width 23 height 12
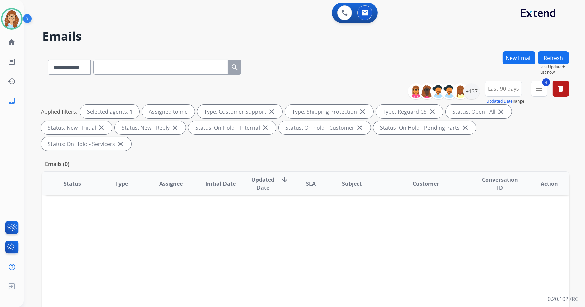
click at [553, 56] on button "Refresh" at bounding box center [553, 57] width 31 height 13
click at [556, 55] on button "Refresh" at bounding box center [553, 57] width 31 height 13
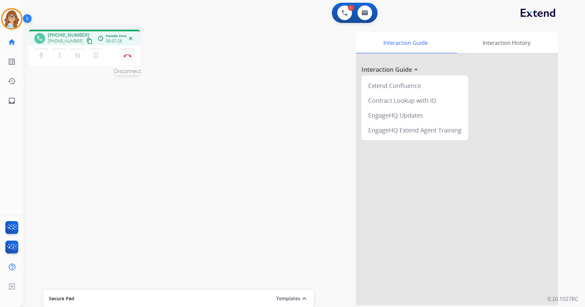
click at [129, 58] on button "Disconnect" at bounding box center [128, 55] width 14 height 14
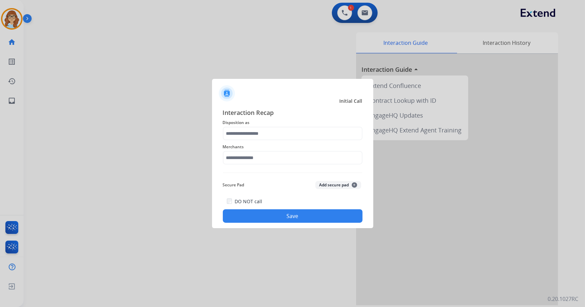
click at [294, 140] on div "Merchants" at bounding box center [293, 153] width 140 height 27
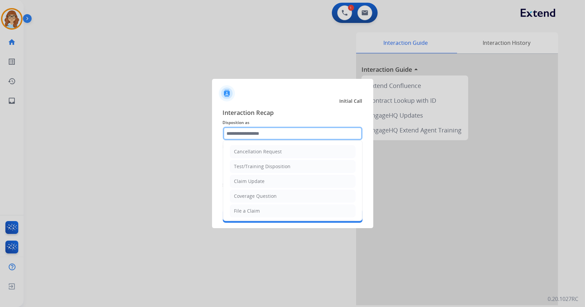
click at [293, 136] on input "text" at bounding box center [293, 133] width 140 height 13
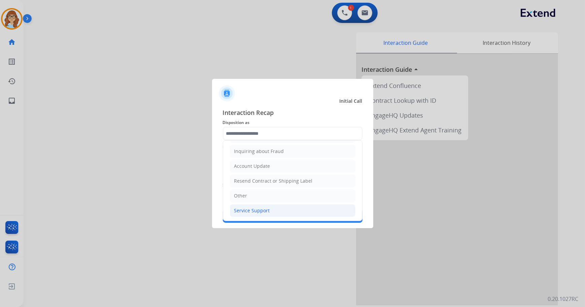
click at [269, 205] on li "Service Support" at bounding box center [293, 210] width 126 height 13
type input "**********"
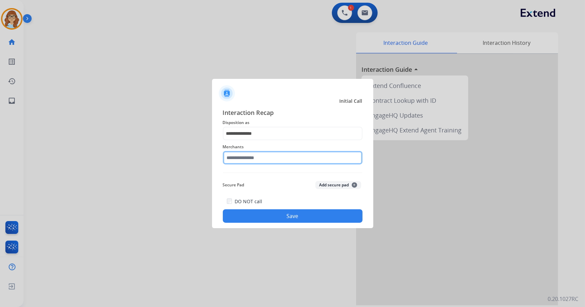
click at [266, 157] on input "text" at bounding box center [293, 157] width 140 height 13
drag, startPoint x: 260, startPoint y: 159, endPoint x: 219, endPoint y: 157, distance: 40.4
click at [219, 157] on div "**********" at bounding box center [292, 165] width 161 height 126
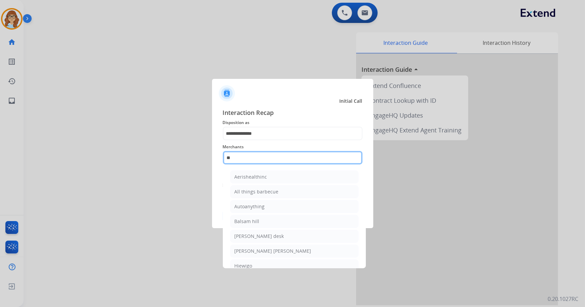
type input "*"
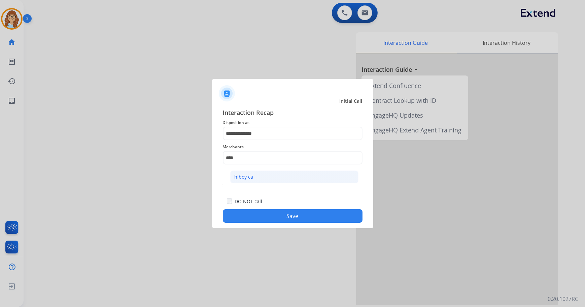
click at [290, 179] on li "hiboy ca" at bounding box center [294, 176] width 128 height 13
type input "********"
click at [299, 216] on button "Save" at bounding box center [293, 215] width 140 height 13
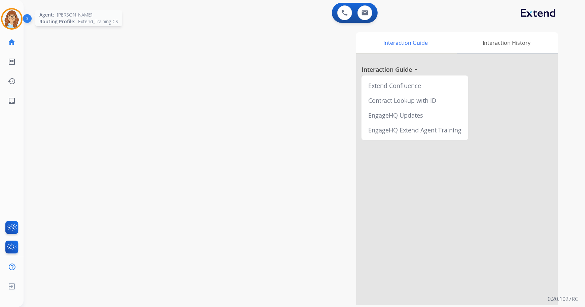
click at [13, 22] on img at bounding box center [11, 18] width 19 height 19
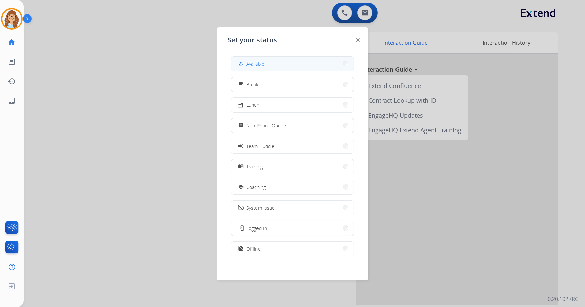
click at [330, 58] on button "how_to_reg Available" at bounding box center [292, 64] width 123 height 14
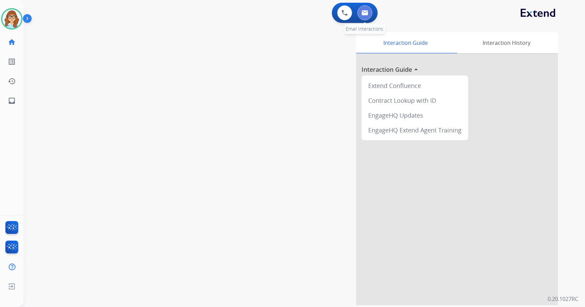
click at [362, 14] on img at bounding box center [365, 12] width 7 height 5
select select "**********"
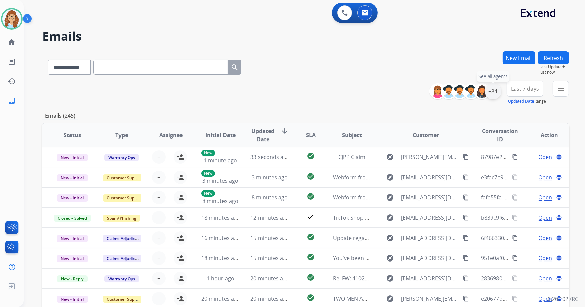
click at [489, 94] on div "+84" at bounding box center [493, 91] width 16 height 16
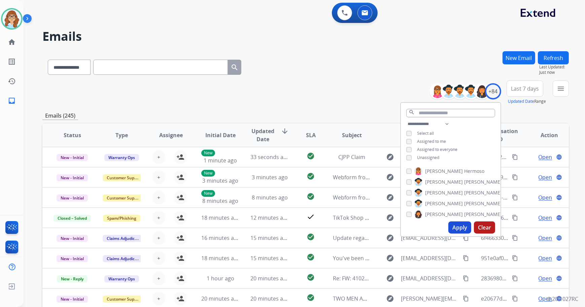
drag, startPoint x: 432, startPoint y: 158, endPoint x: 433, endPoint y: 163, distance: 5.6
click at [431, 158] on span "Unassigned" at bounding box center [428, 158] width 22 height 6
click at [456, 224] on button "Apply" at bounding box center [459, 227] width 23 height 12
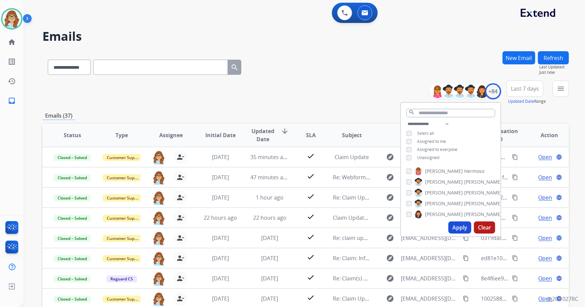
click at [520, 93] on button "Last 7 days" at bounding box center [525, 88] width 37 height 16
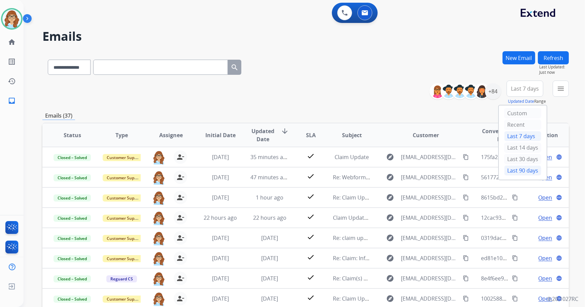
click at [521, 169] on div "Last 90 days" at bounding box center [522, 170] width 37 height 10
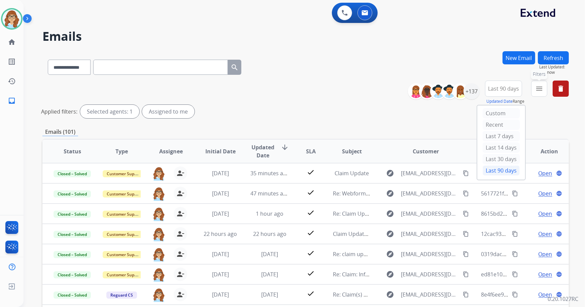
click at [538, 90] on mat-icon "menu" at bounding box center [539, 88] width 8 height 8
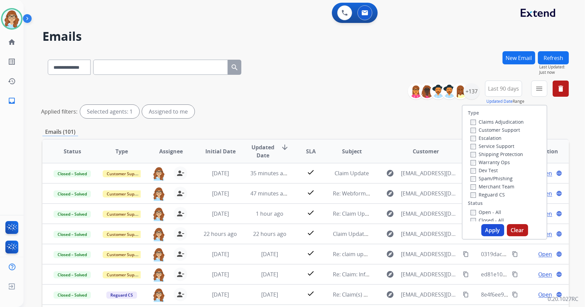
click at [498, 131] on label "Customer Support" at bounding box center [495, 130] width 49 height 6
click at [490, 154] on label "Shipping Protection" at bounding box center [497, 154] width 53 height 6
click at [491, 195] on label "Reguard CS" at bounding box center [488, 194] width 34 height 6
click at [488, 212] on label "Open - All" at bounding box center [486, 212] width 31 height 6
click at [493, 227] on button "Apply" at bounding box center [492, 230] width 23 height 12
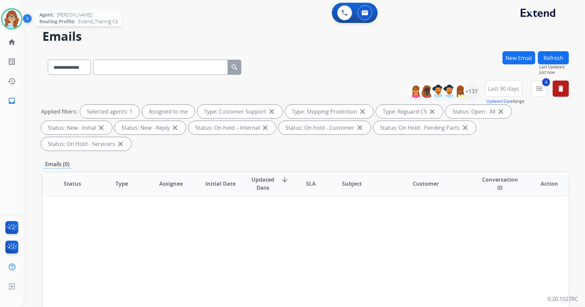
click at [14, 22] on img at bounding box center [11, 18] width 19 height 19
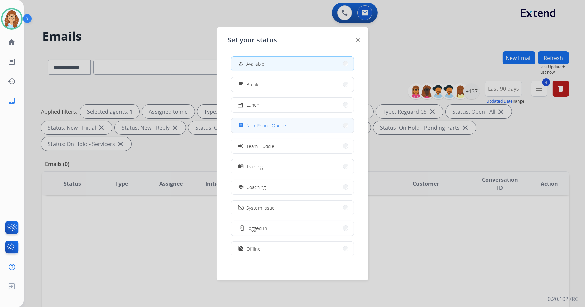
click at [283, 126] on span "Non-Phone Queue" at bounding box center [266, 125] width 40 height 7
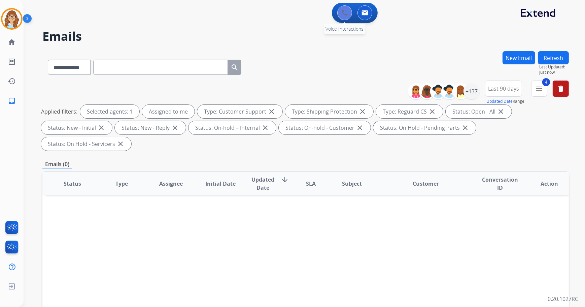
click at [342, 13] on img at bounding box center [345, 13] width 6 height 6
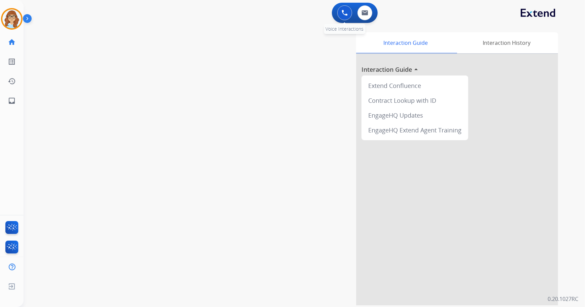
click at [345, 18] on button at bounding box center [344, 12] width 15 height 15
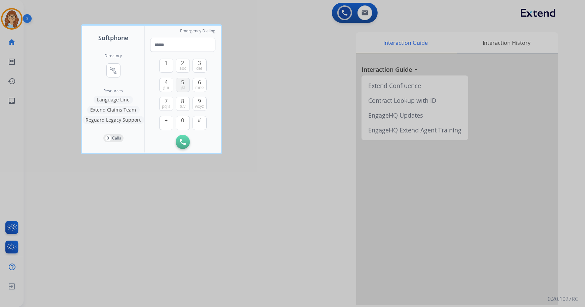
click at [182, 81] on span "5" at bounding box center [182, 82] width 3 height 8
click at [172, 65] on button "1" at bounding box center [166, 66] width 14 height 14
click at [166, 84] on span "4" at bounding box center [166, 82] width 3 height 8
click at [195, 64] on button "3 def" at bounding box center [200, 66] width 14 height 14
click at [201, 81] on button "6 mno" at bounding box center [200, 85] width 14 height 14
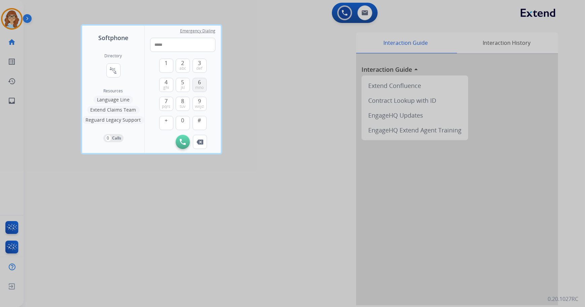
click at [201, 81] on button "6 mno" at bounding box center [200, 85] width 14 height 14
click at [186, 122] on button "0" at bounding box center [183, 123] width 14 height 14
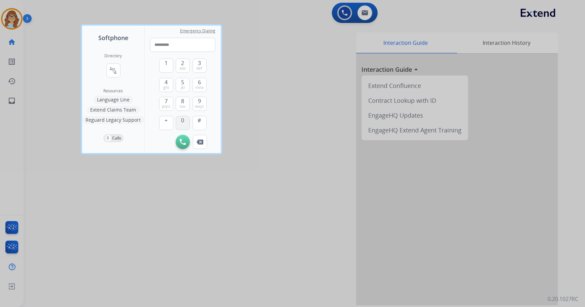
type input "**********"
click at [182, 143] on img at bounding box center [183, 142] width 6 height 6
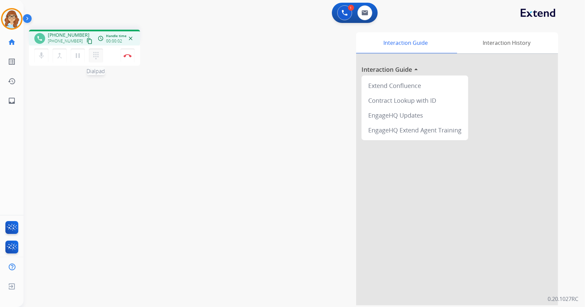
click at [100, 59] on button "dialpad Dialpad" at bounding box center [96, 55] width 14 height 14
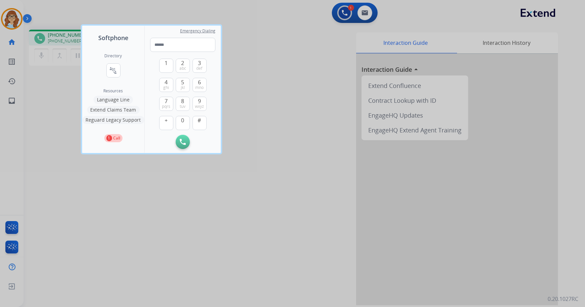
click at [249, 192] on div at bounding box center [292, 153] width 585 height 307
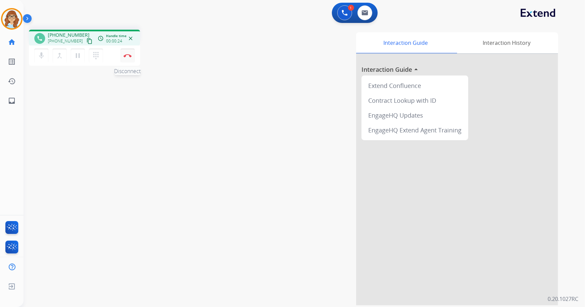
click at [130, 60] on button "Disconnect" at bounding box center [128, 55] width 14 height 14
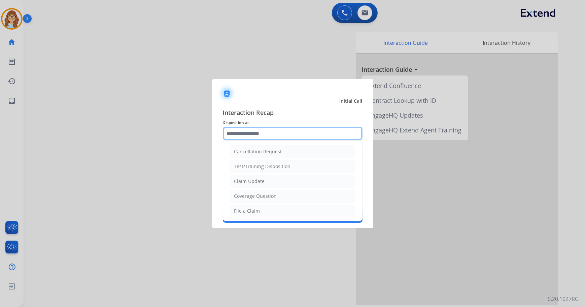
click at [253, 129] on input "text" at bounding box center [293, 133] width 140 height 13
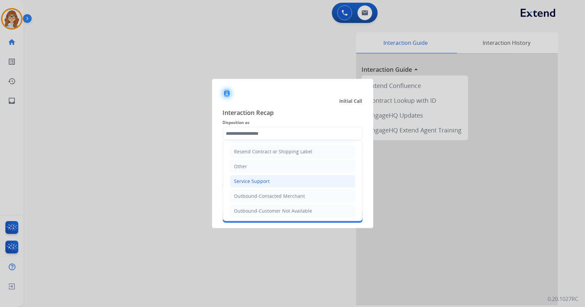
click at [257, 175] on li "Service Support" at bounding box center [293, 181] width 126 height 13
type input "**********"
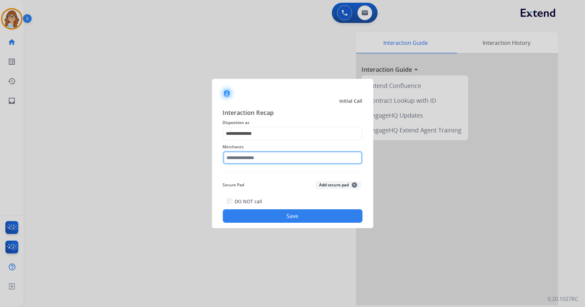
click at [260, 160] on input "text" at bounding box center [293, 157] width 140 height 13
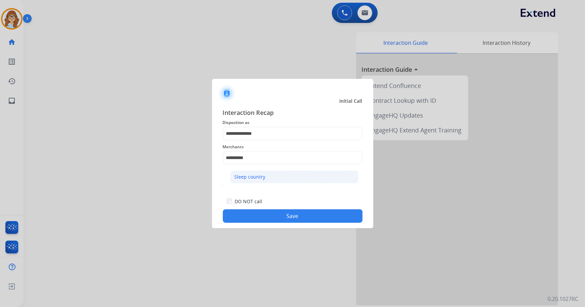
click at [293, 177] on li "Sleep country" at bounding box center [294, 176] width 128 height 13
type input "**********"
click at [291, 215] on button "Save" at bounding box center [293, 215] width 140 height 13
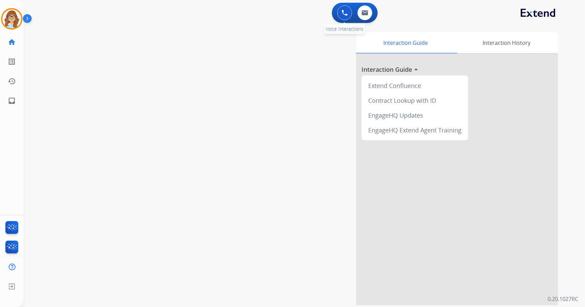
click at [344, 20] on button at bounding box center [344, 12] width 15 height 15
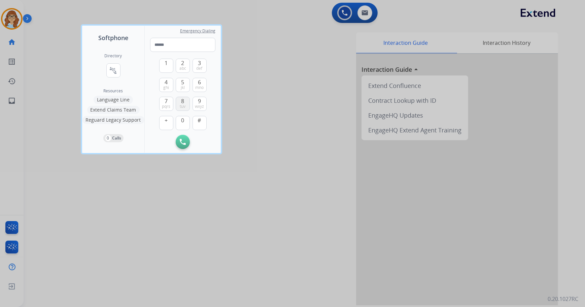
click at [187, 101] on button "8 tuv" at bounding box center [183, 104] width 14 height 14
click at [198, 64] on button "3 def" at bounding box center [200, 66] width 14 height 14
click at [164, 101] on button "7 pqrs" at bounding box center [166, 104] width 14 height 14
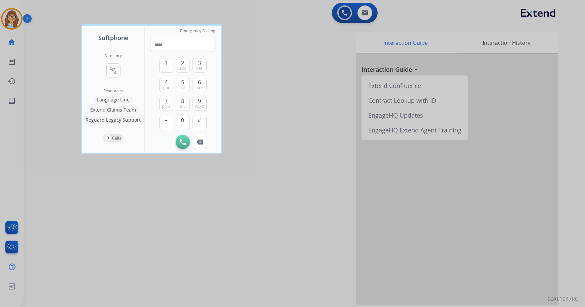
click at [208, 85] on div "1 2 abc 3 def 4 ghi 5 jkl 6 mno 7 pqrs 8 tuv 9 wxyz + 0 # Initiate Call Remove …" at bounding box center [182, 100] width 65 height 97
click at [202, 86] on span "mno" at bounding box center [199, 87] width 8 height 5
drag, startPoint x: 183, startPoint y: 106, endPoint x: 192, endPoint y: 92, distance: 16.6
click at [183, 105] on span "tuv" at bounding box center [183, 106] width 6 height 5
click at [197, 88] on span "mno" at bounding box center [199, 87] width 8 height 5
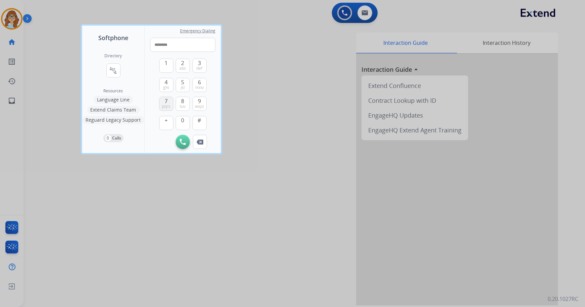
click at [166, 98] on span "7" at bounding box center [166, 101] width 3 height 8
click at [198, 86] on span "mno" at bounding box center [199, 87] width 8 height 5
type input "**********"
click at [183, 146] on button "Initiate Call" at bounding box center [183, 142] width 14 height 14
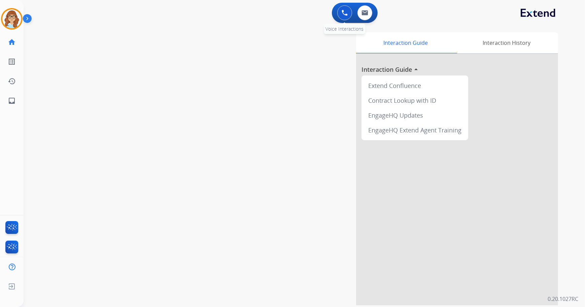
click at [339, 7] on div "0 Voice Interactions" at bounding box center [345, 12] width 20 height 15
click at [340, 11] on button at bounding box center [344, 12] width 15 height 15
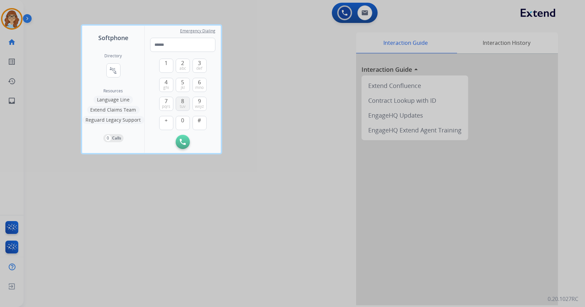
click at [185, 98] on button "8 tuv" at bounding box center [183, 104] width 14 height 14
click at [195, 61] on button "3 def" at bounding box center [200, 66] width 14 height 14
click at [168, 96] on div "1 2 abc 3 def 4 ghi 5 jkl 6 mno 7 pqrs 8 tuv 9 wxyz + 0 #" at bounding box center [182, 93] width 47 height 83
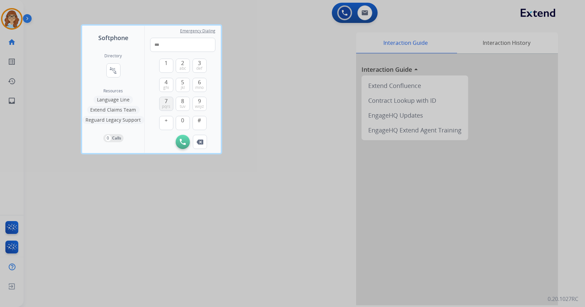
click at [167, 100] on span "7" at bounding box center [166, 101] width 3 height 8
click at [197, 86] on span "mno" at bounding box center [199, 87] width 8 height 5
click at [182, 104] on span "tuv" at bounding box center [183, 106] width 6 height 5
click at [203, 88] on span "mno" at bounding box center [199, 87] width 8 height 5
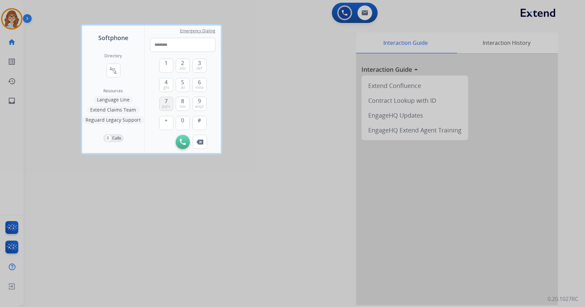
click at [172, 99] on button "7 pqrs" at bounding box center [166, 104] width 14 height 14
click at [199, 85] on span "mno" at bounding box center [199, 87] width 8 height 5
type input "**********"
click at [181, 139] on img at bounding box center [183, 142] width 6 height 6
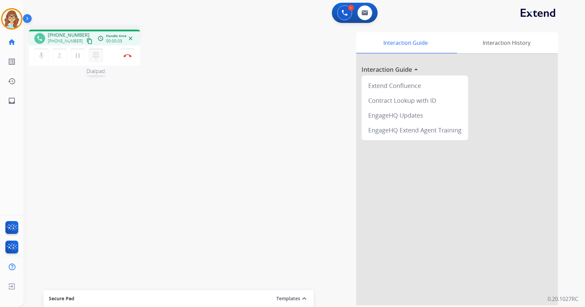
click at [94, 55] on mat-icon "dialpad" at bounding box center [96, 56] width 8 height 8
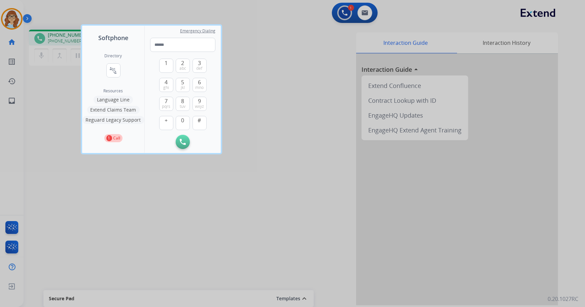
click at [135, 177] on div at bounding box center [292, 153] width 585 height 307
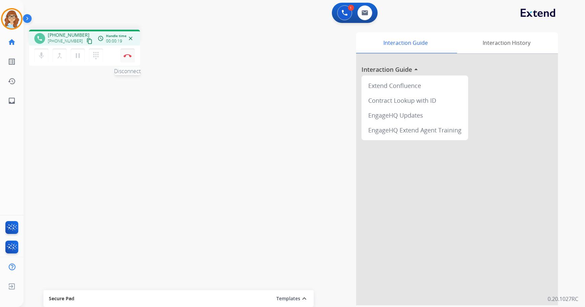
click at [127, 52] on button "Disconnect" at bounding box center [128, 55] width 14 height 14
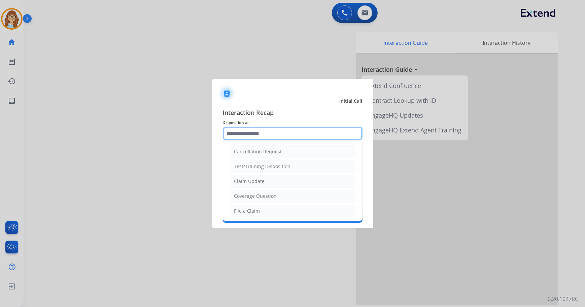
click at [295, 132] on input "text" at bounding box center [293, 133] width 140 height 13
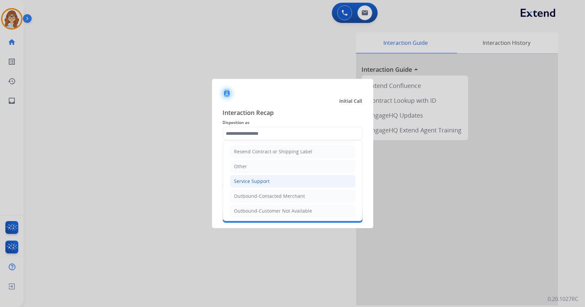
click at [270, 178] on li "Service Support" at bounding box center [293, 181] width 126 height 13
type input "**********"
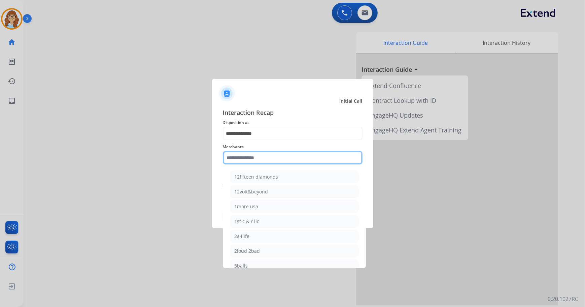
click at [266, 160] on input "text" at bounding box center [293, 157] width 140 height 13
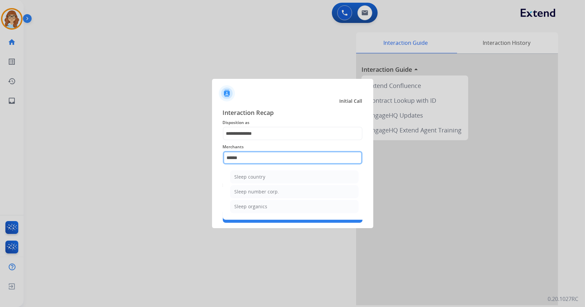
scroll to position [0, 0]
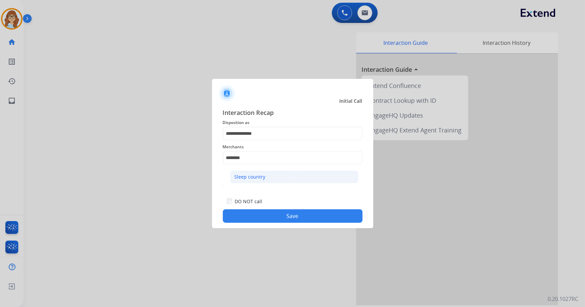
click at [261, 176] on div "Sleep country" at bounding box center [250, 176] width 31 height 7
type input "**********"
click at [267, 218] on button "Save" at bounding box center [293, 215] width 140 height 13
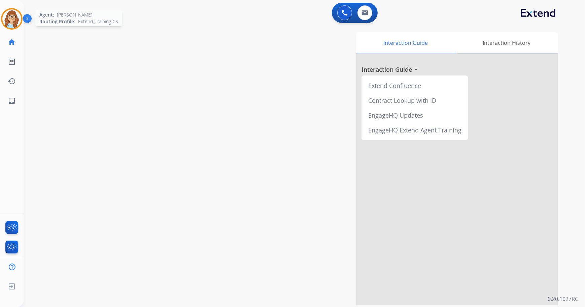
click at [15, 22] on img at bounding box center [11, 18] width 19 height 19
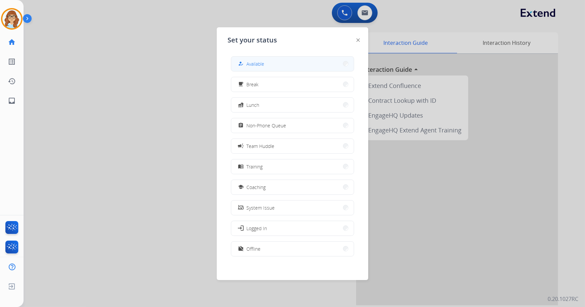
click at [250, 57] on button "how_to_reg Available" at bounding box center [292, 64] width 123 height 14
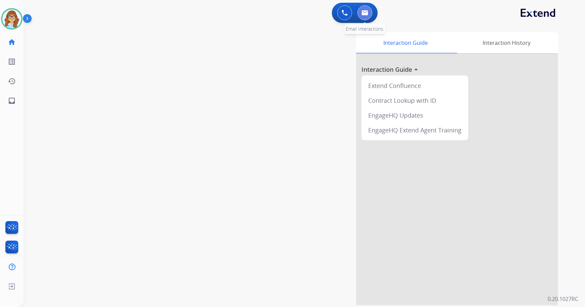
click at [362, 12] on img at bounding box center [365, 12] width 7 height 5
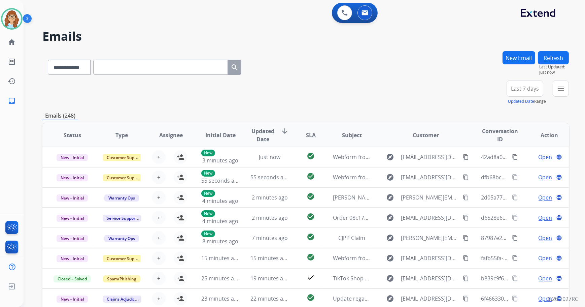
click at [524, 94] on button "Last 7 days" at bounding box center [525, 88] width 37 height 16
click at [514, 169] on div "Last 90 days" at bounding box center [522, 170] width 37 height 10
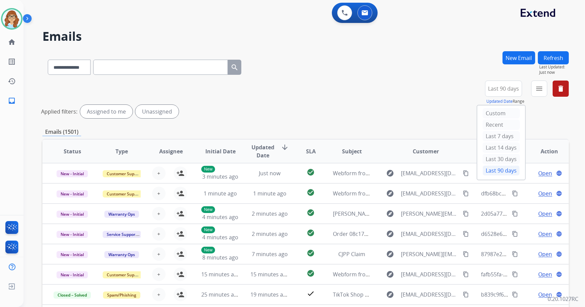
click at [471, 63] on div "**********" at bounding box center [305, 65] width 527 height 29
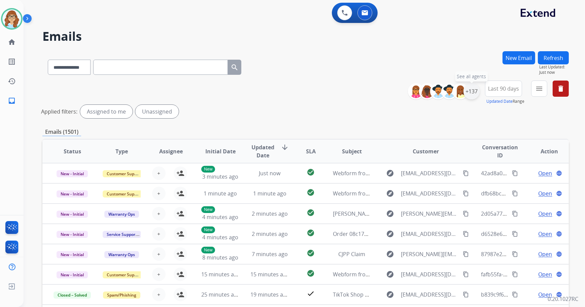
click at [472, 88] on div "+137" at bounding box center [472, 91] width 16 height 16
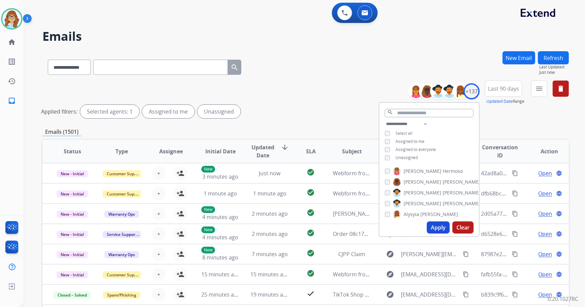
click at [406, 158] on span "Unassigned" at bounding box center [407, 158] width 22 height 6
click at [431, 226] on button "Apply" at bounding box center [438, 227] width 23 height 12
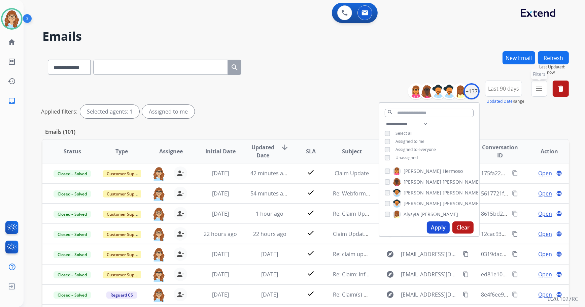
click at [534, 90] on button "menu Filters" at bounding box center [539, 88] width 16 height 16
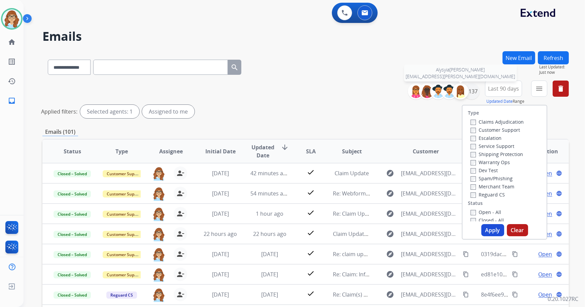
click at [466, 94] on img at bounding box center [460, 90] width 13 height 13
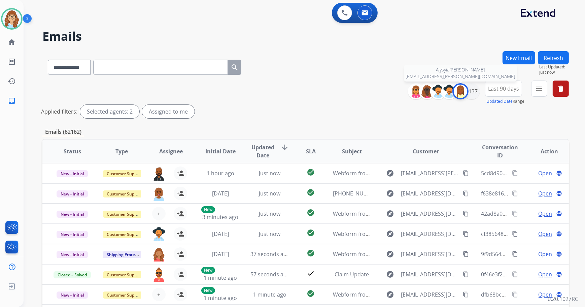
click at [463, 96] on img at bounding box center [460, 90] width 13 height 13
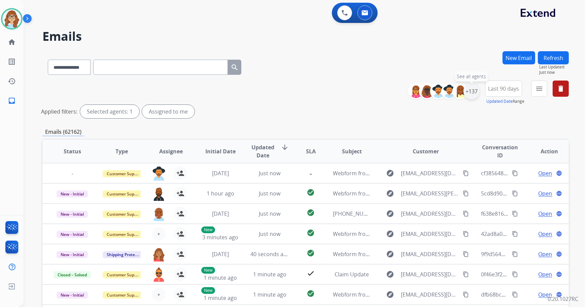
click at [474, 93] on div "+137" at bounding box center [472, 91] width 16 height 16
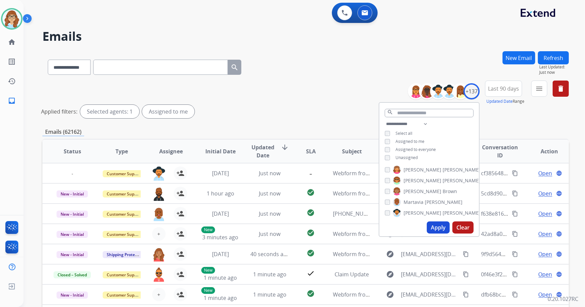
scroll to position [1040, 0]
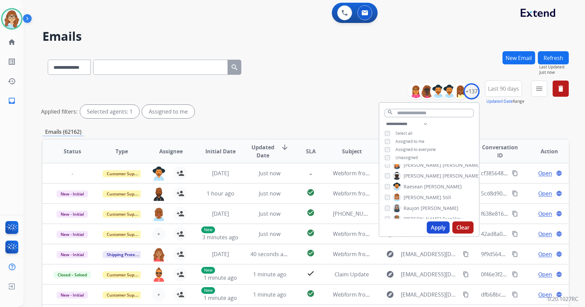
click at [460, 226] on button "Clear" at bounding box center [462, 227] width 21 height 12
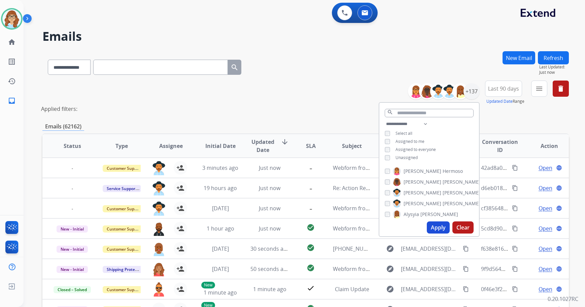
select select "**********"
click at [396, 140] on span "Assigned to me" at bounding box center [410, 141] width 29 height 6
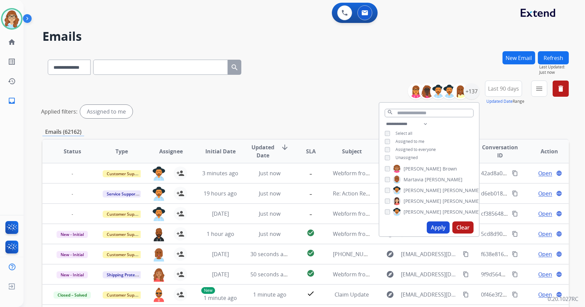
click at [434, 226] on button "Apply" at bounding box center [438, 227] width 23 height 12
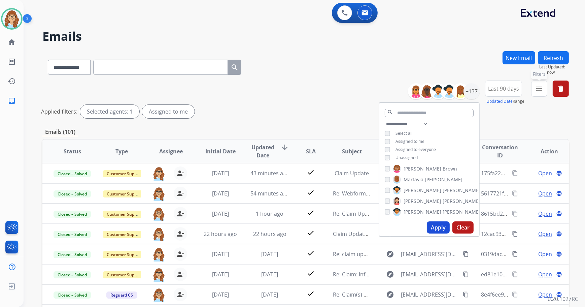
click at [543, 88] on button "menu Filters" at bounding box center [539, 88] width 16 height 16
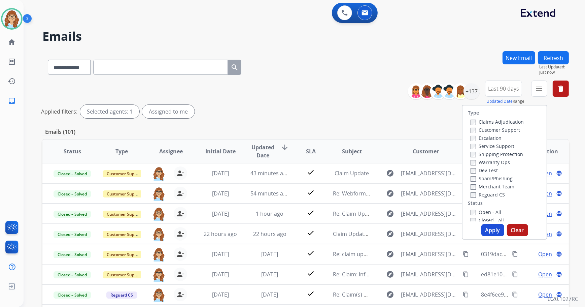
click at [506, 128] on label "Customer Support" at bounding box center [495, 130] width 49 height 6
click at [508, 151] on label "Shipping Protection" at bounding box center [497, 154] width 53 height 6
click at [498, 194] on label "Reguard CS" at bounding box center [488, 194] width 34 height 6
click at [493, 214] on label "Open - All" at bounding box center [486, 212] width 31 height 6
click at [492, 229] on button "Apply" at bounding box center [492, 230] width 23 height 12
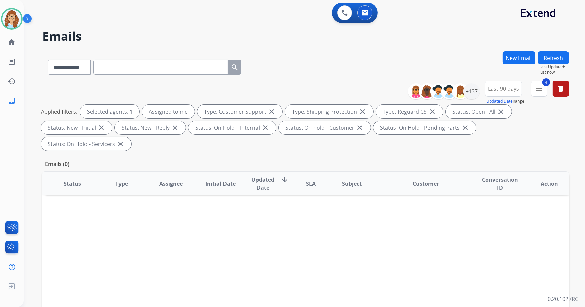
click at [555, 52] on button "Refresh" at bounding box center [553, 57] width 31 height 13
click at [569, 60] on div "Refresh Last Updated: Just now" at bounding box center [553, 63] width 31 height 24
click at [566, 55] on button "Refresh" at bounding box center [553, 57] width 31 height 13
click at [563, 54] on button "Refresh" at bounding box center [553, 57] width 31 height 13
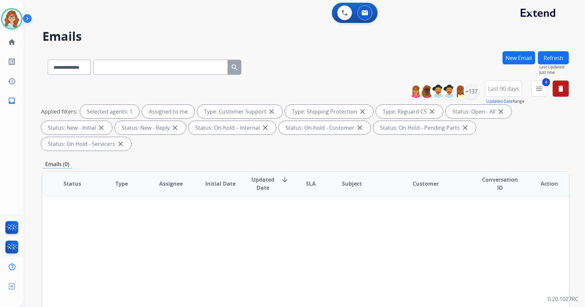
click at [563, 59] on button "Refresh" at bounding box center [553, 57] width 31 height 13
click at [559, 57] on button "Refresh" at bounding box center [553, 57] width 31 height 13
click at [555, 55] on button "Refresh" at bounding box center [553, 57] width 31 height 13
click at [557, 58] on button "Refresh" at bounding box center [553, 57] width 31 height 13
click at [343, 74] on div "**********" at bounding box center [305, 65] width 527 height 29
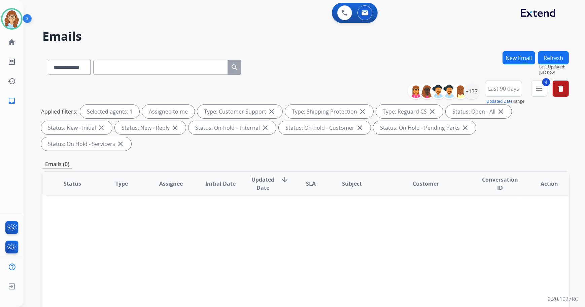
click at [546, 56] on button "Refresh" at bounding box center [553, 57] width 31 height 13
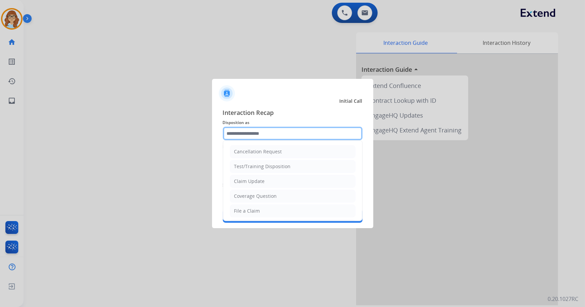
drag, startPoint x: 284, startPoint y: 133, endPoint x: 281, endPoint y: 139, distance: 6.3
click at [283, 133] on input "text" at bounding box center [293, 133] width 140 height 13
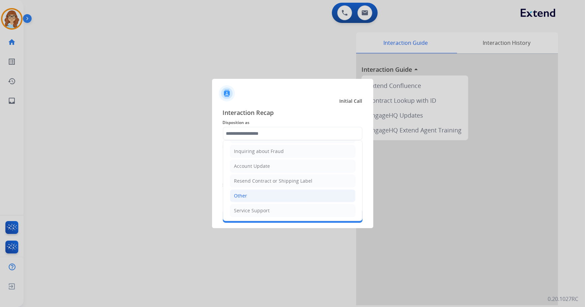
click at [277, 194] on li "Other" at bounding box center [293, 195] width 126 height 13
type input "*****"
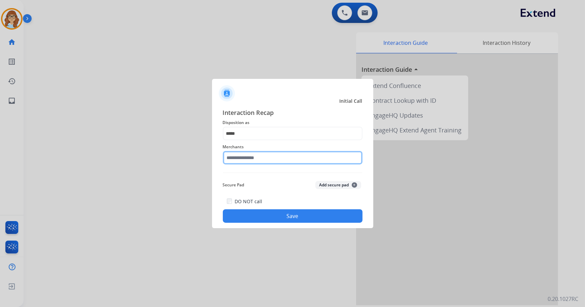
click at [253, 157] on input "text" at bounding box center [293, 157] width 140 height 13
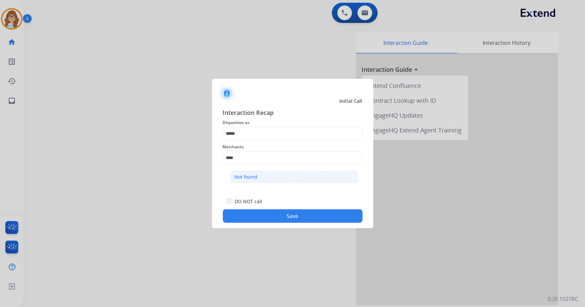
click at [255, 178] on div "Not found" at bounding box center [246, 176] width 23 height 7
type input "*********"
click at [296, 206] on div "DO NOT call Save" at bounding box center [293, 210] width 140 height 26
click at [296, 215] on button "Save" at bounding box center [293, 215] width 140 height 13
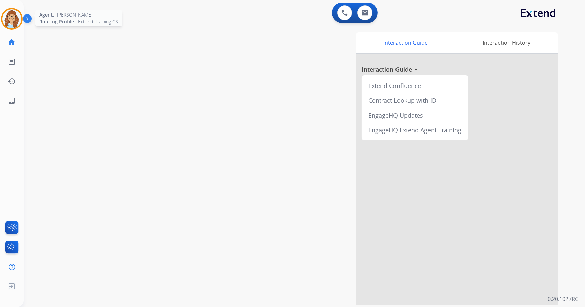
click at [11, 14] on img at bounding box center [11, 18] width 19 height 19
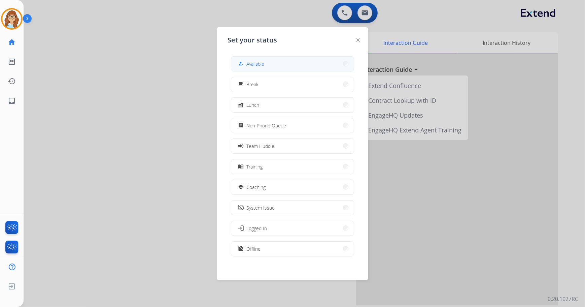
click at [335, 64] on button "how_to_reg Available" at bounding box center [292, 64] width 123 height 14
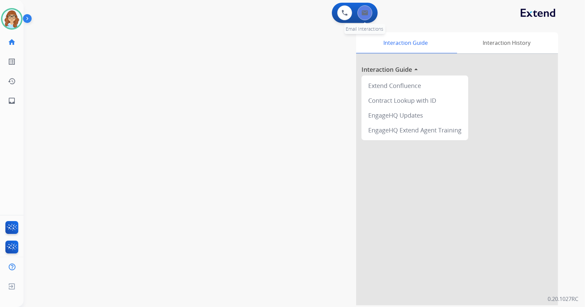
click at [363, 16] on button at bounding box center [365, 12] width 15 height 15
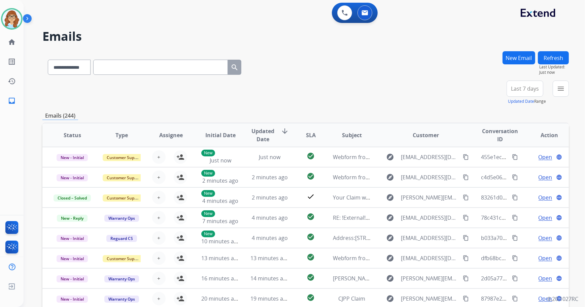
click at [517, 90] on span "Last 7 days" at bounding box center [525, 88] width 28 height 3
click at [511, 169] on div "Last 90 days" at bounding box center [522, 170] width 37 height 10
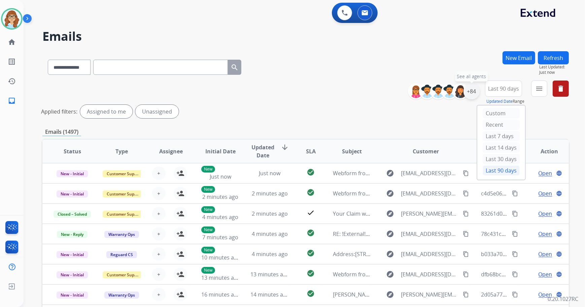
click at [477, 90] on div "+84" at bounding box center [472, 91] width 16 height 16
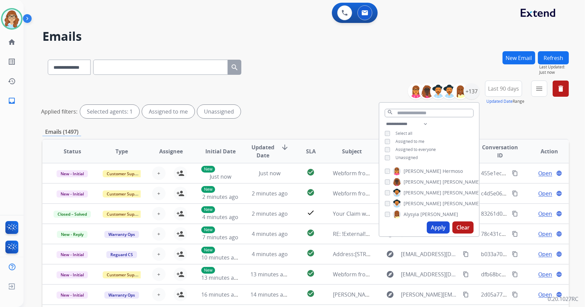
click at [409, 158] on span "Unassigned" at bounding box center [407, 158] width 22 height 6
click at [427, 225] on button "Apply" at bounding box center [438, 227] width 23 height 12
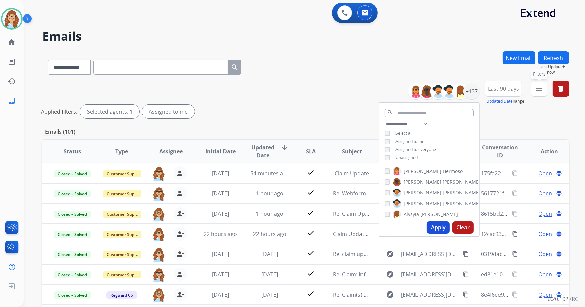
click at [540, 90] on mat-icon "menu" at bounding box center [539, 88] width 8 height 8
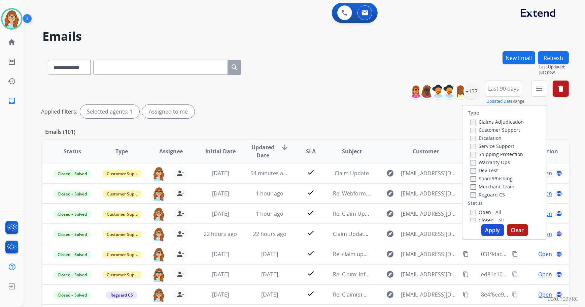
click at [500, 129] on label "Customer Support" at bounding box center [495, 130] width 49 height 6
click at [502, 153] on label "Shipping Protection" at bounding box center [497, 154] width 53 height 6
click at [496, 195] on label "Reguard CS" at bounding box center [488, 194] width 34 height 6
click at [492, 213] on label "Open - All" at bounding box center [486, 212] width 31 height 6
click at [492, 223] on div "Type Claims Adjudication Customer Support Escalation Service Support Shipping P…" at bounding box center [505, 172] width 86 height 135
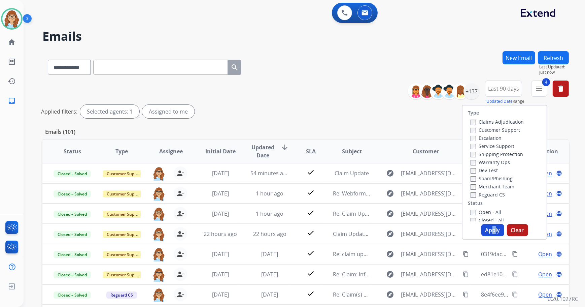
drag, startPoint x: 492, startPoint y: 223, endPoint x: 492, endPoint y: 227, distance: 4.1
click at [492, 227] on button "Apply" at bounding box center [492, 230] width 23 height 12
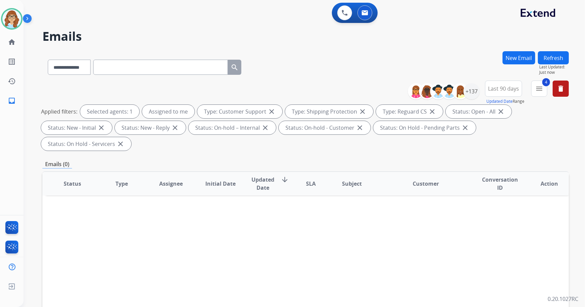
drag, startPoint x: 555, startPoint y: 56, endPoint x: 529, endPoint y: 53, distance: 26.5
click at [555, 56] on button "Refresh" at bounding box center [553, 57] width 31 height 13
click at [546, 62] on button "Refresh" at bounding box center [553, 57] width 31 height 13
click at [568, 58] on button "Refresh" at bounding box center [553, 57] width 31 height 13
click at [565, 59] on button "Refresh" at bounding box center [553, 57] width 31 height 13
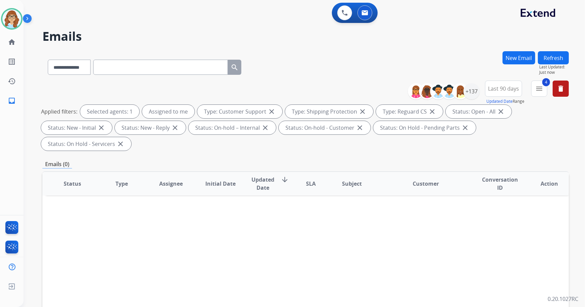
click at [550, 63] on button "Refresh" at bounding box center [553, 57] width 31 height 13
click at [560, 53] on button "Refresh" at bounding box center [553, 57] width 31 height 13
click at [304, 64] on div "**********" at bounding box center [305, 65] width 527 height 29
click at [549, 55] on button "Refresh" at bounding box center [553, 57] width 31 height 13
click at [545, 57] on button "Refresh" at bounding box center [553, 57] width 31 height 13
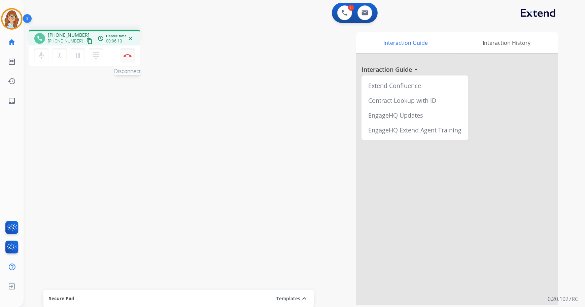
click at [128, 60] on button "Disconnect" at bounding box center [128, 55] width 14 height 14
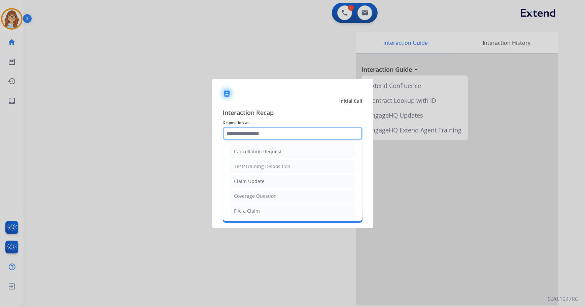
click at [274, 129] on input "text" at bounding box center [293, 133] width 140 height 13
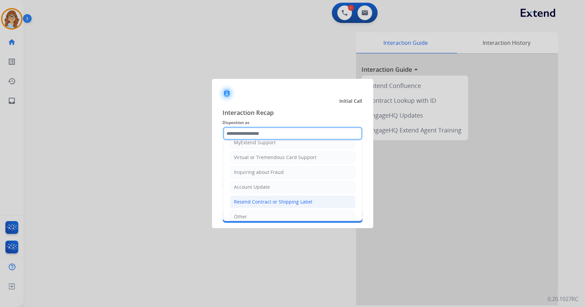
scroll to position [92, 0]
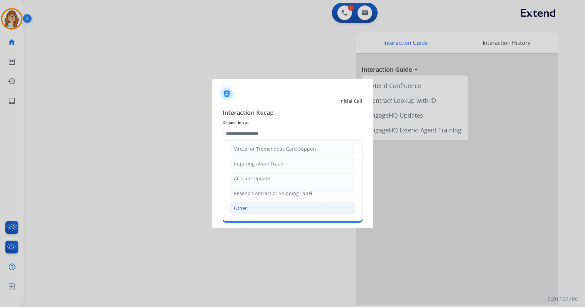
click at [266, 205] on li "Other" at bounding box center [293, 208] width 126 height 13
type input "*****"
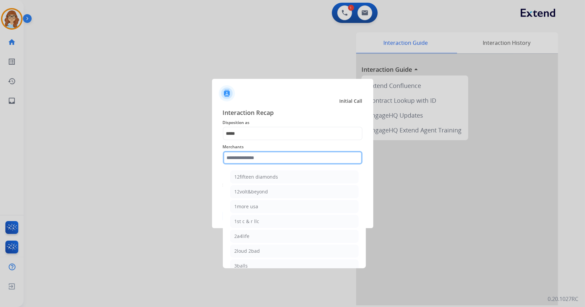
click at [263, 158] on input "text" at bounding box center [293, 157] width 140 height 13
type input "*"
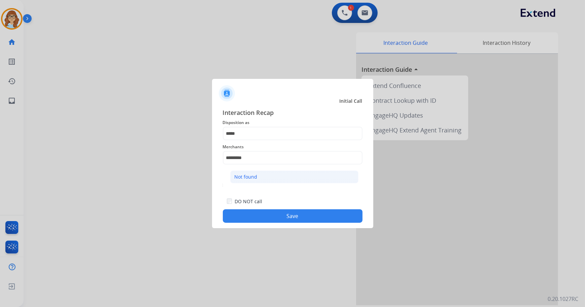
click at [249, 178] on div "Not found" at bounding box center [246, 176] width 23 height 7
type input "*********"
click at [273, 220] on button "Save" at bounding box center [293, 215] width 140 height 13
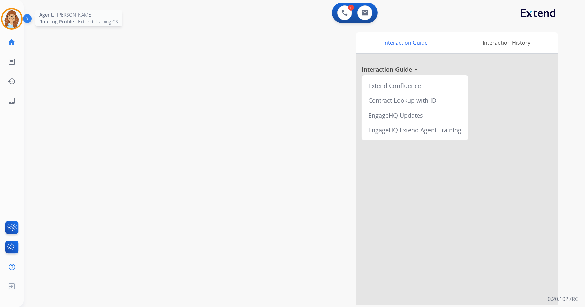
click at [15, 25] on img at bounding box center [11, 18] width 19 height 19
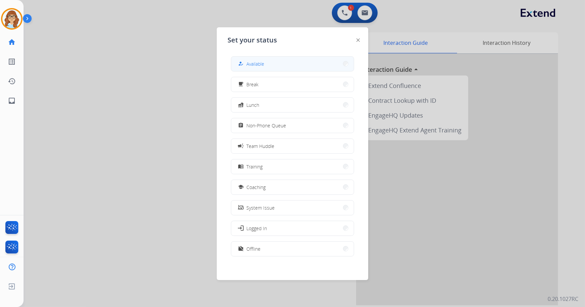
click at [277, 64] on button "how_to_reg Available" at bounding box center [292, 64] width 123 height 14
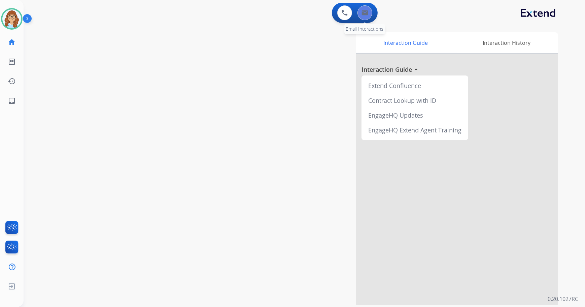
click at [370, 12] on button at bounding box center [365, 12] width 15 height 15
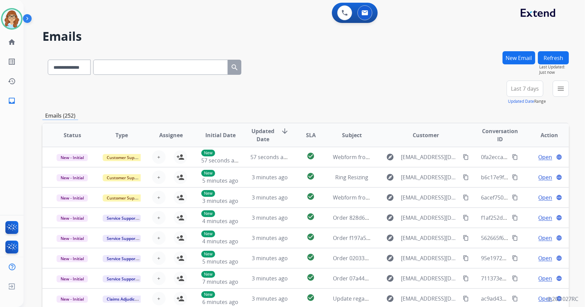
click at [526, 93] on button "Last 7 days" at bounding box center [525, 88] width 37 height 16
click at [512, 171] on div "Last 90 days" at bounding box center [522, 170] width 37 height 10
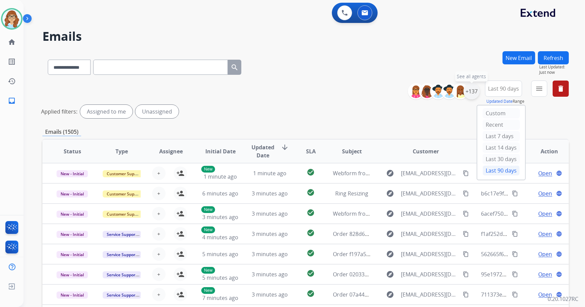
click at [470, 97] on div "+137" at bounding box center [472, 91] width 16 height 16
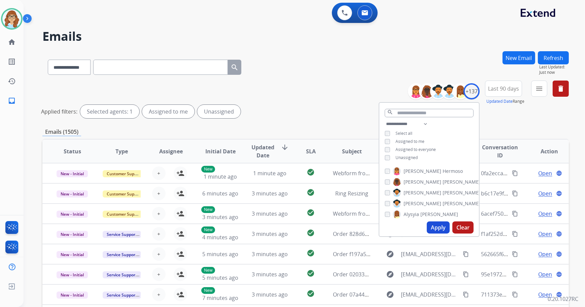
click at [403, 158] on span "Unassigned" at bounding box center [407, 158] width 22 height 6
click at [437, 224] on button "Apply" at bounding box center [438, 227] width 23 height 12
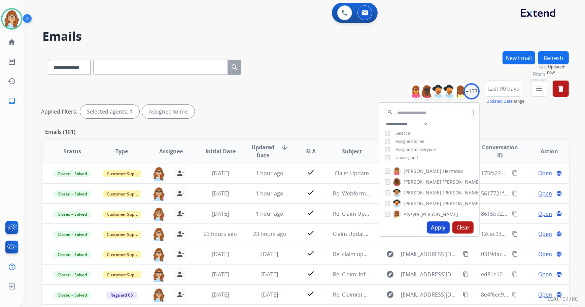
click at [536, 86] on mat-icon "menu" at bounding box center [539, 88] width 8 height 8
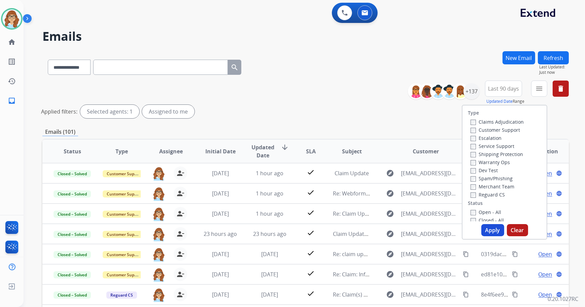
click at [514, 132] on label "Customer Support" at bounding box center [495, 130] width 49 height 6
click at [505, 155] on label "Shipping Protection" at bounding box center [497, 154] width 53 height 6
click at [486, 195] on label "Reguard CS" at bounding box center [488, 194] width 34 height 6
click at [484, 213] on label "Open - All" at bounding box center [486, 212] width 31 height 6
click at [488, 225] on button "Apply" at bounding box center [492, 230] width 23 height 12
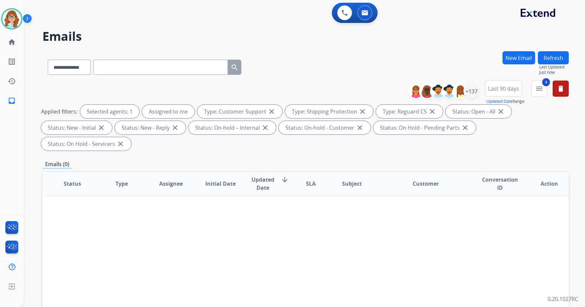
click at [556, 52] on button "Refresh" at bounding box center [553, 57] width 31 height 13
click at [559, 54] on button "Refresh" at bounding box center [553, 57] width 31 height 13
click at [555, 55] on button "Refresh" at bounding box center [553, 57] width 31 height 13
click at [7, 24] on img at bounding box center [11, 18] width 19 height 19
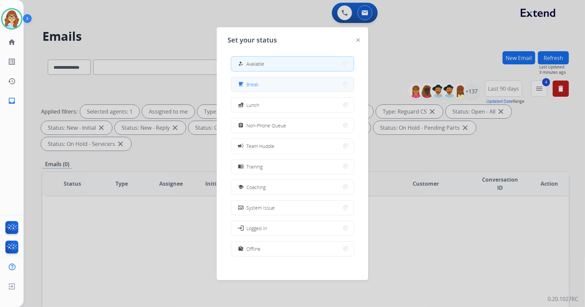
click at [256, 88] on span "Break" at bounding box center [252, 84] width 12 height 7
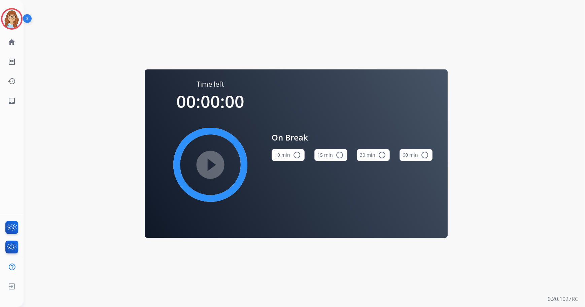
click at [299, 153] on mat-icon "radio_button_unchecked" at bounding box center [297, 155] width 8 height 8
click at [206, 167] on mat-icon "play_circle_filled" at bounding box center [210, 165] width 8 height 8
click at [8, 20] on img at bounding box center [11, 18] width 19 height 19
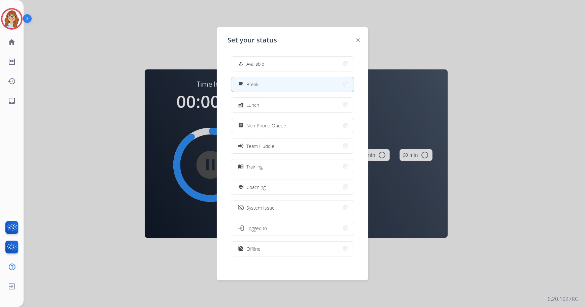
click at [267, 74] on div "how_to_reg Available free_breakfast Break fastfood Lunch assignment Non-Phone Q…" at bounding box center [293, 157] width 130 height 212
click at [262, 67] on div "how_to_reg Available" at bounding box center [251, 64] width 28 height 8
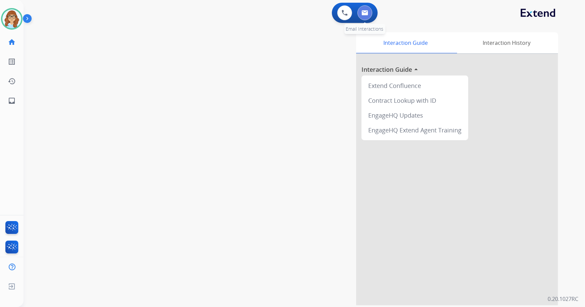
click at [369, 9] on button at bounding box center [365, 12] width 15 height 15
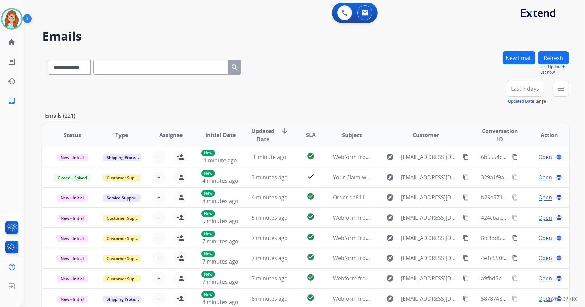
click at [531, 97] on div "Last 7 days Updated Date Range Custom Recent Last 7 days Last 14 days Last 30 d…" at bounding box center [527, 92] width 41 height 24
click at [529, 90] on span "Last 7 days" at bounding box center [525, 88] width 28 height 3
click at [511, 167] on div "Last 90 days" at bounding box center [522, 170] width 37 height 10
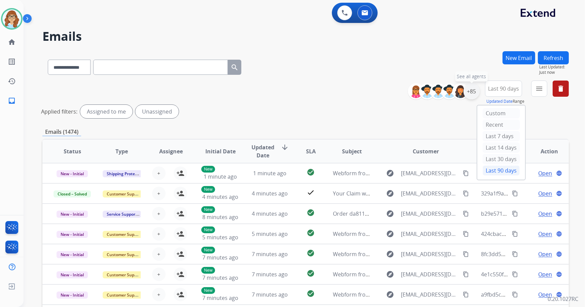
click at [474, 93] on div "+85" at bounding box center [472, 91] width 16 height 16
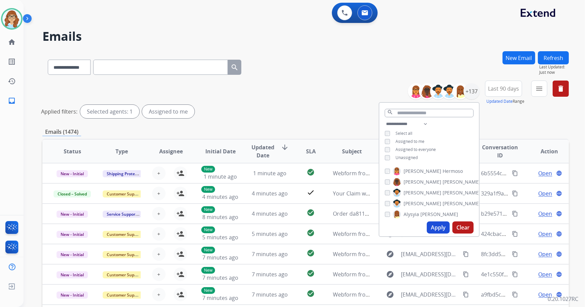
click at [431, 227] on button "Apply" at bounding box center [438, 227] width 23 height 12
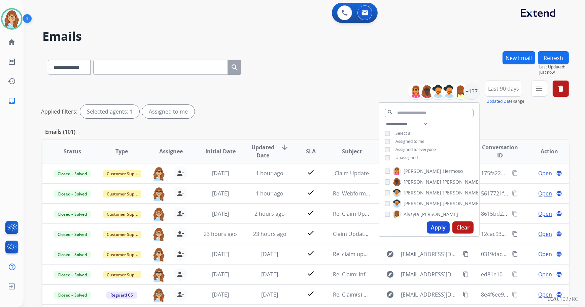
click at [511, 111] on div "Applied filters: Selected agents: 1 Assigned to me" at bounding box center [304, 111] width 527 height 13
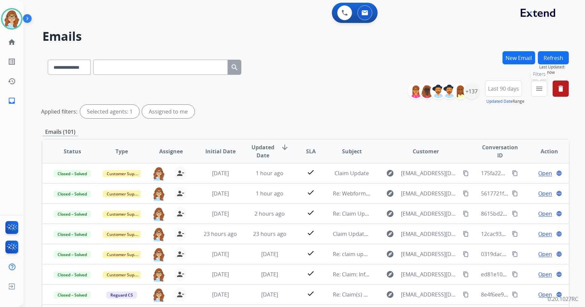
click at [545, 82] on button "menu Filters" at bounding box center [539, 88] width 16 height 16
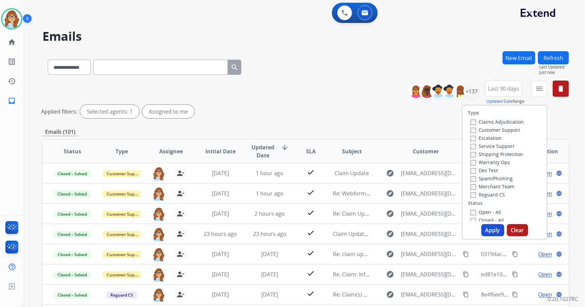
click at [498, 129] on label "Customer Support" at bounding box center [495, 130] width 49 height 6
click at [507, 156] on label "Shipping Protection" at bounding box center [497, 154] width 53 height 6
click at [489, 195] on label "Reguard CS" at bounding box center [488, 194] width 34 height 6
click at [488, 214] on label "Open - All" at bounding box center [486, 212] width 31 height 6
click at [488, 230] on button "Apply" at bounding box center [492, 230] width 23 height 12
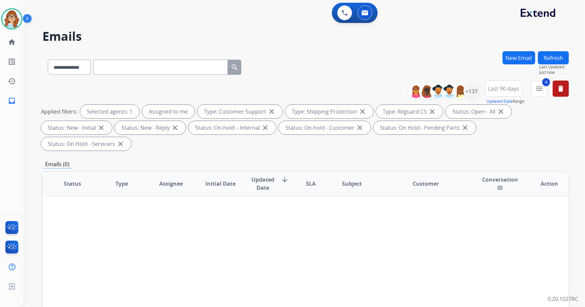
click at [547, 59] on button "Refresh" at bounding box center [553, 57] width 31 height 13
click at [547, 62] on button "Refresh" at bounding box center [553, 57] width 31 height 13
drag, startPoint x: 547, startPoint y: 61, endPoint x: 543, endPoint y: 58, distance: 5.1
click at [547, 60] on button "Refresh" at bounding box center [553, 57] width 31 height 13
click at [556, 62] on button "Refresh" at bounding box center [553, 57] width 31 height 13
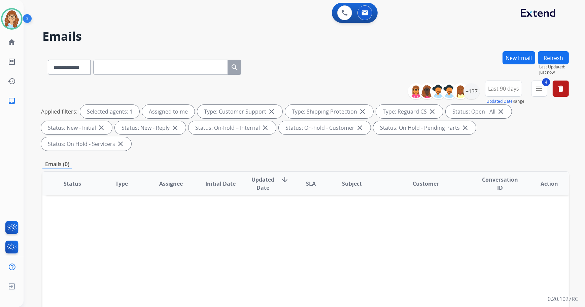
click at [546, 62] on button "Refresh" at bounding box center [553, 57] width 31 height 13
click at [557, 55] on button "Refresh" at bounding box center [553, 57] width 31 height 13
click at [563, 58] on button "Refresh" at bounding box center [553, 57] width 31 height 13
click at [546, 56] on button "Refresh" at bounding box center [553, 57] width 31 height 13
click at [555, 63] on button "Refresh" at bounding box center [553, 57] width 31 height 13
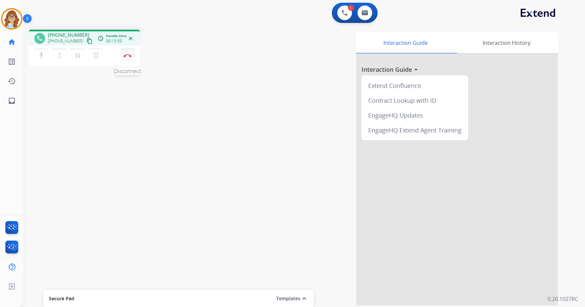
click at [128, 60] on button "Disconnect" at bounding box center [128, 55] width 14 height 14
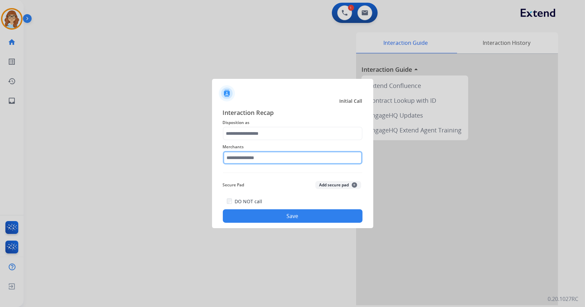
click at [245, 158] on input "text" at bounding box center [293, 157] width 140 height 13
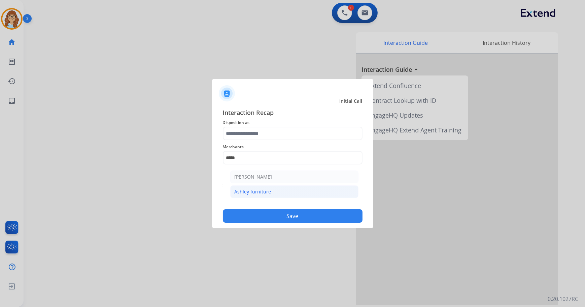
click at [274, 190] on li "Ashley furniture" at bounding box center [294, 191] width 128 height 13
type input "**********"
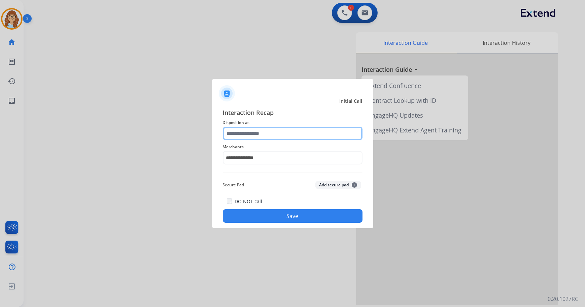
click at [263, 136] on input "text" at bounding box center [293, 133] width 140 height 13
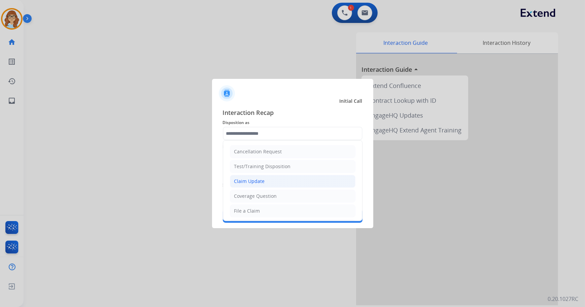
click at [247, 178] on div "Claim Update" at bounding box center [249, 181] width 31 height 7
type input "**********"
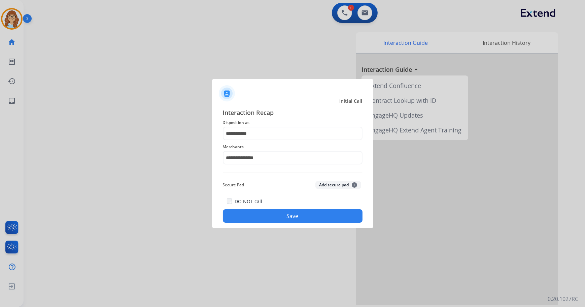
click at [263, 212] on button "Save" at bounding box center [293, 215] width 140 height 13
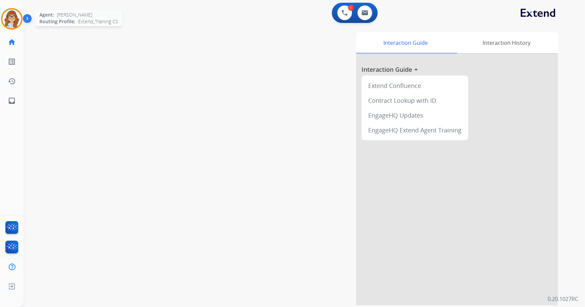
click at [11, 22] on img at bounding box center [11, 18] width 19 height 19
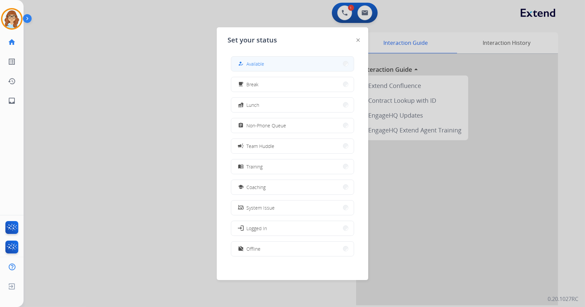
click at [241, 59] on button "how_to_reg Available" at bounding box center [292, 64] width 123 height 14
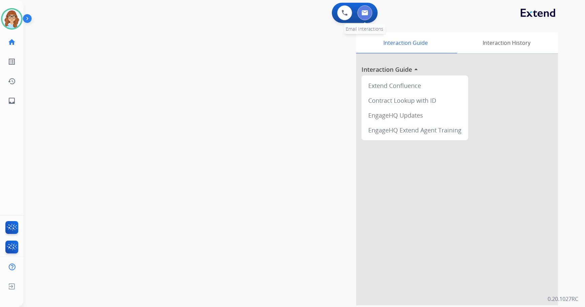
click at [364, 14] on img at bounding box center [365, 12] width 7 height 5
select select "**********"
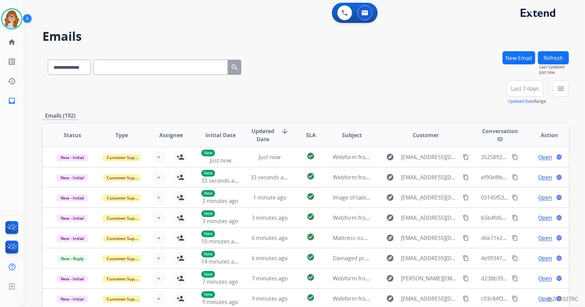
click at [519, 90] on span "Last 7 days" at bounding box center [525, 88] width 28 height 3
click at [508, 166] on div "Last 90 days" at bounding box center [522, 170] width 37 height 10
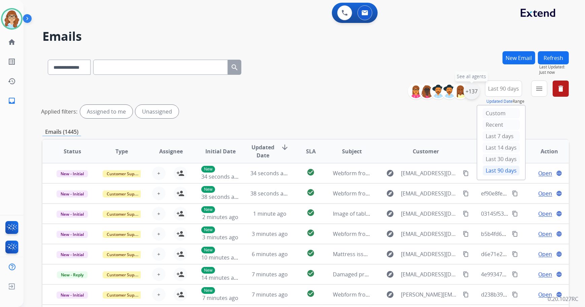
click at [476, 91] on div "+137" at bounding box center [472, 91] width 16 height 16
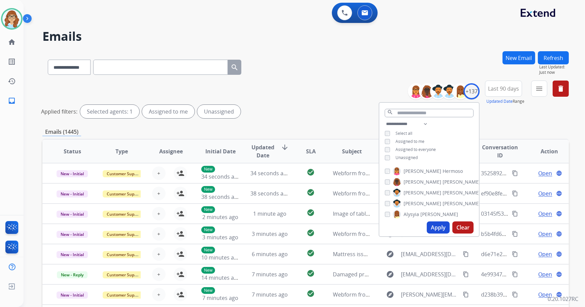
click at [411, 156] on span "Unassigned" at bounding box center [407, 158] width 22 height 6
click at [434, 226] on button "Apply" at bounding box center [438, 227] width 23 height 12
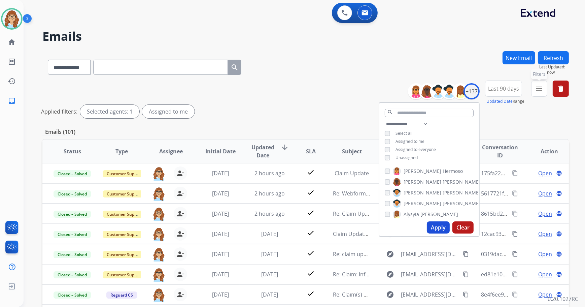
click at [540, 89] on mat-icon "menu" at bounding box center [539, 88] width 8 height 8
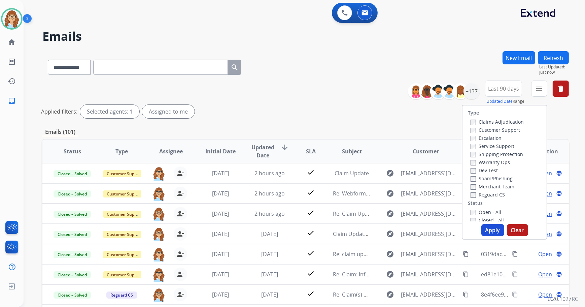
click at [495, 131] on label "Customer Support" at bounding box center [495, 130] width 49 height 6
click at [502, 154] on label "Shipping Protection" at bounding box center [497, 154] width 53 height 6
click at [491, 192] on label "Reguard CS" at bounding box center [488, 194] width 34 height 6
click at [476, 212] on label "Open - All" at bounding box center [486, 212] width 31 height 6
click at [486, 230] on button "Apply" at bounding box center [492, 230] width 23 height 12
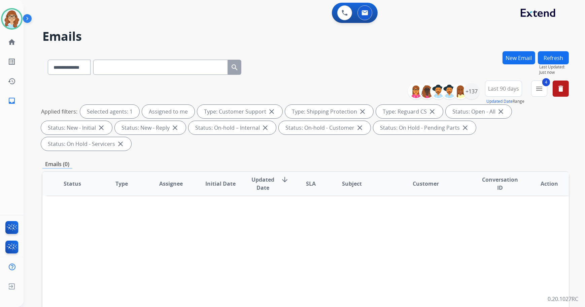
click at [547, 56] on button "Refresh" at bounding box center [553, 57] width 31 height 13
click at [555, 57] on button "Refresh" at bounding box center [553, 57] width 31 height 13
click at [552, 53] on button "Refresh" at bounding box center [553, 57] width 31 height 13
click at [554, 55] on button "Refresh" at bounding box center [553, 57] width 31 height 13
click at [558, 53] on button "Refresh" at bounding box center [553, 57] width 31 height 13
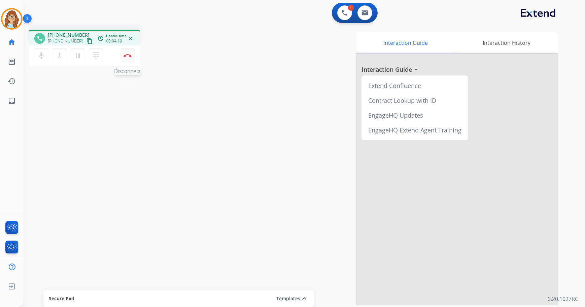
click at [129, 60] on button "Disconnect" at bounding box center [128, 55] width 14 height 14
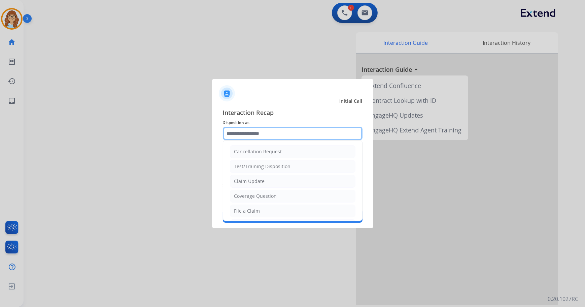
click at [253, 135] on input "text" at bounding box center [293, 133] width 140 height 13
click at [255, 182] on div "Claim Update" at bounding box center [249, 181] width 31 height 7
type input "**********"
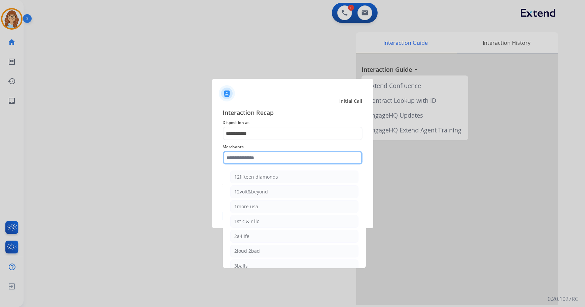
click at [262, 158] on input "text" at bounding box center [293, 157] width 140 height 13
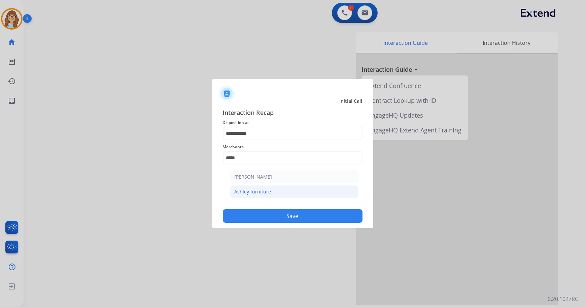
click at [247, 192] on div "Ashley furniture" at bounding box center [253, 191] width 37 height 7
type input "**********"
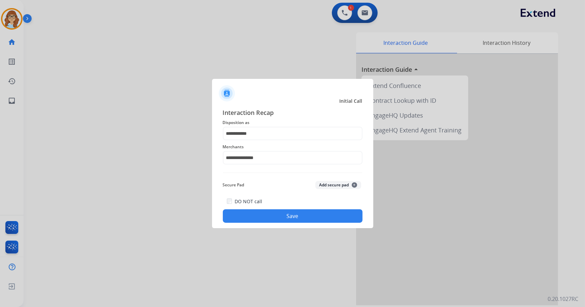
click at [250, 213] on button "Save" at bounding box center [293, 215] width 140 height 13
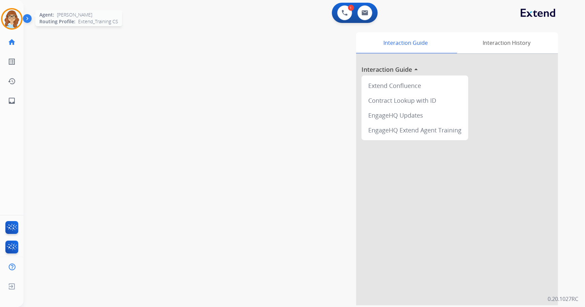
click at [15, 20] on img at bounding box center [11, 18] width 19 height 19
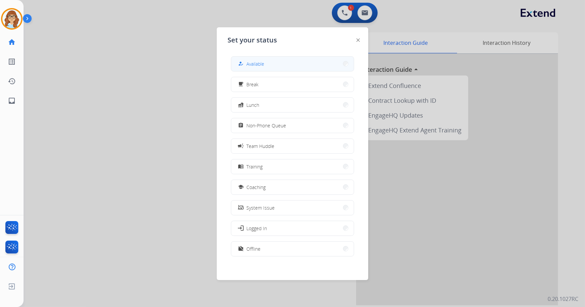
click at [232, 63] on div "how_to_reg Available" at bounding box center [292, 63] width 123 height 15
click at [247, 62] on div "how_to_reg Available" at bounding box center [251, 64] width 28 height 8
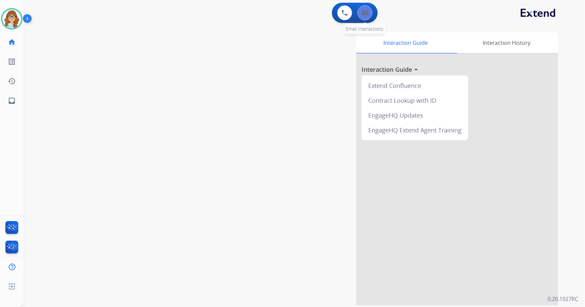
click at [359, 13] on button at bounding box center [365, 12] width 15 height 15
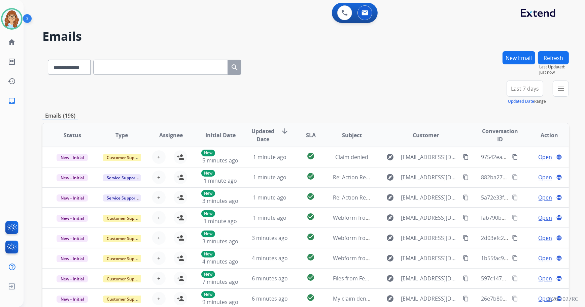
click at [523, 90] on span "Last 7 days" at bounding box center [525, 88] width 28 height 3
click at [522, 170] on div "Last 90 days" at bounding box center [522, 170] width 37 height 10
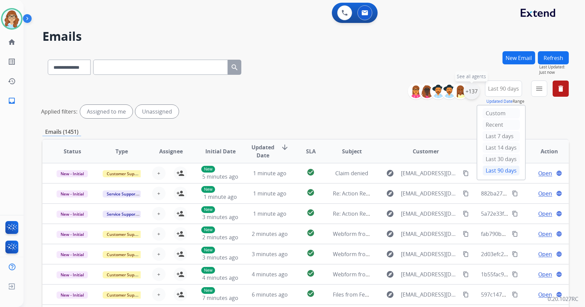
click at [470, 97] on div "+137" at bounding box center [472, 91] width 16 height 16
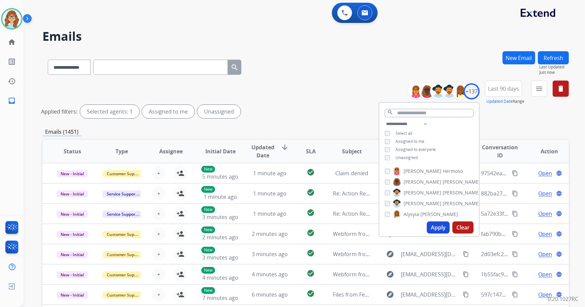
click at [402, 157] on span "Unassigned" at bounding box center [407, 158] width 22 height 6
click at [439, 224] on button "Apply" at bounding box center [438, 227] width 23 height 12
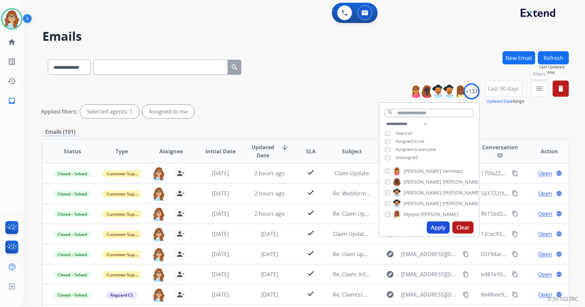
click at [535, 84] on button "menu Filters" at bounding box center [539, 88] width 16 height 16
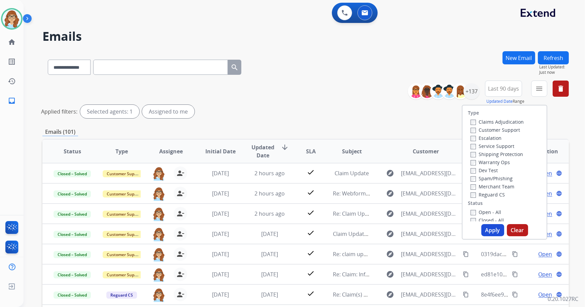
click at [507, 128] on label "Customer Support" at bounding box center [495, 130] width 49 height 6
click at [504, 155] on label "Shipping Protection" at bounding box center [497, 154] width 53 height 6
click at [493, 194] on label "Reguard CS" at bounding box center [488, 194] width 34 height 6
click at [490, 213] on label "Open - All" at bounding box center [486, 212] width 31 height 6
click at [491, 225] on button "Apply" at bounding box center [492, 230] width 23 height 12
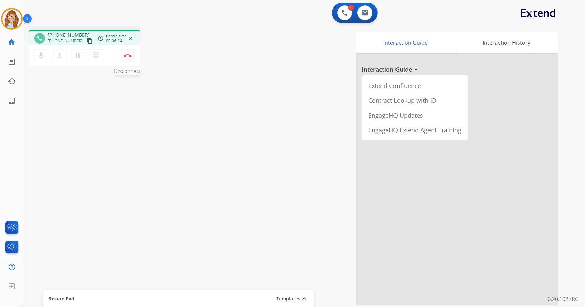
click at [126, 55] on img at bounding box center [128, 55] width 8 height 3
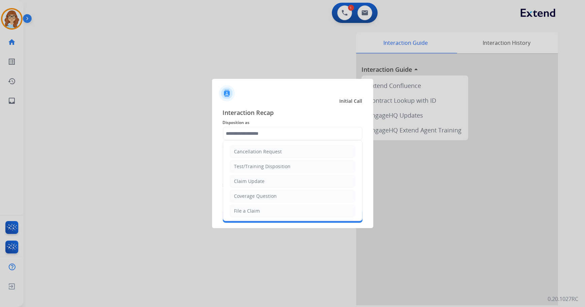
click at [277, 127] on input "text" at bounding box center [293, 133] width 140 height 13
click at [275, 153] on li "Other" at bounding box center [293, 151] width 126 height 13
type input "*****"
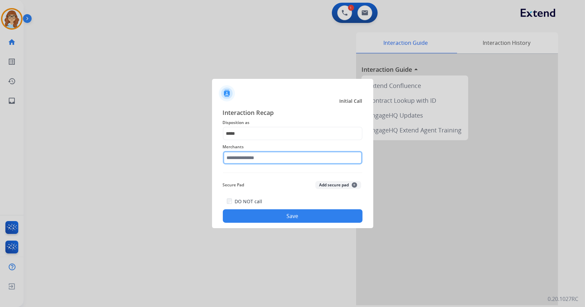
click at [269, 158] on input "text" at bounding box center [293, 157] width 140 height 13
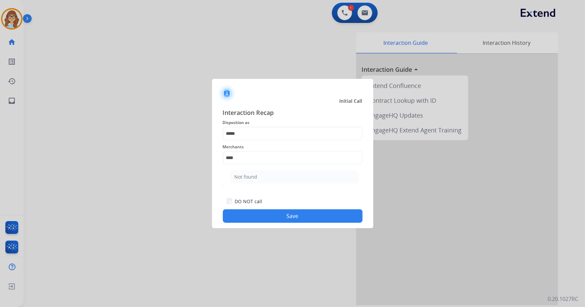
drag, startPoint x: 264, startPoint y: 177, endPoint x: 271, endPoint y: 191, distance: 15.7
click at [271, 191] on div "Interaction Recap Disposition as ***** Merchants *** Not found Secure Pad Add s…" at bounding box center [293, 165] width 140 height 115
drag, startPoint x: 271, startPoint y: 191, endPoint x: 269, endPoint y: 182, distance: 9.6
click at [267, 178] on div "Secure Pad Add secure pad +" at bounding box center [293, 184] width 140 height 13
click at [289, 216] on button "Save" at bounding box center [293, 215] width 140 height 13
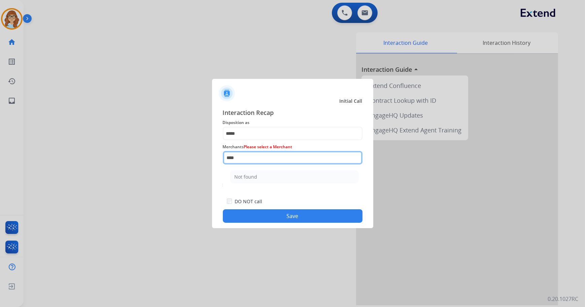
click at [279, 160] on input "***" at bounding box center [293, 157] width 140 height 13
click at [275, 184] on ul "Not found" at bounding box center [294, 178] width 132 height 23
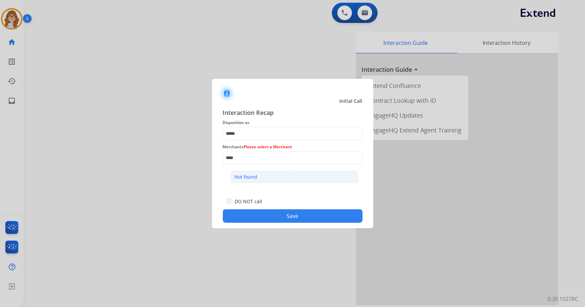
click at [274, 176] on li "Not found" at bounding box center [294, 176] width 128 height 13
type input "*********"
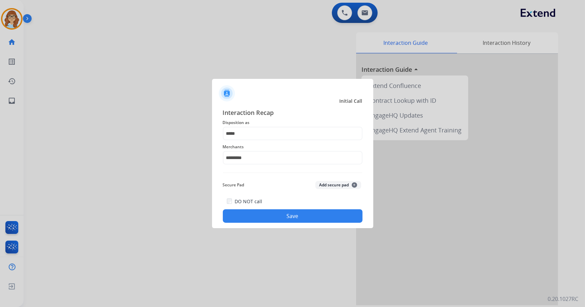
click at [281, 215] on button "Save" at bounding box center [293, 215] width 140 height 13
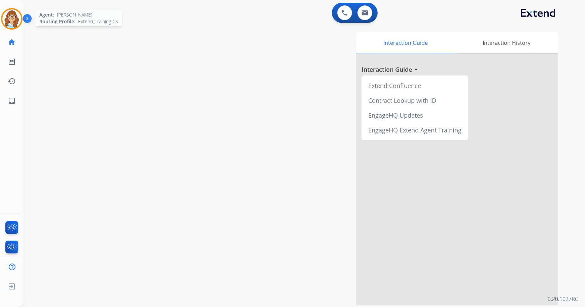
click at [9, 22] on img at bounding box center [11, 18] width 19 height 19
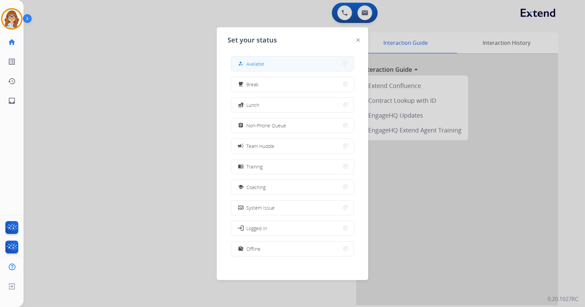
click at [252, 61] on span "Available" at bounding box center [255, 63] width 18 height 7
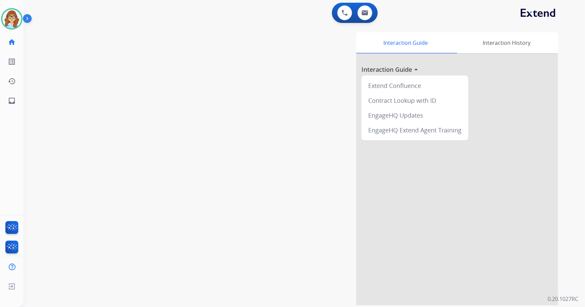
click at [364, 20] on div "0 Voice Interactions 0 Email Interactions" at bounding box center [355, 13] width 46 height 20
click at [364, 15] on button at bounding box center [365, 12] width 15 height 15
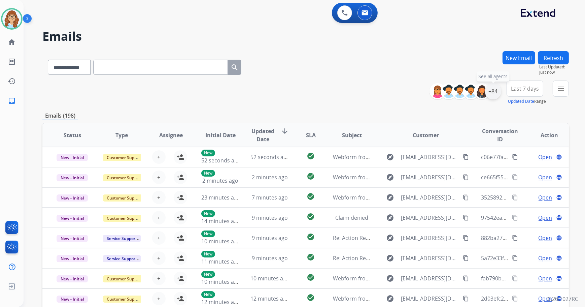
click at [492, 90] on div "+84" at bounding box center [493, 91] width 16 height 16
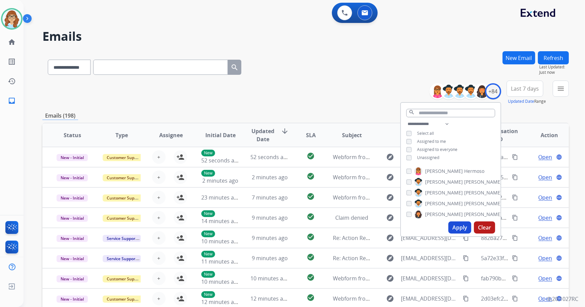
click at [426, 155] on span "Unassigned" at bounding box center [428, 158] width 22 height 6
click at [457, 231] on button "Apply" at bounding box center [459, 227] width 23 height 12
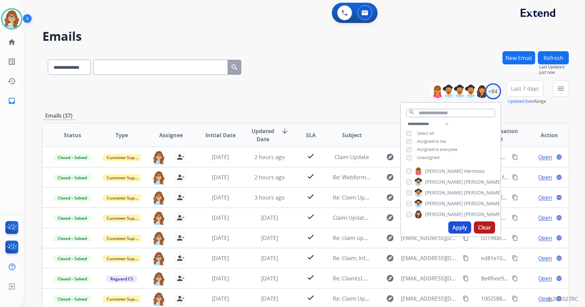
click at [315, 105] on div "**********" at bounding box center [305, 217] width 527 height 332
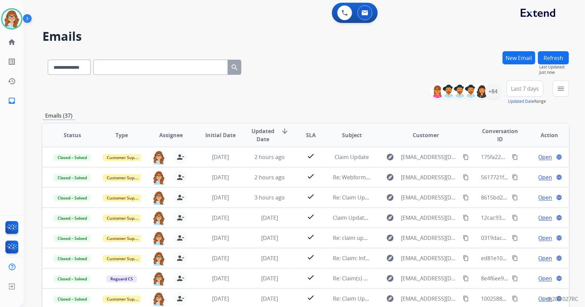
drag, startPoint x: 533, startPoint y: 89, endPoint x: 522, endPoint y: 101, distance: 16.2
click at [533, 89] on span "Last 7 days" at bounding box center [525, 88] width 28 height 3
click at [523, 173] on div "Last 90 days" at bounding box center [522, 170] width 37 height 10
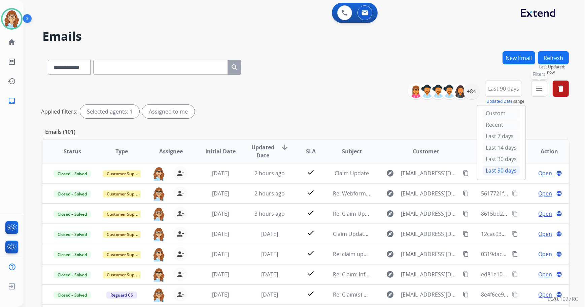
click at [539, 91] on mat-icon "menu" at bounding box center [539, 88] width 8 height 8
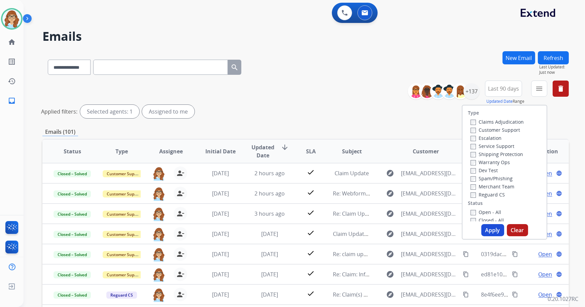
click at [504, 128] on label "Customer Support" at bounding box center [495, 130] width 49 height 6
click at [504, 156] on label "Shipping Protection" at bounding box center [497, 154] width 53 height 6
click at [493, 192] on div "Reguard CS" at bounding box center [497, 194] width 53 height 8
click at [488, 195] on label "Reguard CS" at bounding box center [488, 194] width 34 height 6
drag, startPoint x: 488, startPoint y: 211, endPoint x: 488, endPoint y: 218, distance: 7.4
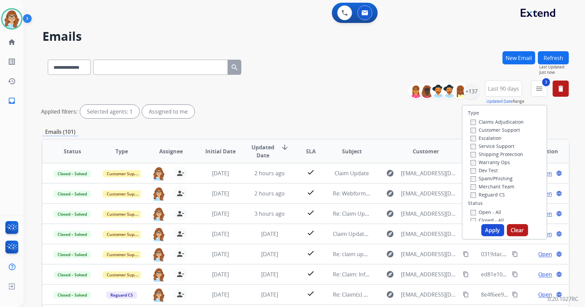
click at [488, 212] on label "Open - All" at bounding box center [486, 212] width 31 height 6
click at [488, 232] on button "Apply" at bounding box center [492, 230] width 23 height 12
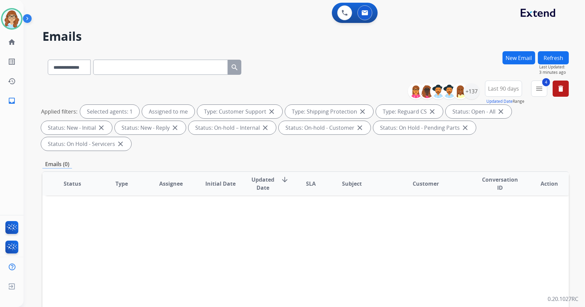
click at [558, 60] on button "Refresh" at bounding box center [553, 57] width 31 height 13
click at [548, 55] on button "Refresh" at bounding box center [553, 57] width 31 height 13
click at [556, 55] on button "Refresh" at bounding box center [553, 57] width 31 height 13
click at [550, 55] on button "Refresh" at bounding box center [553, 57] width 31 height 13
click at [561, 57] on button "Refresh" at bounding box center [553, 57] width 31 height 13
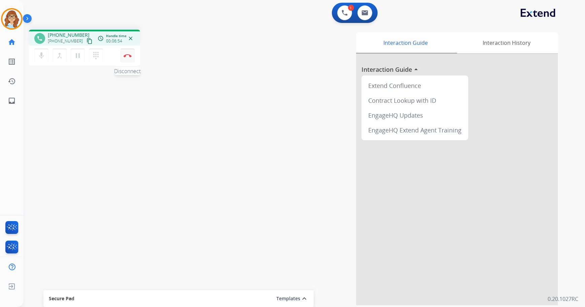
click at [128, 57] on button "Disconnect" at bounding box center [128, 55] width 14 height 14
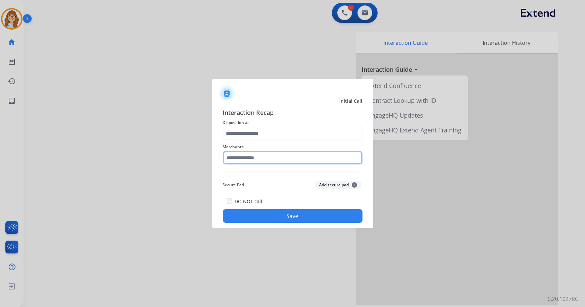
click at [257, 157] on input "text" at bounding box center [293, 157] width 140 height 13
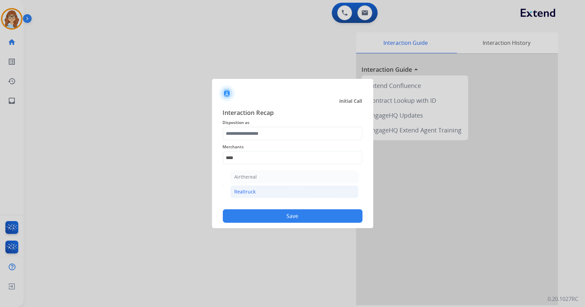
click at [252, 194] on div "Realtruck" at bounding box center [245, 191] width 21 height 7
type input "*********"
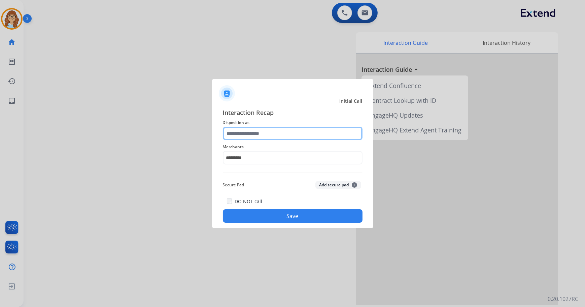
click at [258, 132] on input "text" at bounding box center [293, 133] width 140 height 13
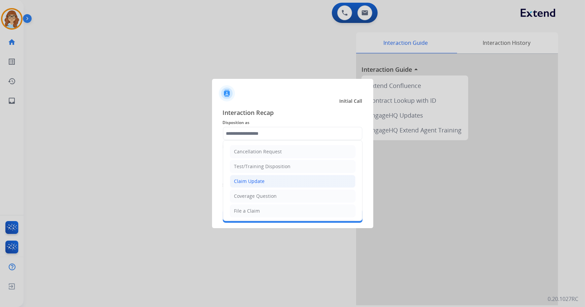
click at [252, 183] on div "Claim Update" at bounding box center [249, 181] width 31 height 7
type input "**********"
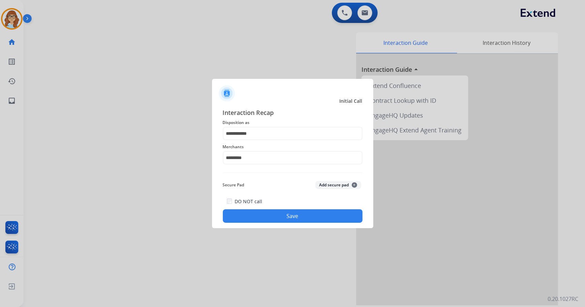
click at [263, 210] on button "Save" at bounding box center [293, 215] width 140 height 13
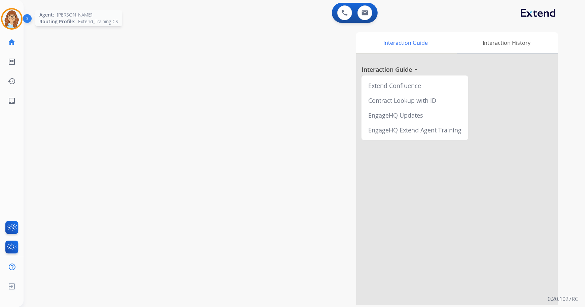
click at [2, 17] on div at bounding box center [12, 19] width 22 height 22
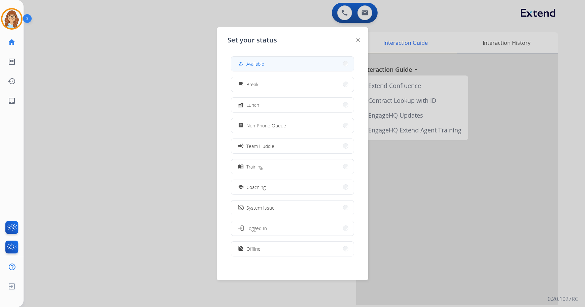
click at [331, 61] on button "how_to_reg Available" at bounding box center [292, 64] width 123 height 14
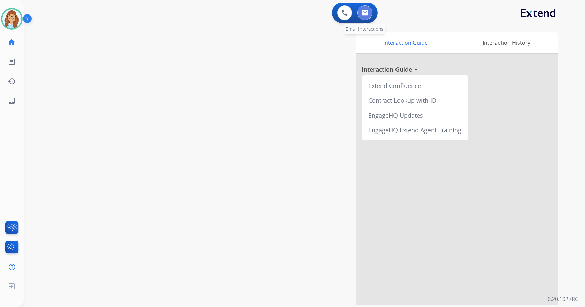
click at [360, 19] on button at bounding box center [365, 12] width 15 height 15
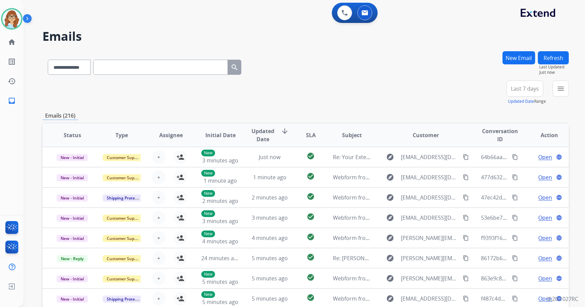
click at [522, 92] on button "Last 7 days" at bounding box center [525, 88] width 37 height 16
click at [516, 169] on div "Last 90 days" at bounding box center [522, 170] width 37 height 10
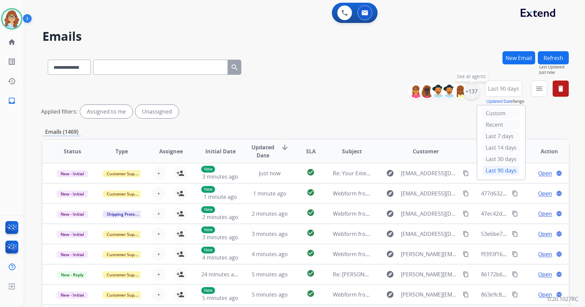
click at [471, 95] on div "+137" at bounding box center [472, 91] width 16 height 16
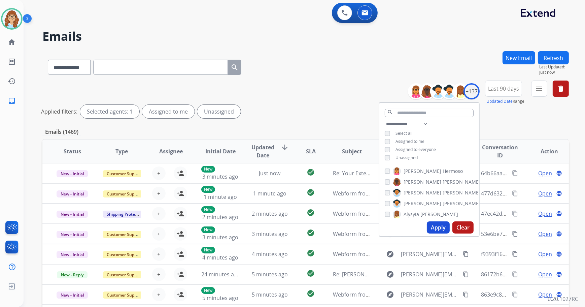
click at [407, 158] on span "Unassigned" at bounding box center [407, 158] width 22 height 6
click at [438, 223] on button "Apply" at bounding box center [438, 227] width 23 height 12
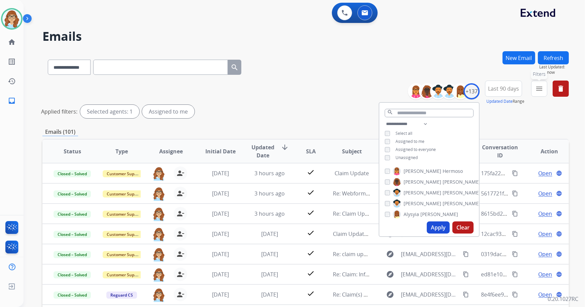
click at [536, 94] on button "menu Filters" at bounding box center [539, 88] width 16 height 16
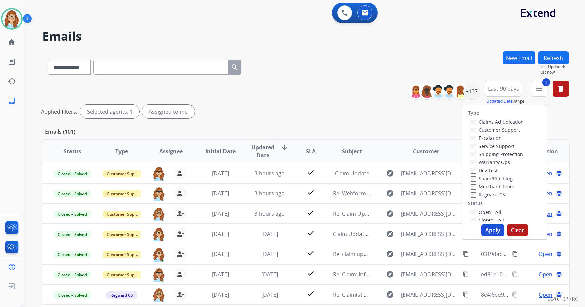
select select "**********"
click at [503, 153] on label "Shipping Protection" at bounding box center [497, 154] width 53 height 6
click at [494, 193] on label "Reguard CS" at bounding box center [488, 194] width 34 height 6
click at [494, 212] on label "Open - All" at bounding box center [486, 212] width 31 height 6
click at [494, 230] on button "Apply" at bounding box center [492, 230] width 23 height 12
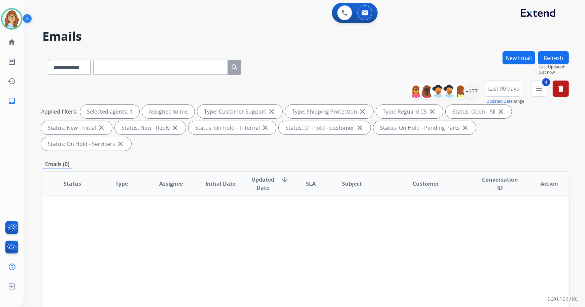
click at [554, 59] on button "Refresh" at bounding box center [553, 57] width 31 height 13
click at [563, 58] on button "Refresh" at bounding box center [553, 57] width 31 height 13
click at [557, 54] on button "Refresh" at bounding box center [553, 57] width 31 height 13
click at [564, 54] on button "Refresh" at bounding box center [553, 57] width 31 height 13
click at [554, 59] on button "Refresh" at bounding box center [553, 57] width 31 height 13
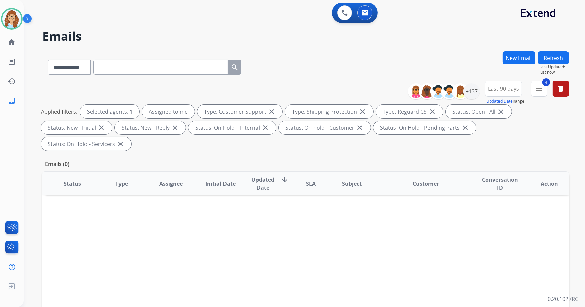
click at [515, 58] on button "New Email" at bounding box center [519, 57] width 33 height 13
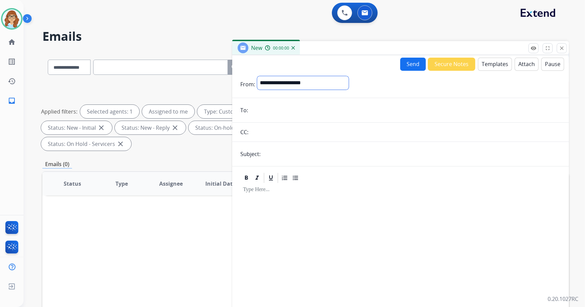
click at [343, 82] on select "**********" at bounding box center [303, 82] width 92 height 13
select select "**********"
click at [257, 76] on select "**********" at bounding box center [303, 82] width 92 height 13
paste input "**********"
type input "**********"
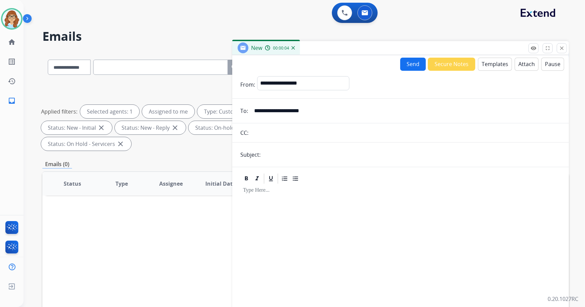
click at [306, 155] on input "text" at bounding box center [412, 154] width 298 height 13
type input "**********"
click at [489, 66] on button "Templates" at bounding box center [495, 64] width 34 height 13
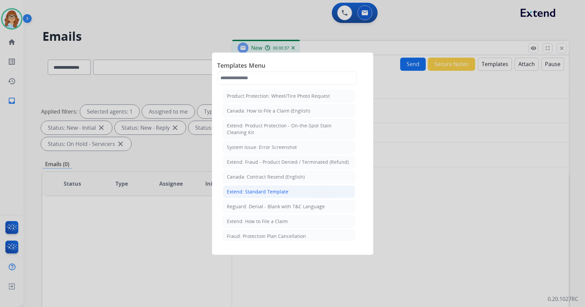
click at [284, 190] on div "Extend: Standard Template" at bounding box center [258, 191] width 62 height 7
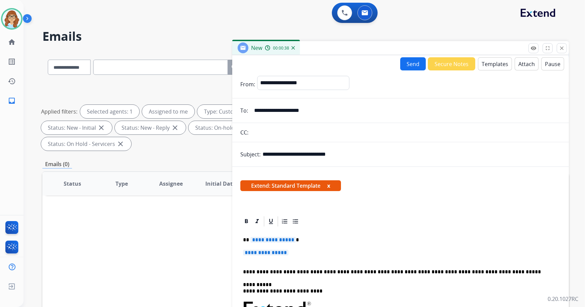
click at [326, 181] on span "Extend: Standard Template x" at bounding box center [290, 185] width 101 height 11
click at [330, 187] on button "x" at bounding box center [328, 185] width 3 height 8
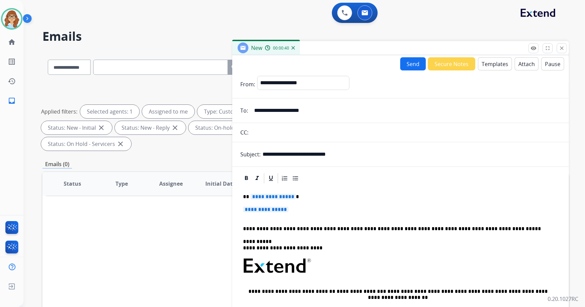
click at [289, 196] on span "**********" at bounding box center [272, 197] width 45 height 6
click at [267, 211] on span "**********" at bounding box center [265, 209] width 45 height 6
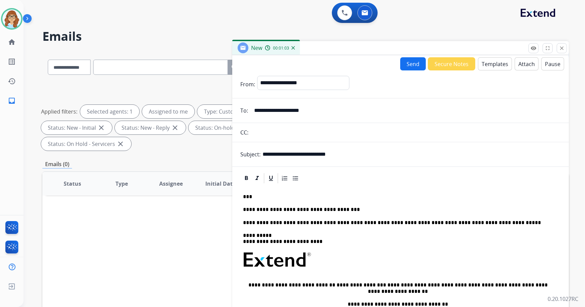
click at [327, 216] on div "**********" at bounding box center [400, 278] width 320 height 189
click at [327, 213] on div "**********" at bounding box center [400, 278] width 320 height 189
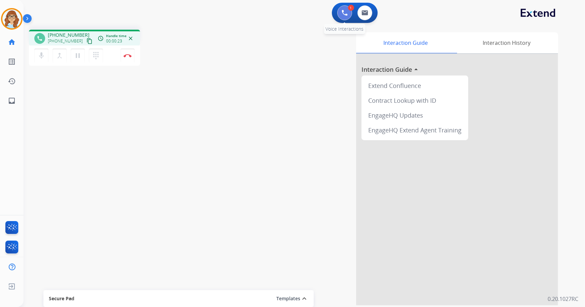
click at [340, 10] on button at bounding box center [344, 12] width 15 height 15
click at [348, 13] on button at bounding box center [344, 12] width 15 height 15
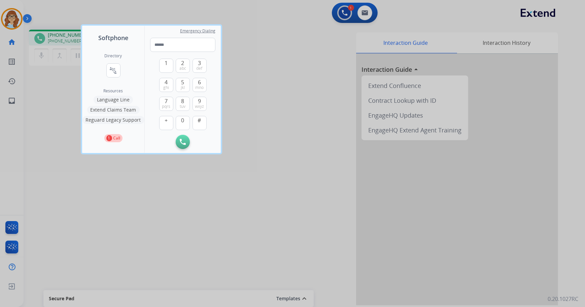
click at [126, 100] on button "Language Line" at bounding box center [113, 100] width 39 height 8
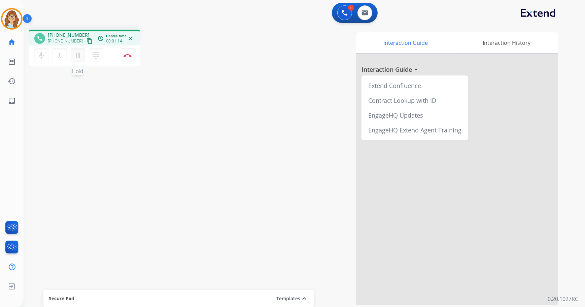
click at [79, 60] on button "pause Hold" at bounding box center [78, 55] width 14 height 14
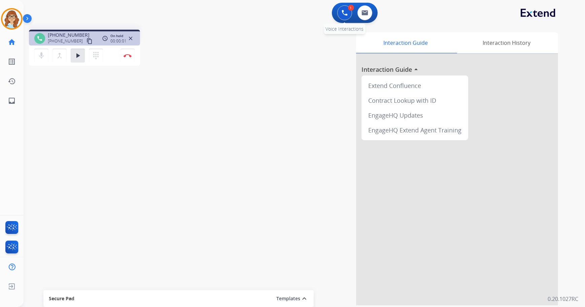
click at [343, 17] on button at bounding box center [344, 12] width 15 height 15
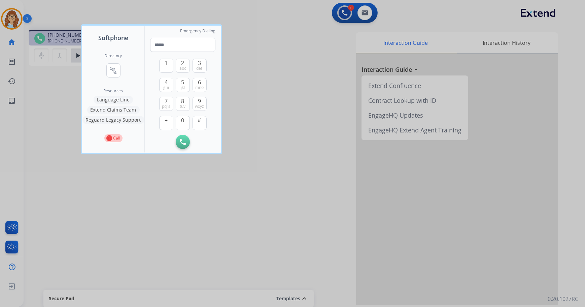
click at [117, 100] on button "Language Line" at bounding box center [113, 100] width 39 height 8
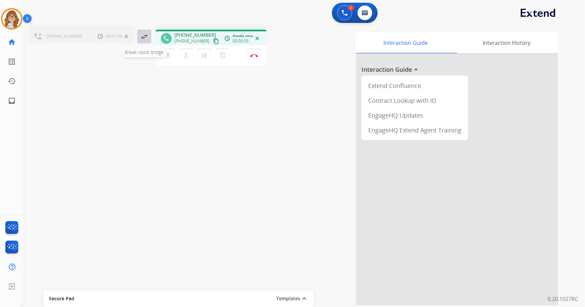
click at [144, 36] on mat-icon "swap_horiz" at bounding box center [144, 37] width 8 height 8
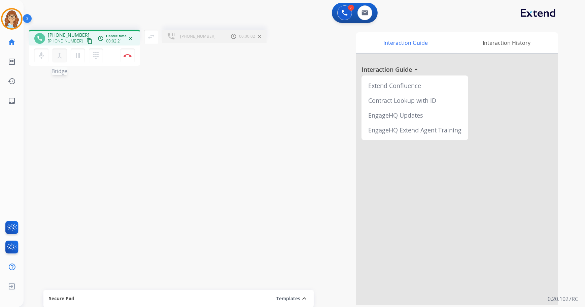
click at [61, 57] on mat-icon "merge_type" at bounding box center [60, 56] width 8 height 8
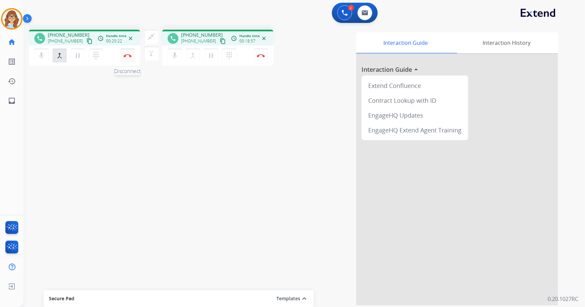
click at [128, 61] on button "Disconnect" at bounding box center [128, 55] width 14 height 14
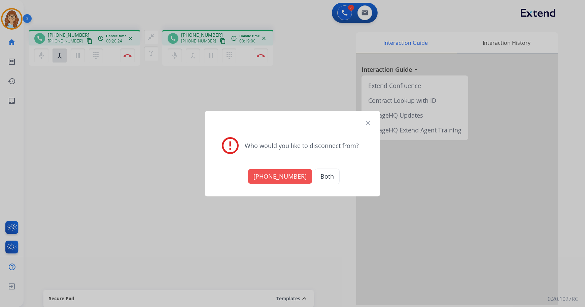
click at [271, 175] on button "+19152441528" at bounding box center [280, 176] width 64 height 15
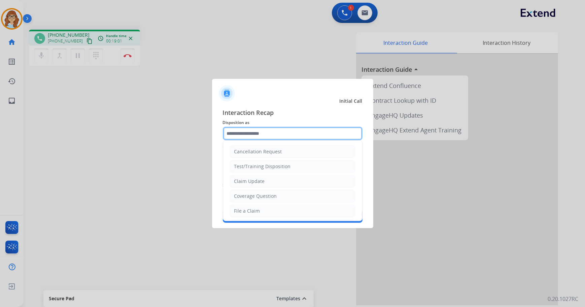
click at [257, 134] on input "text" at bounding box center [293, 133] width 140 height 13
click at [255, 211] on div "File a Claim" at bounding box center [247, 210] width 26 height 7
type input "**********"
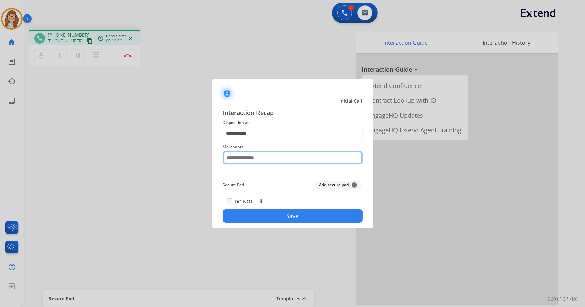
click at [249, 161] on input "text" at bounding box center [293, 157] width 140 height 13
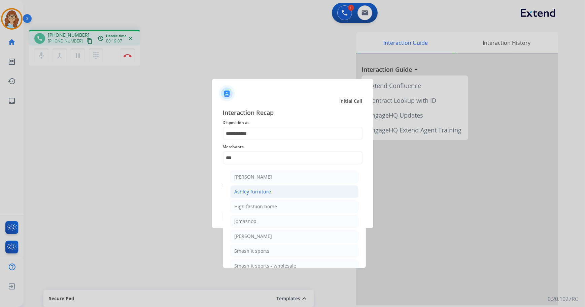
click at [292, 189] on li "Ashley furniture" at bounding box center [294, 191] width 128 height 13
type input "**********"
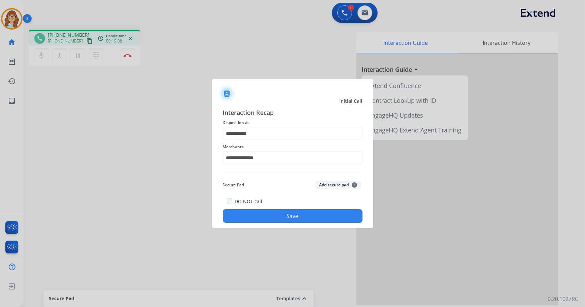
click at [282, 212] on button "Save" at bounding box center [293, 215] width 140 height 13
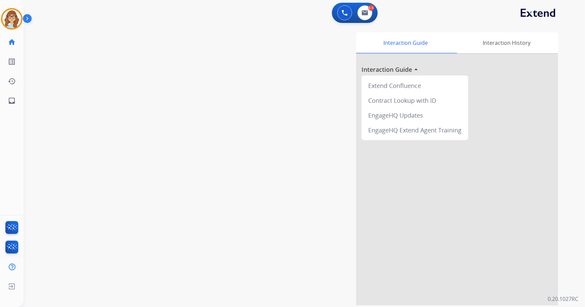
click at [96, 58] on div "swap_horiz Break voice bridge close_fullscreen Connect 3-Way Call merge_type Se…" at bounding box center [296, 164] width 545 height 281
click at [13, 20] on img at bounding box center [11, 18] width 19 height 19
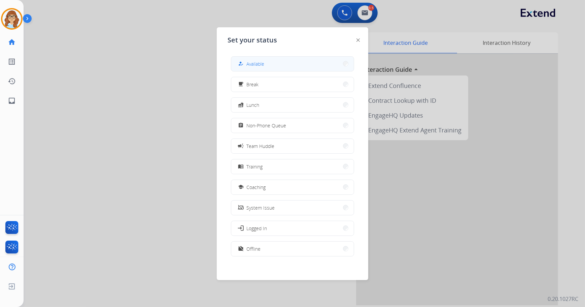
click at [233, 66] on div "how_to_reg Available" at bounding box center [292, 63] width 123 height 15
click at [240, 66] on div "how_to_reg" at bounding box center [242, 64] width 10 height 8
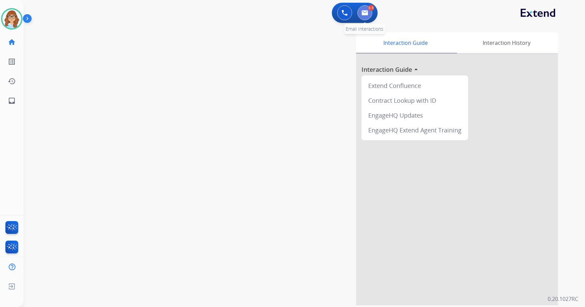
click at [365, 11] on img at bounding box center [365, 12] width 7 height 5
select select "**********"
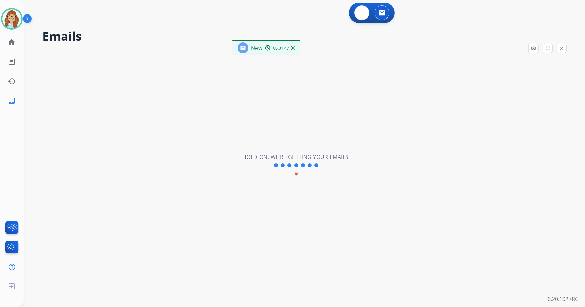
select select "**********"
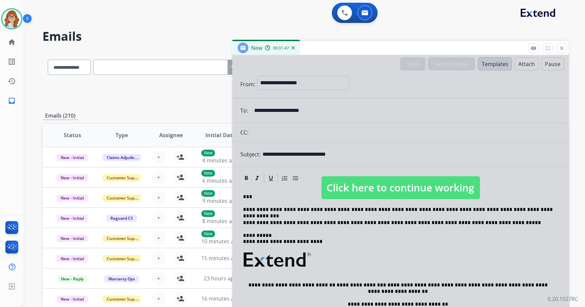
click at [370, 188] on span "Click here to continue working" at bounding box center [401, 187] width 159 height 23
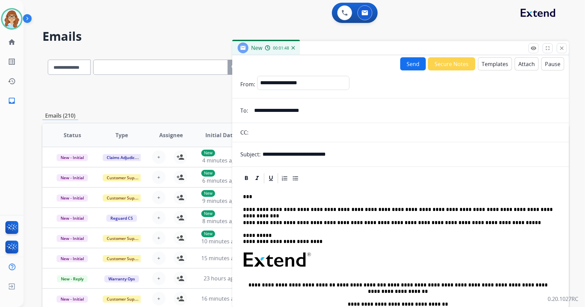
click at [525, 210] on p "**********" at bounding box center [398, 209] width 310 height 6
click at [567, 46] on div "remove_red_eye Logs fullscreen Expand close Close" at bounding box center [548, 48] width 38 height 10
click at [560, 46] on mat-icon "close" at bounding box center [562, 48] width 6 height 6
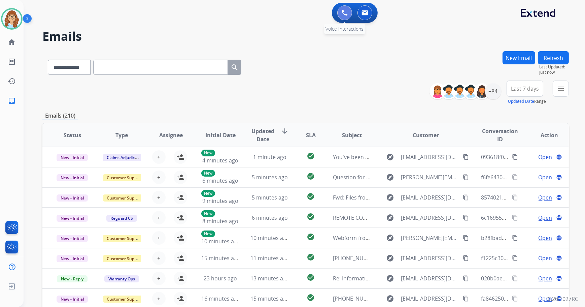
click at [343, 12] on img at bounding box center [345, 13] width 6 height 6
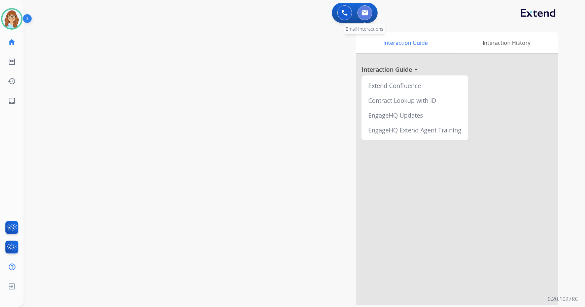
click at [364, 13] on img at bounding box center [365, 12] width 7 height 5
select select "**********"
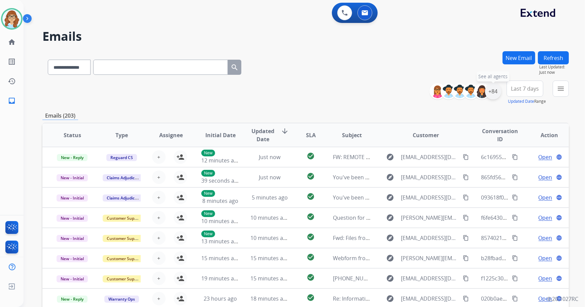
click at [488, 92] on div "+84" at bounding box center [493, 91] width 16 height 16
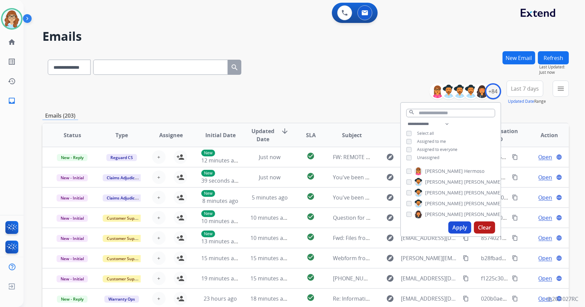
click at [420, 157] on span "Unassigned" at bounding box center [428, 158] width 22 height 6
click at [458, 225] on button "Apply" at bounding box center [459, 227] width 23 height 12
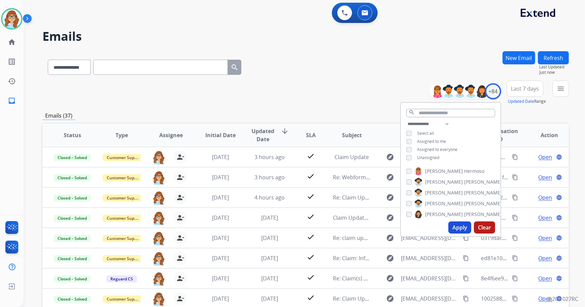
click at [518, 87] on span "Last 7 days" at bounding box center [525, 88] width 28 height 3
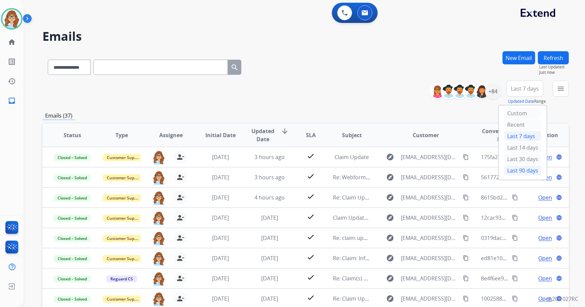
click at [510, 165] on div "Last 90 days" at bounding box center [522, 170] width 37 height 10
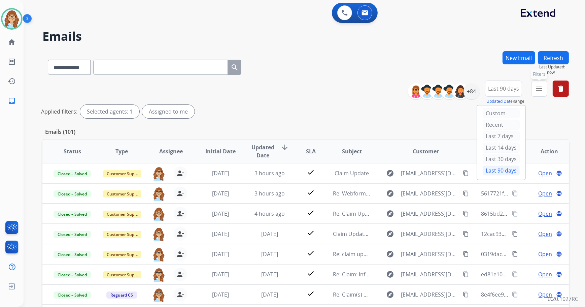
click at [532, 89] on button "menu Filters" at bounding box center [539, 88] width 16 height 16
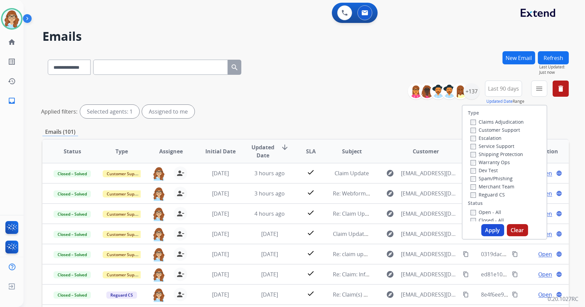
click at [499, 131] on label "Customer Support" at bounding box center [495, 130] width 49 height 6
click at [501, 156] on label "Shipping Protection" at bounding box center [497, 154] width 53 height 6
click at [488, 192] on label "Reguard CS" at bounding box center [488, 194] width 34 height 6
click at [484, 212] on label "Open - All" at bounding box center [486, 212] width 31 height 6
click at [493, 227] on button "Apply" at bounding box center [492, 230] width 23 height 12
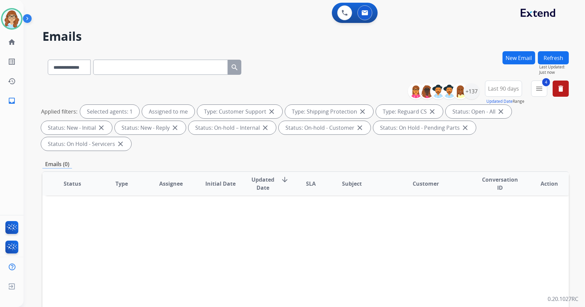
click at [544, 55] on button "Refresh" at bounding box center [553, 57] width 31 height 13
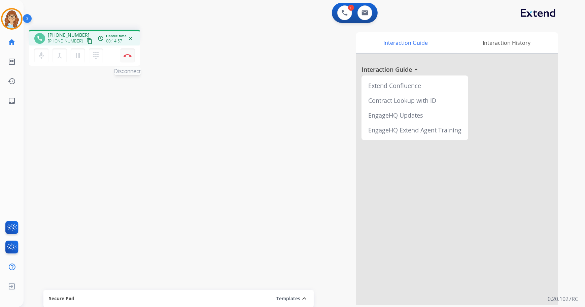
click at [128, 57] on img at bounding box center [128, 55] width 8 height 3
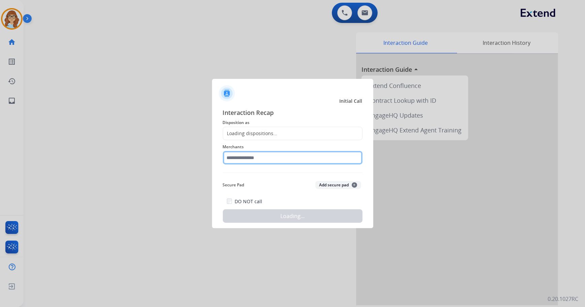
click at [261, 155] on input "text" at bounding box center [293, 157] width 140 height 13
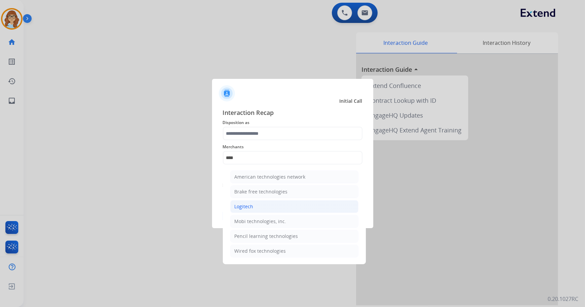
click at [267, 202] on li "Logitech" at bounding box center [294, 206] width 128 height 13
type input "********"
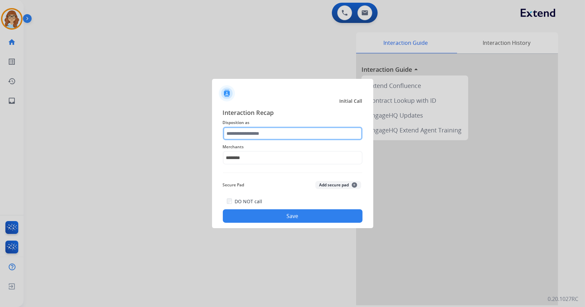
click at [252, 135] on input "text" at bounding box center [293, 133] width 140 height 13
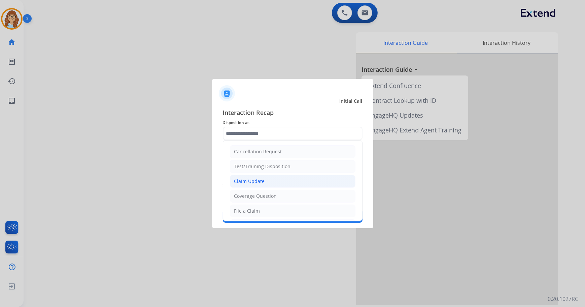
click at [250, 175] on li "Claim Update" at bounding box center [293, 181] width 126 height 13
type input "**********"
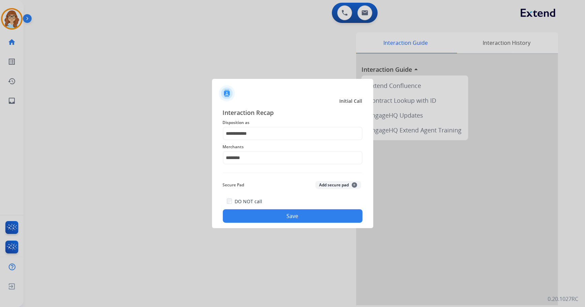
click at [285, 219] on button "Save" at bounding box center [293, 215] width 140 height 13
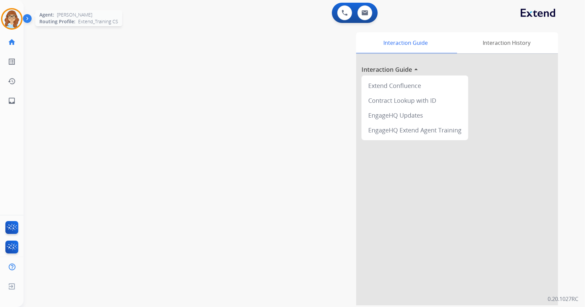
click at [17, 23] on img at bounding box center [11, 18] width 19 height 19
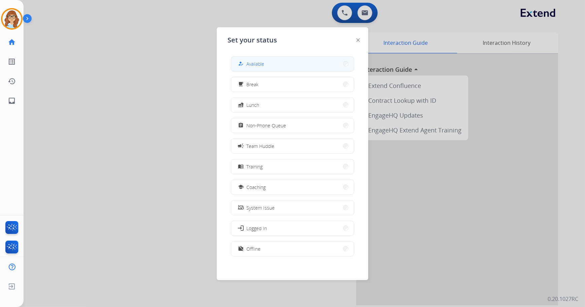
click at [240, 69] on button "how_to_reg Available" at bounding box center [292, 64] width 123 height 14
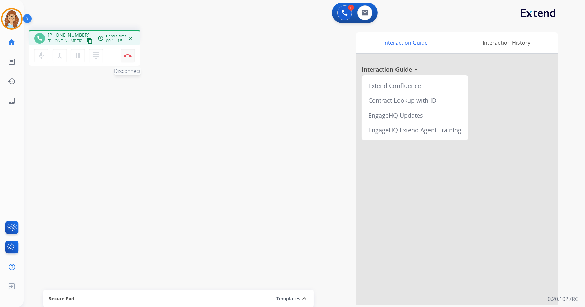
click at [129, 60] on button "Disconnect" at bounding box center [128, 55] width 14 height 14
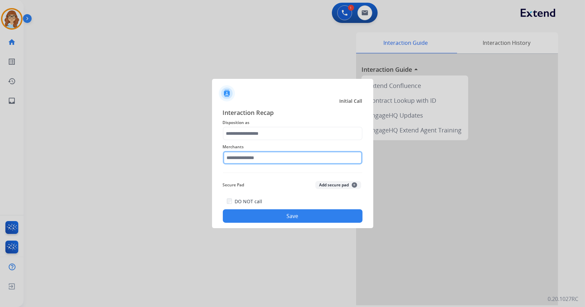
click at [265, 155] on input "text" at bounding box center [293, 157] width 140 height 13
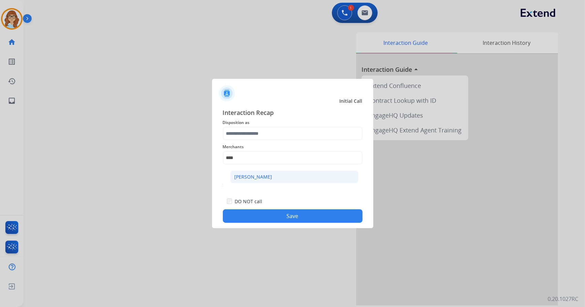
click at [287, 175] on li "[PERSON_NAME]" at bounding box center [294, 176] width 128 height 13
type input "**********"
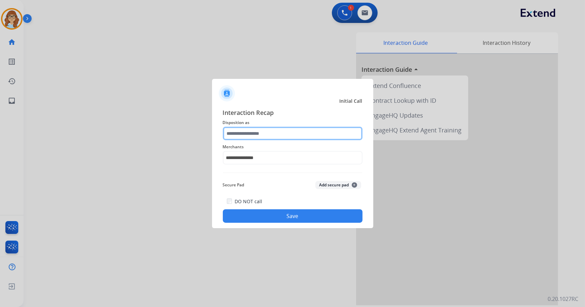
click at [281, 130] on input "text" at bounding box center [293, 133] width 140 height 13
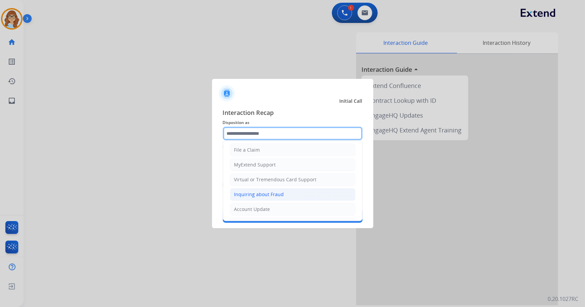
scroll to position [92, 0]
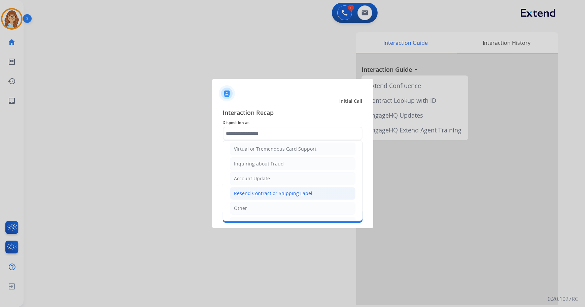
click at [289, 194] on div "Resend Contract or Shipping Label" at bounding box center [273, 193] width 78 height 7
type input "**********"
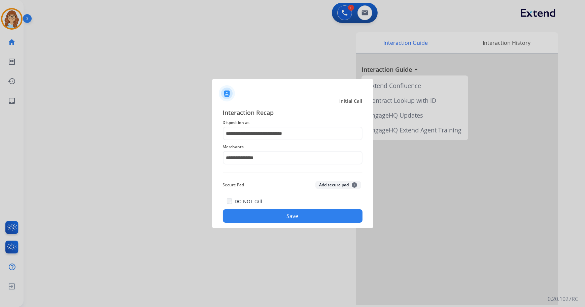
click at [304, 219] on button "Save" at bounding box center [293, 215] width 140 height 13
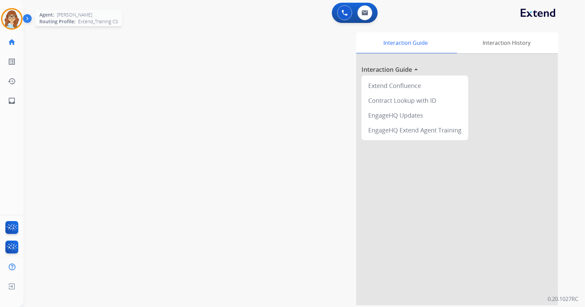
click at [17, 25] on img at bounding box center [11, 18] width 19 height 19
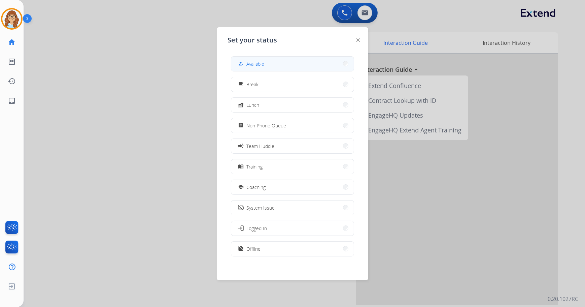
click at [242, 65] on mat-icon "how_to_reg" at bounding box center [241, 64] width 6 height 6
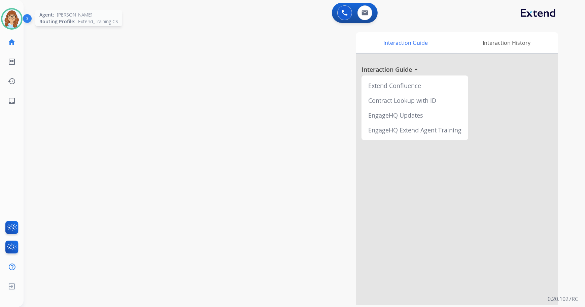
drag, startPoint x: 8, startPoint y: 22, endPoint x: 12, endPoint y: 22, distance: 4.1
click at [8, 22] on img at bounding box center [11, 18] width 19 height 19
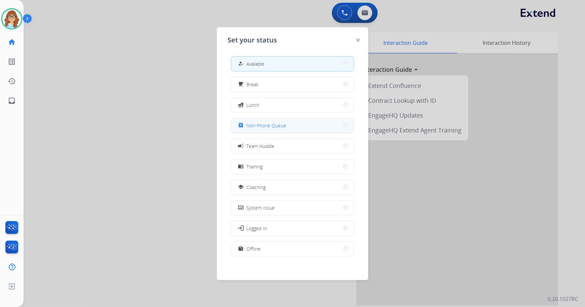
click at [292, 124] on button "assignment Non-Phone Queue" at bounding box center [292, 125] width 123 height 14
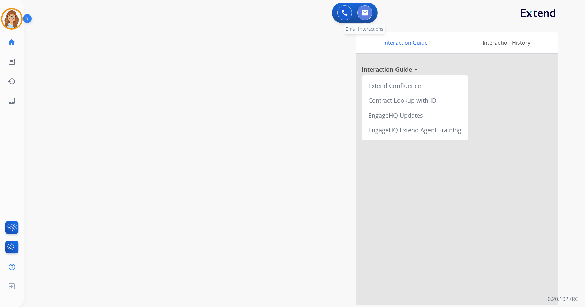
click at [366, 15] on img at bounding box center [365, 12] width 7 height 5
select select "**********"
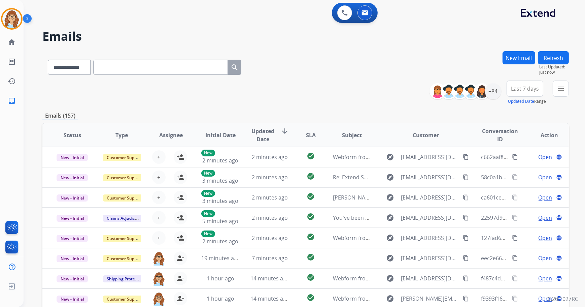
click at [521, 59] on button "New Email" at bounding box center [519, 57] width 33 height 13
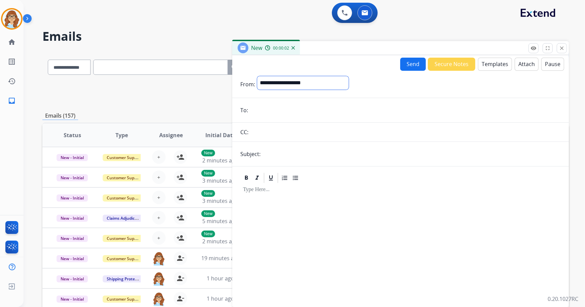
click at [310, 84] on select "**********" at bounding box center [303, 82] width 92 height 13
select select "**********"
click at [257, 76] on select "**********" at bounding box center [303, 82] width 92 height 13
paste input "**********"
type input "**********"
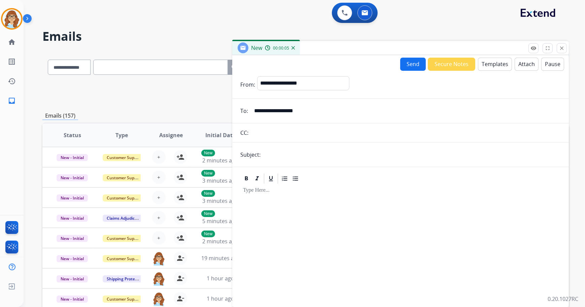
click at [301, 155] on input "text" at bounding box center [412, 154] width 298 height 13
type input "**********"
click at [487, 55] on div "**********" at bounding box center [400, 179] width 337 height 249
click at [487, 64] on button "Templates" at bounding box center [495, 64] width 34 height 13
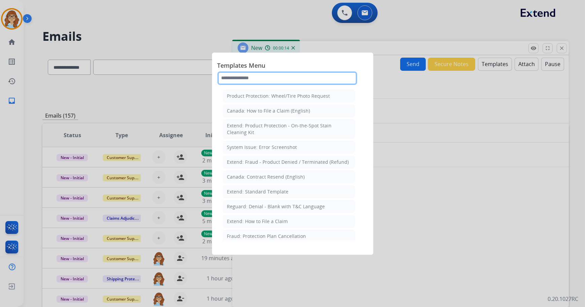
click at [289, 77] on input "text" at bounding box center [287, 77] width 140 height 13
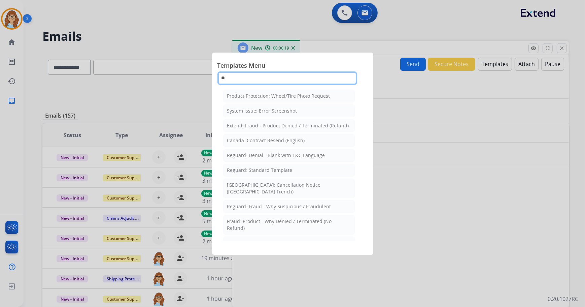
type input "*"
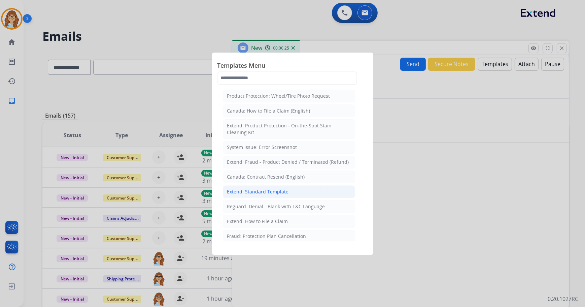
click at [302, 186] on li "Extend: Standard Template" at bounding box center [289, 191] width 132 height 13
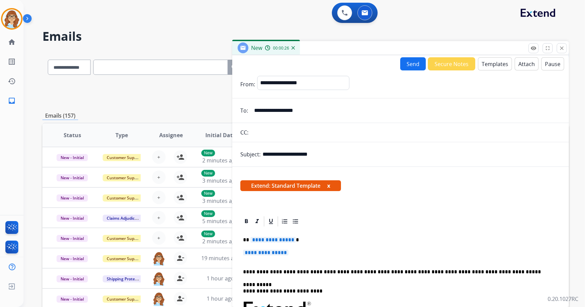
click at [330, 186] on button "x" at bounding box center [328, 185] width 3 height 8
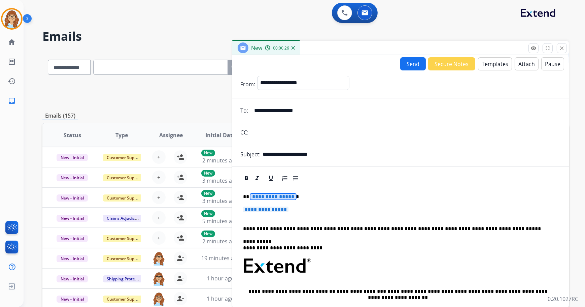
click at [281, 197] on span "**********" at bounding box center [272, 197] width 45 height 6
click at [275, 209] on span "**********" at bounding box center [265, 209] width 45 height 6
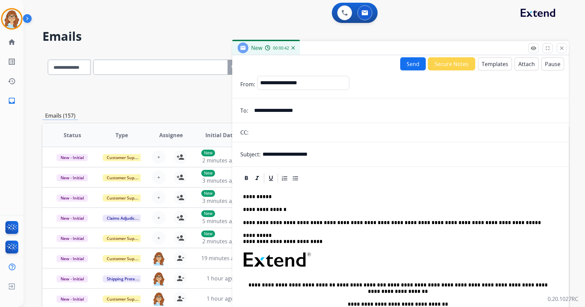
click at [291, 210] on p "**********" at bounding box center [398, 209] width 310 height 6
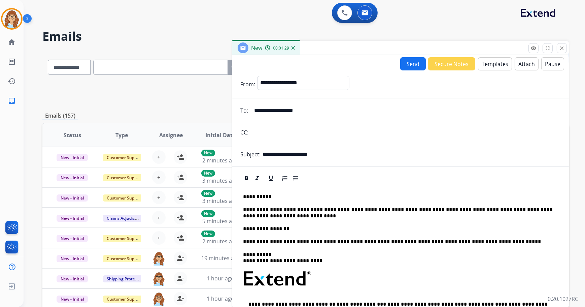
click at [413, 67] on button "Send" at bounding box center [413, 63] width 26 height 13
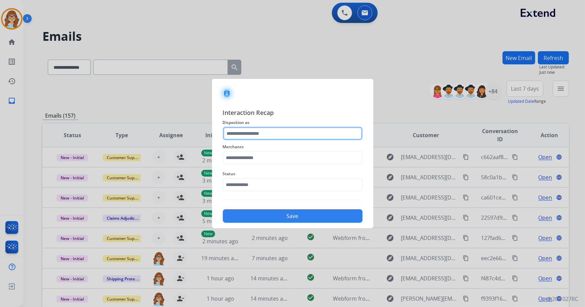
click at [299, 135] on input "text" at bounding box center [293, 133] width 140 height 13
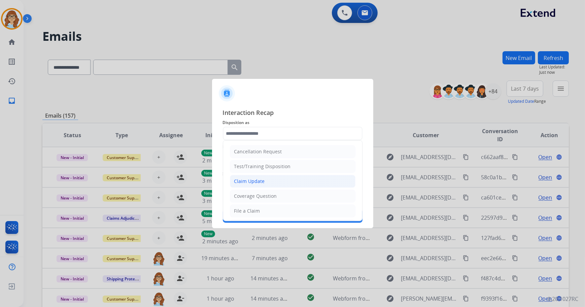
click at [279, 178] on li "Claim Update" at bounding box center [293, 181] width 126 height 13
type input "**********"
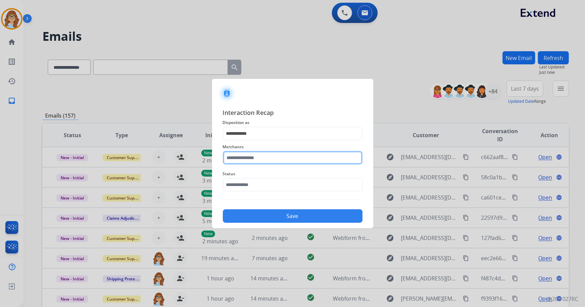
click at [274, 155] on input "text" at bounding box center [293, 157] width 140 height 13
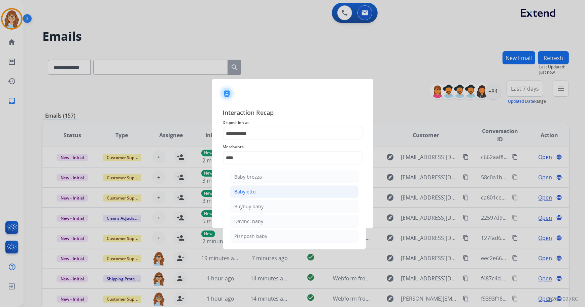
click at [235, 191] on div "Babyletto" at bounding box center [245, 191] width 21 height 7
type input "*********"
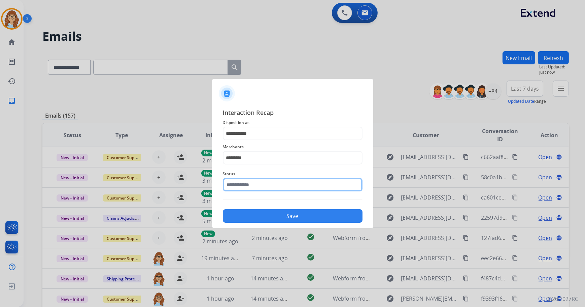
click at [243, 190] on input "text" at bounding box center [293, 184] width 140 height 13
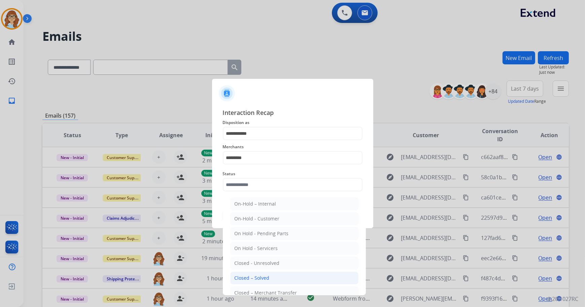
click at [256, 279] on div "Closed – Solved" at bounding box center [252, 277] width 35 height 7
type input "**********"
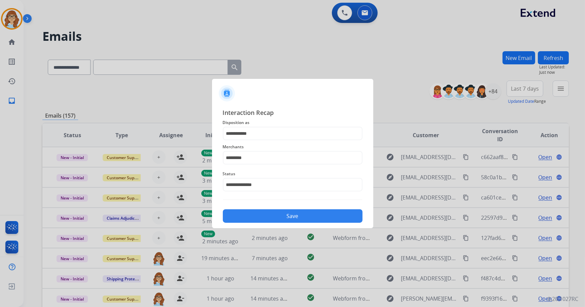
click at [270, 219] on button "Save" at bounding box center [293, 215] width 140 height 13
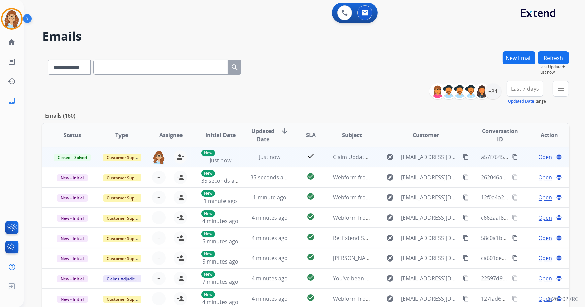
click at [511, 160] on button "content_copy" at bounding box center [515, 157] width 8 height 8
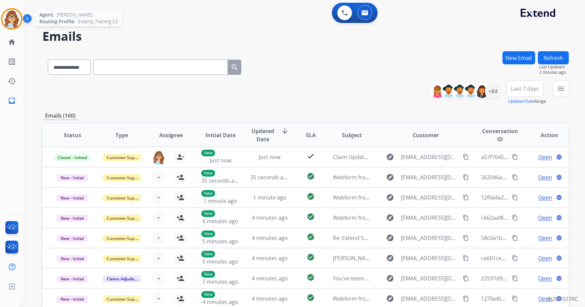
click at [11, 25] on img at bounding box center [11, 18] width 19 height 19
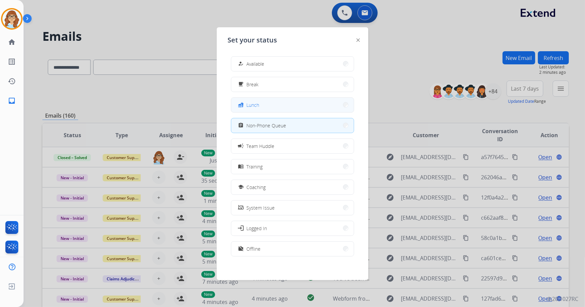
click at [274, 108] on button "fastfood Lunch" at bounding box center [292, 105] width 123 height 14
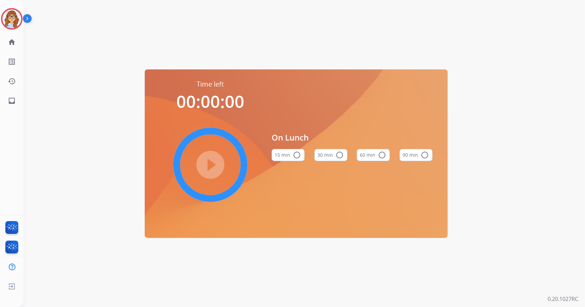
click at [367, 156] on button "60 min radio_button_unchecked" at bounding box center [373, 155] width 33 height 12
drag, startPoint x: 212, startPoint y: 161, endPoint x: 218, endPoint y: 161, distance: 5.7
click at [214, 161] on mat-icon "play_circle_filled" at bounding box center [210, 165] width 8 height 8
